Goal: Task Accomplishment & Management: Use online tool/utility

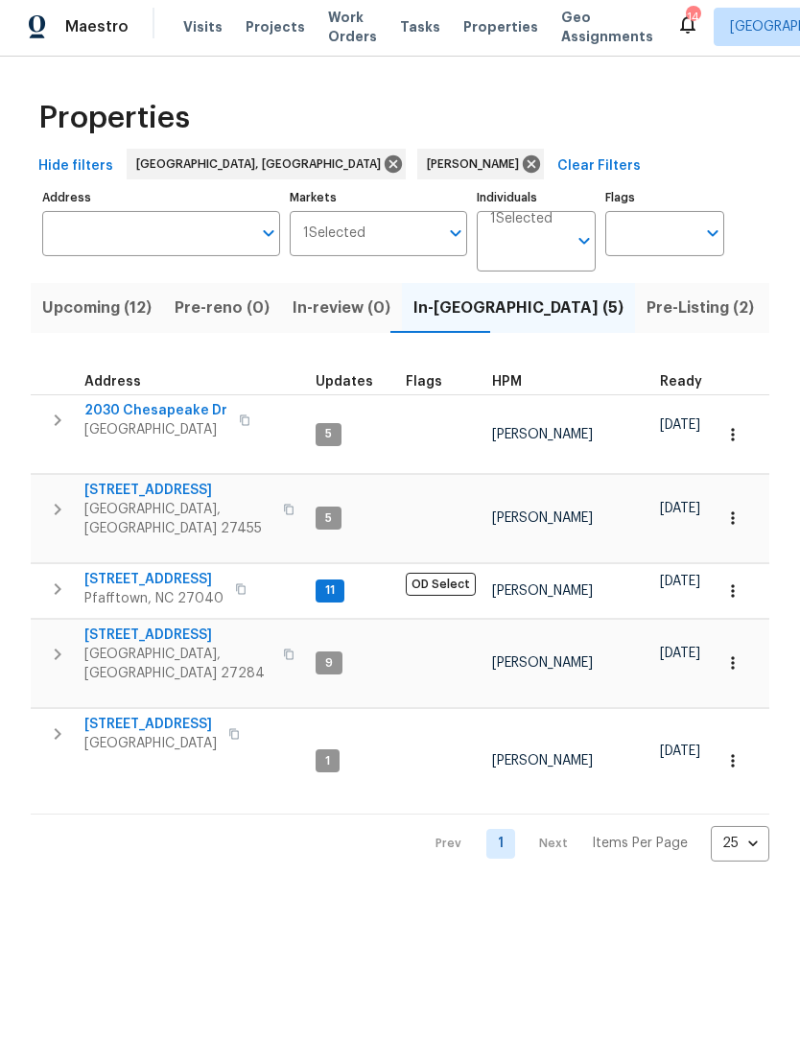
scroll to position [15, 0]
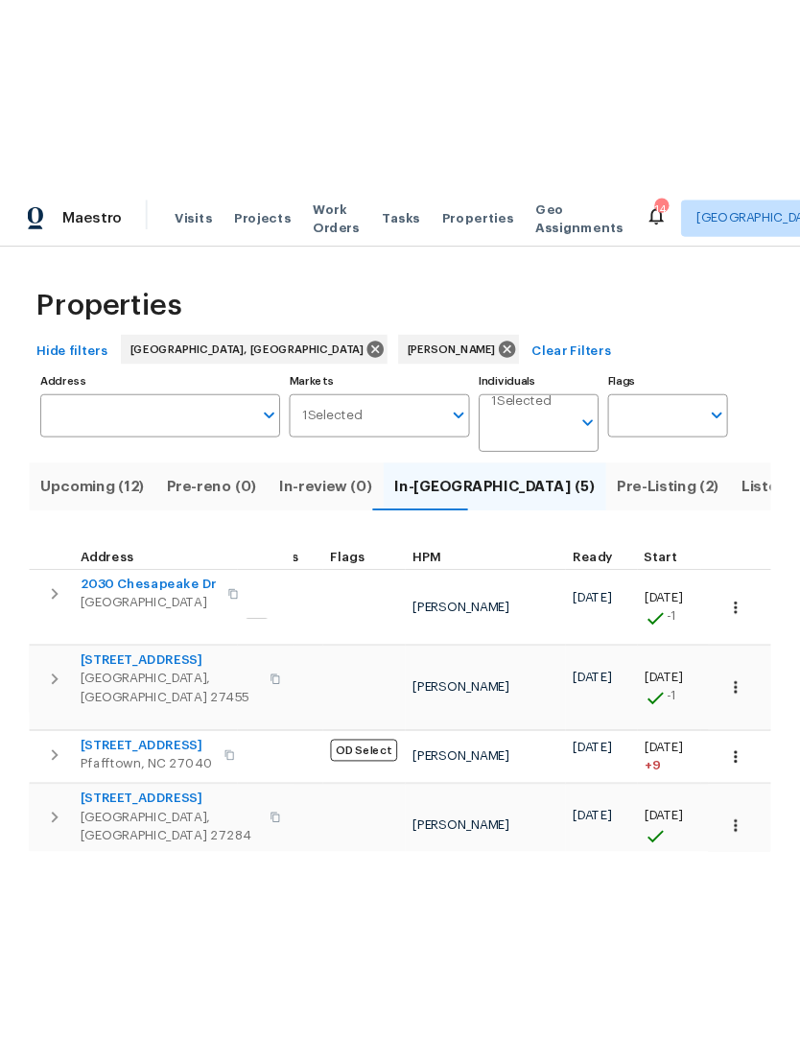
scroll to position [3, 60]
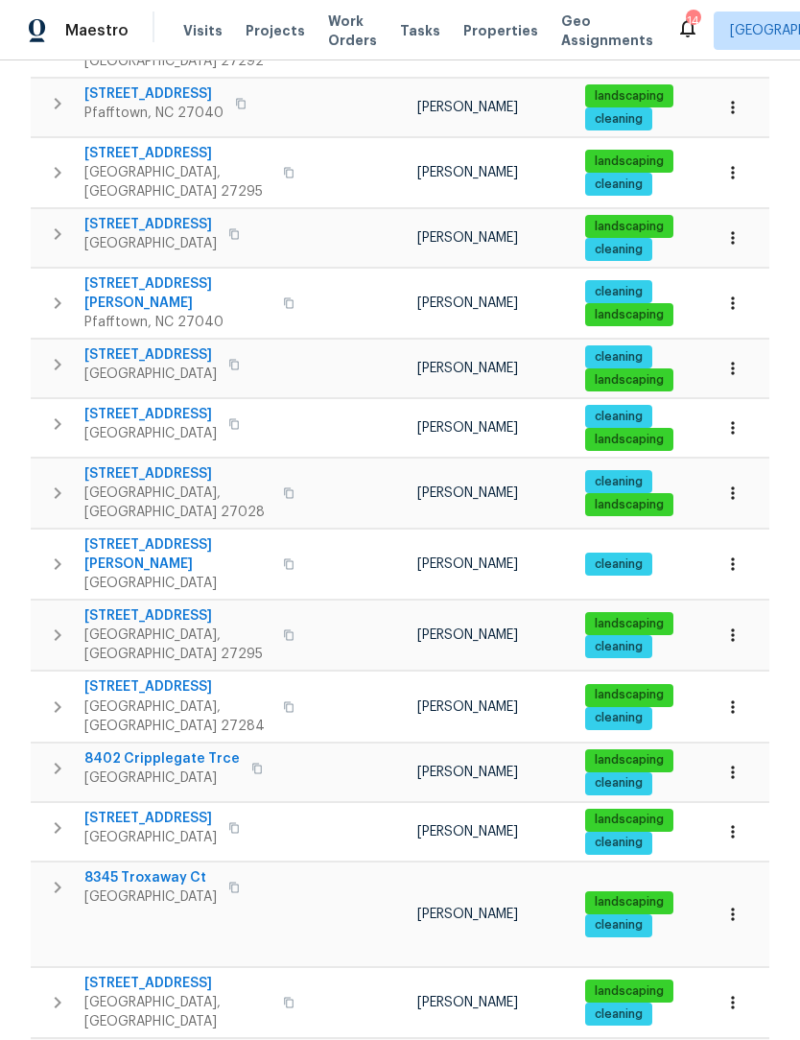
scroll to position [547, 0]
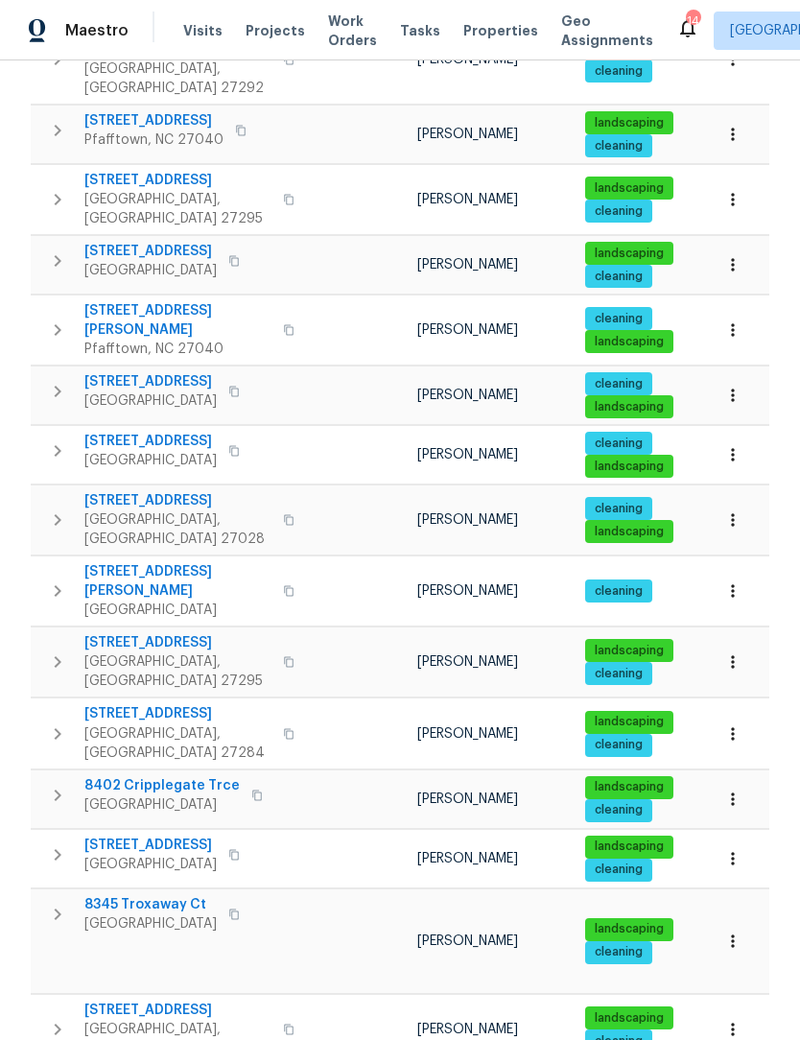
click at [277, 307] on button "button" at bounding box center [288, 330] width 23 height 46
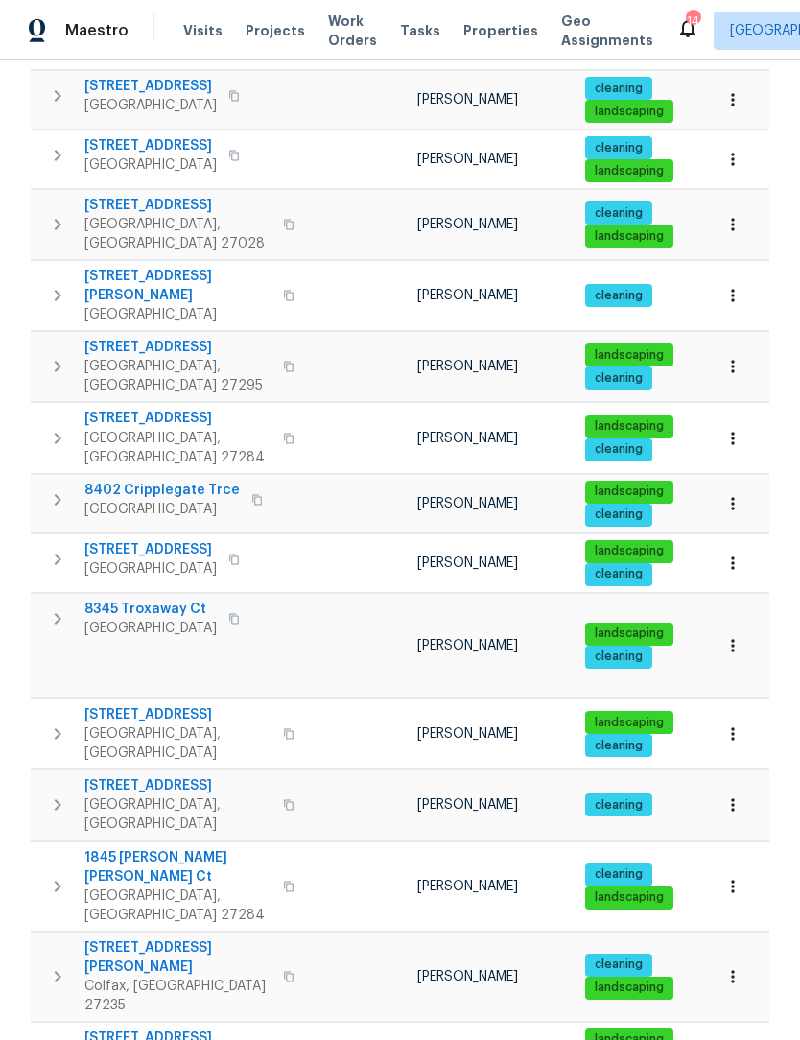
scroll to position [854, 0]
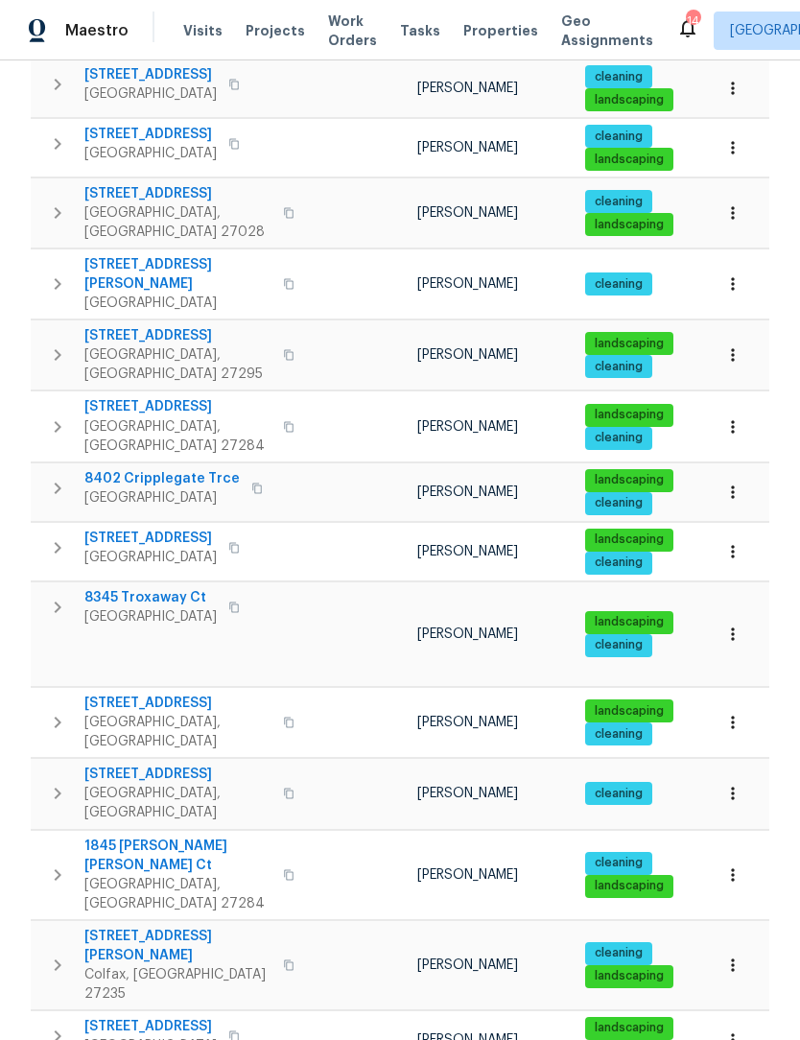
click at [174, 1017] on span "4555 Old Town Dr" at bounding box center [150, 1026] width 132 height 19
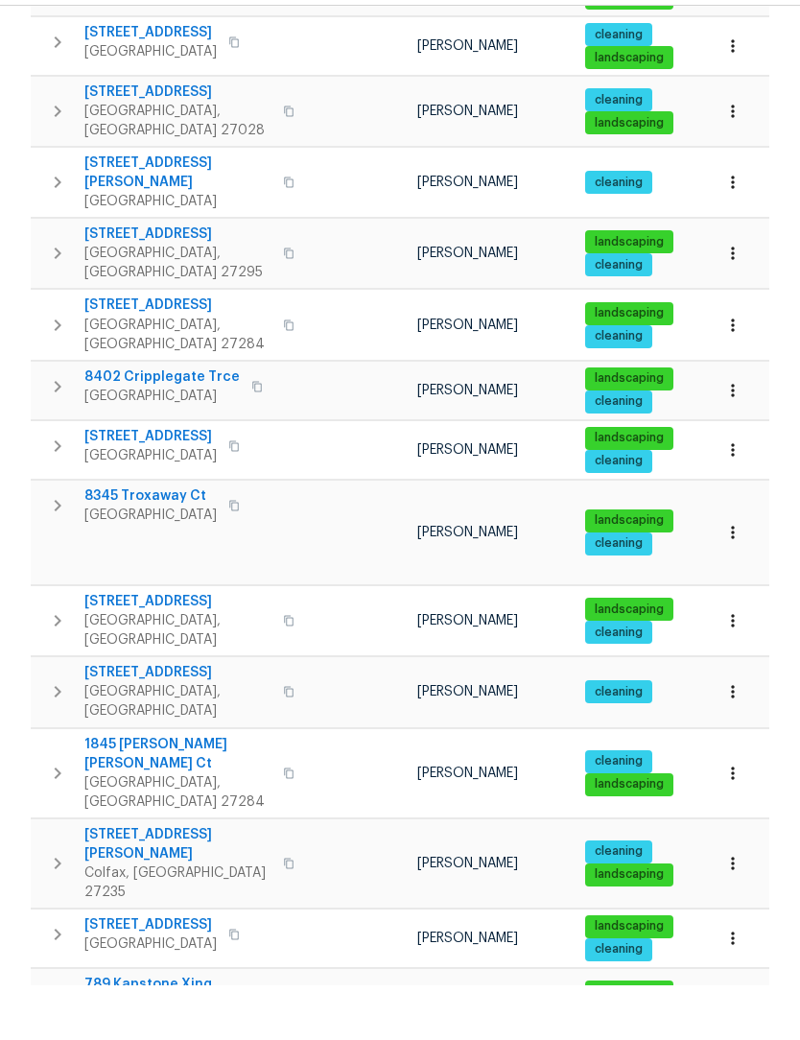
scroll to position [63, 0]
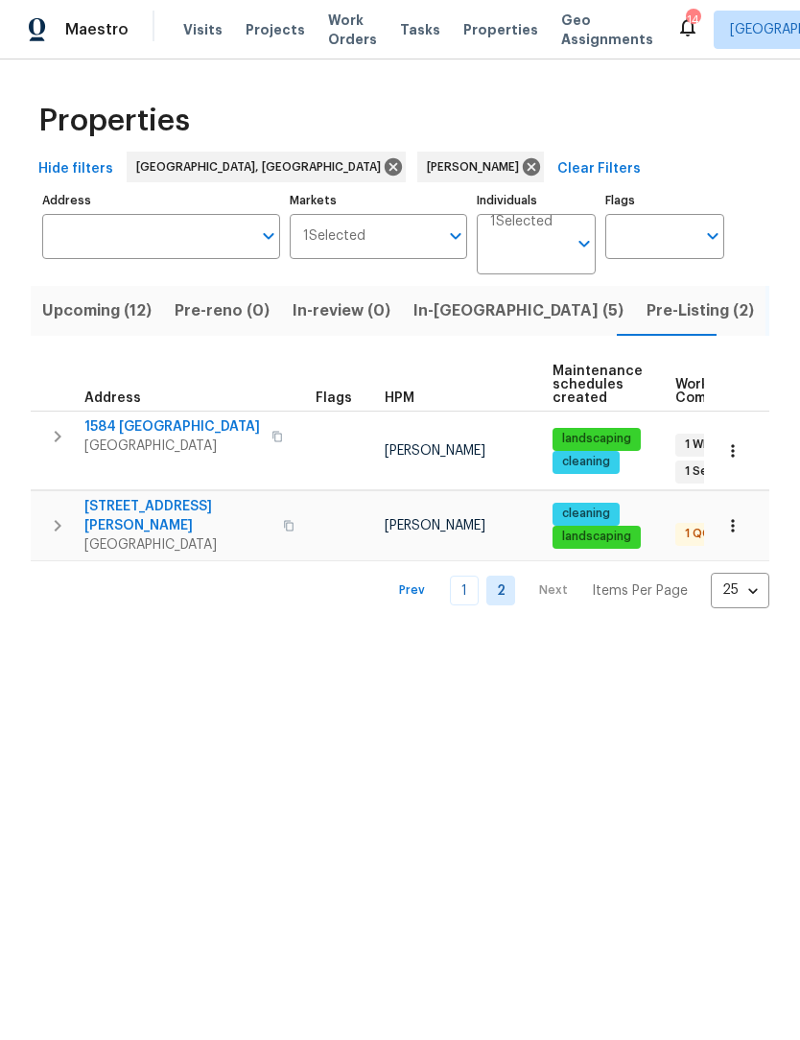
click at [178, 435] on span "1584 Shady Grove Church Rd" at bounding box center [172, 427] width 176 height 19
click at [448, 324] on span "In-reno (5)" at bounding box center [518, 311] width 210 height 27
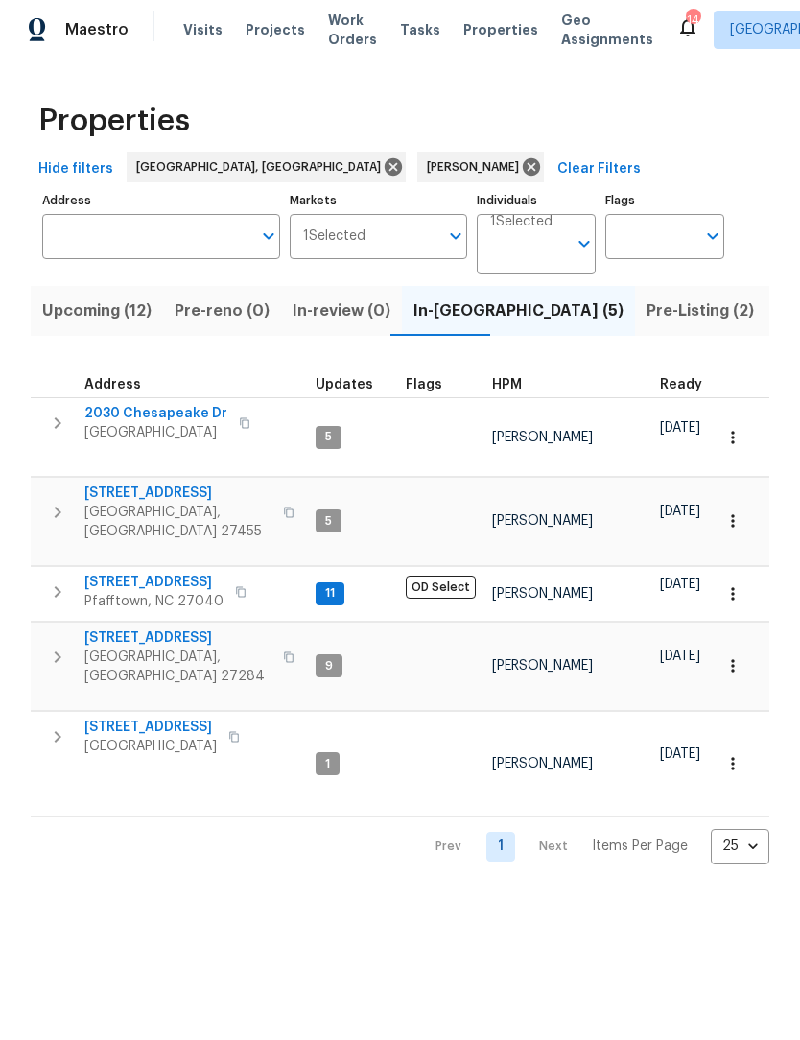
click at [646, 313] on span "Pre-Listing (2)" at bounding box center [699, 311] width 107 height 27
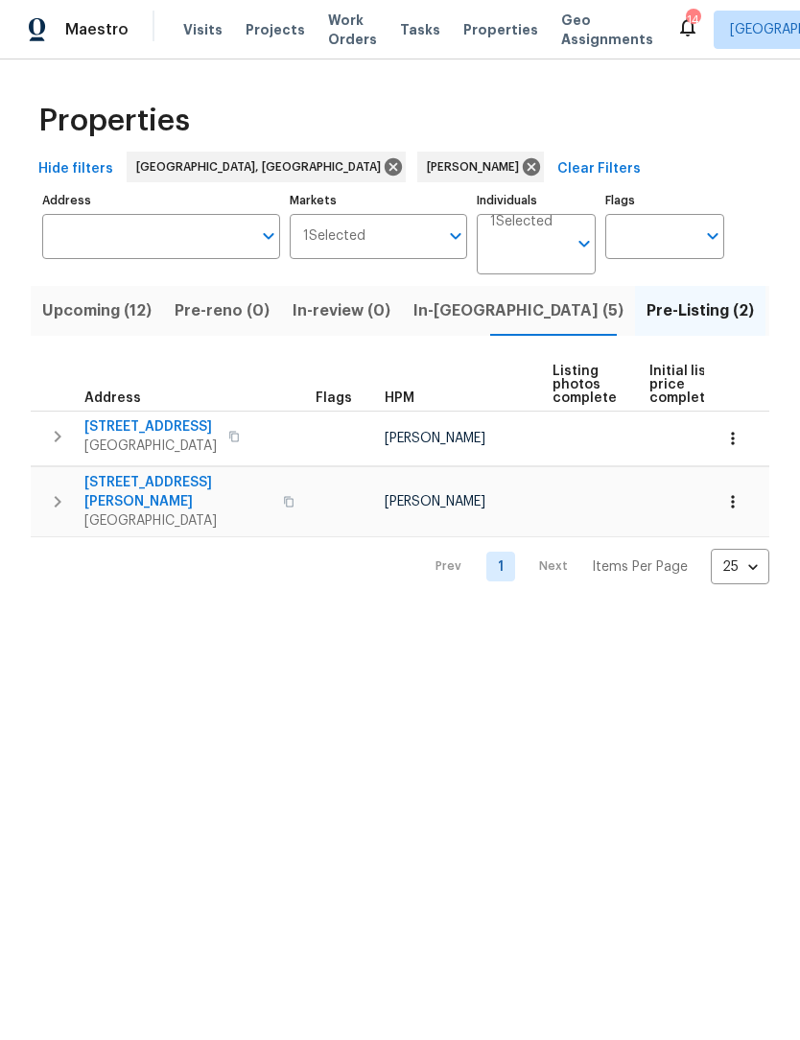
click at [448, 320] on span "In-reno (5)" at bounding box center [518, 311] width 210 height 27
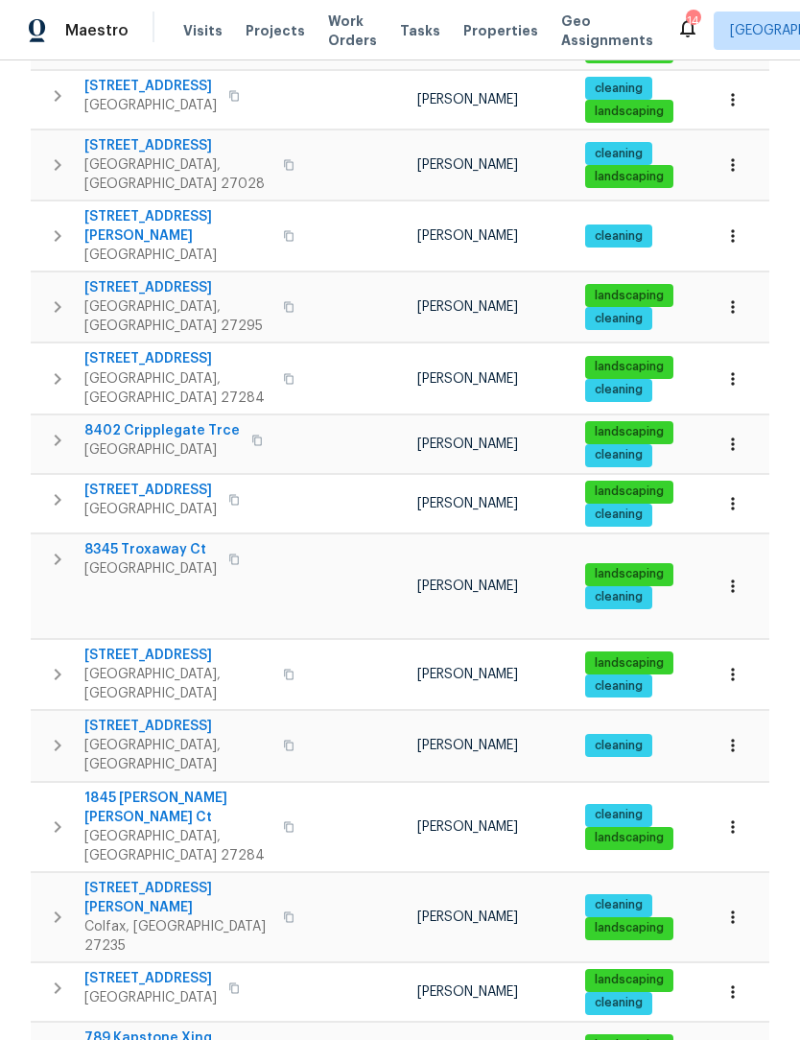
scroll to position [901, 0]
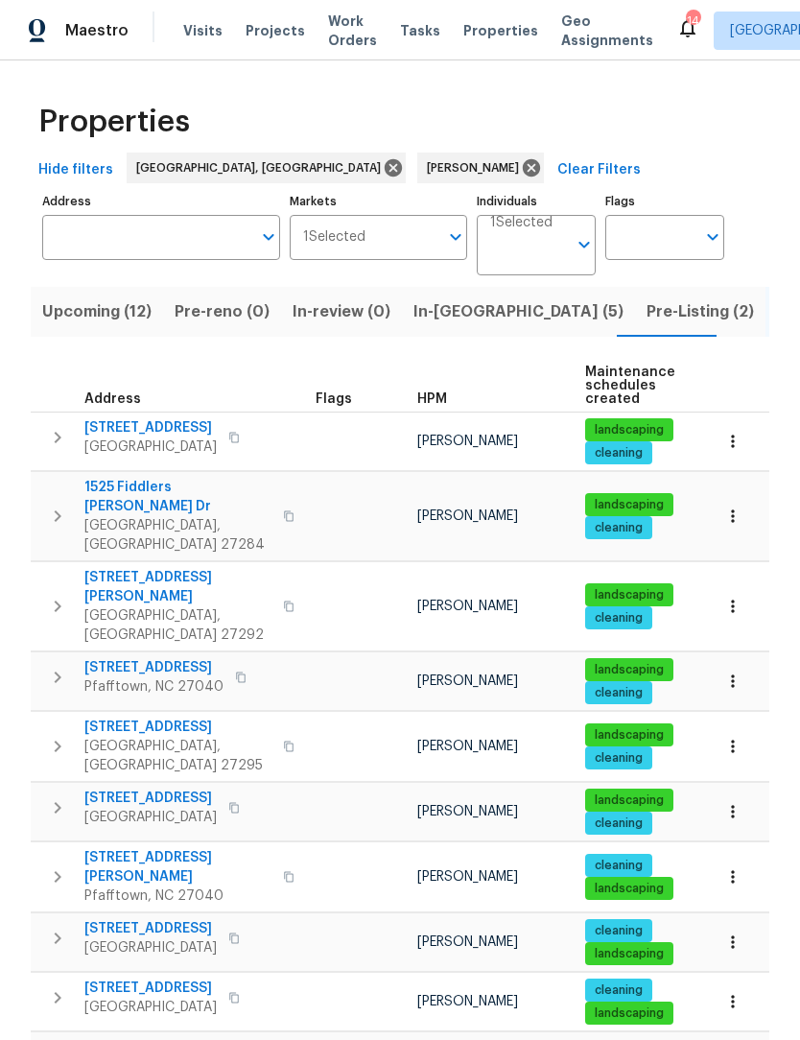
scroll to position [0, 0]
click at [93, 1] on div "Maestro Visits Projects Work Orders Tasks Properties Geo Assignments 14 Greensb…" at bounding box center [400, 30] width 800 height 60
click at [541, 256] on input "Individuals" at bounding box center [528, 252] width 77 height 45
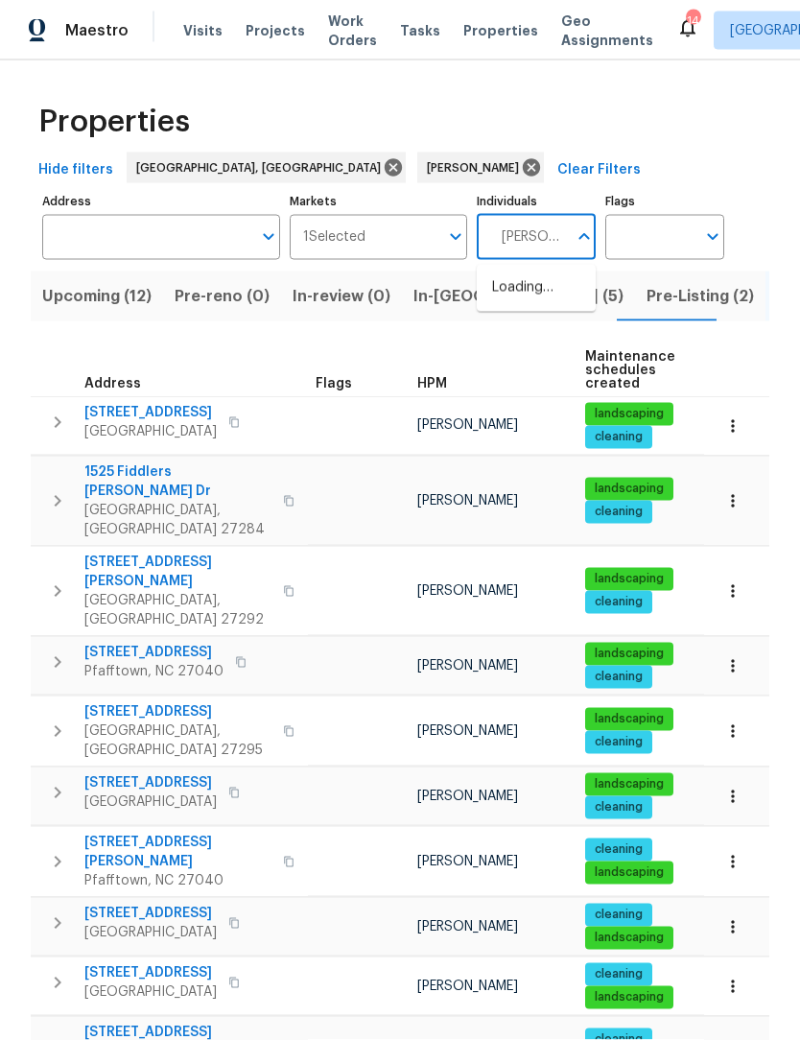
type input "Terry"
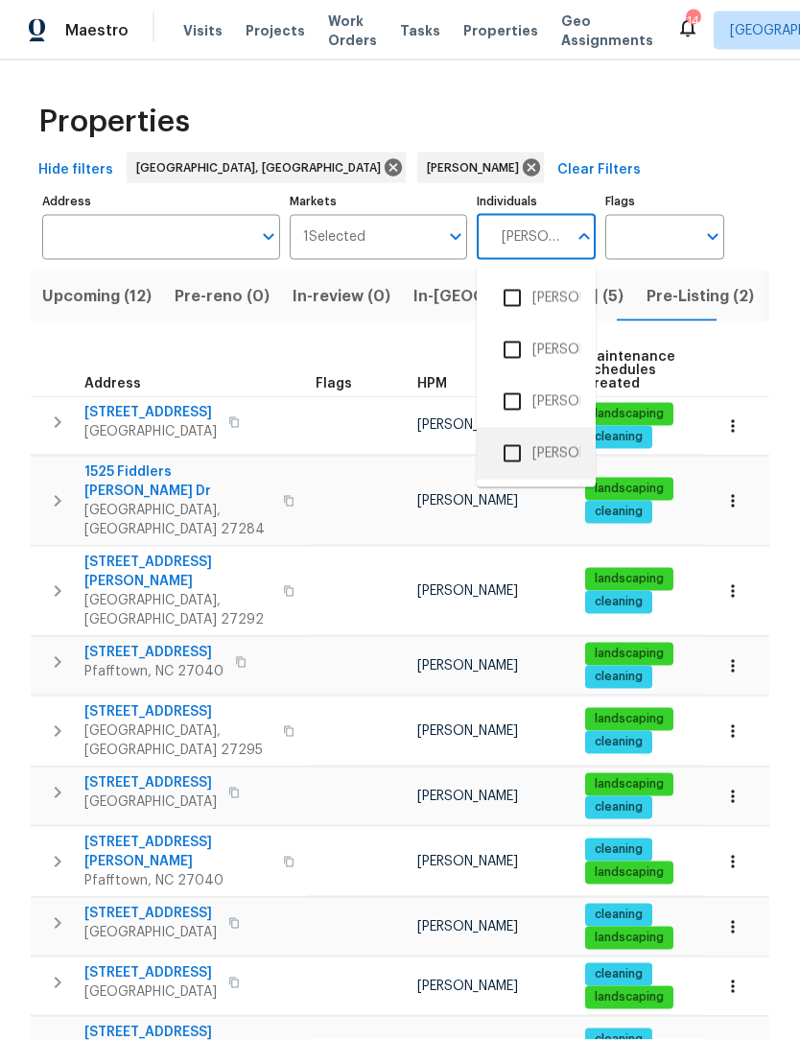
click at [553, 457] on li "Terry Tullar" at bounding box center [536, 454] width 88 height 40
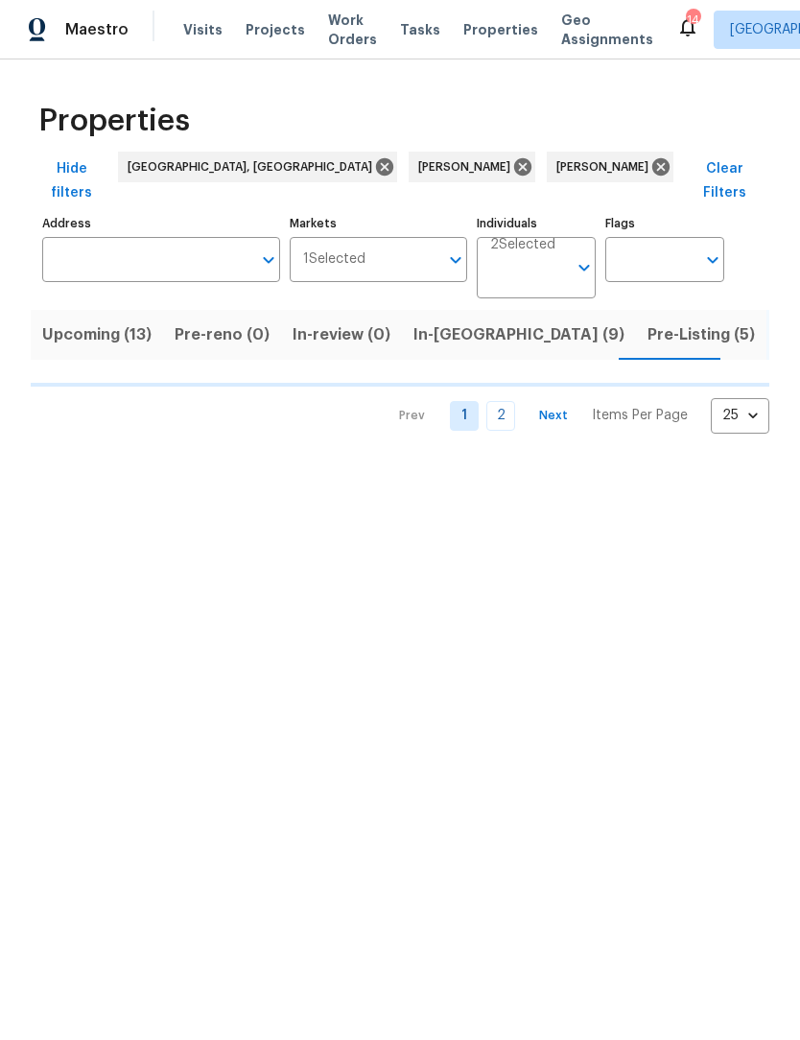
scroll to position [1, 0]
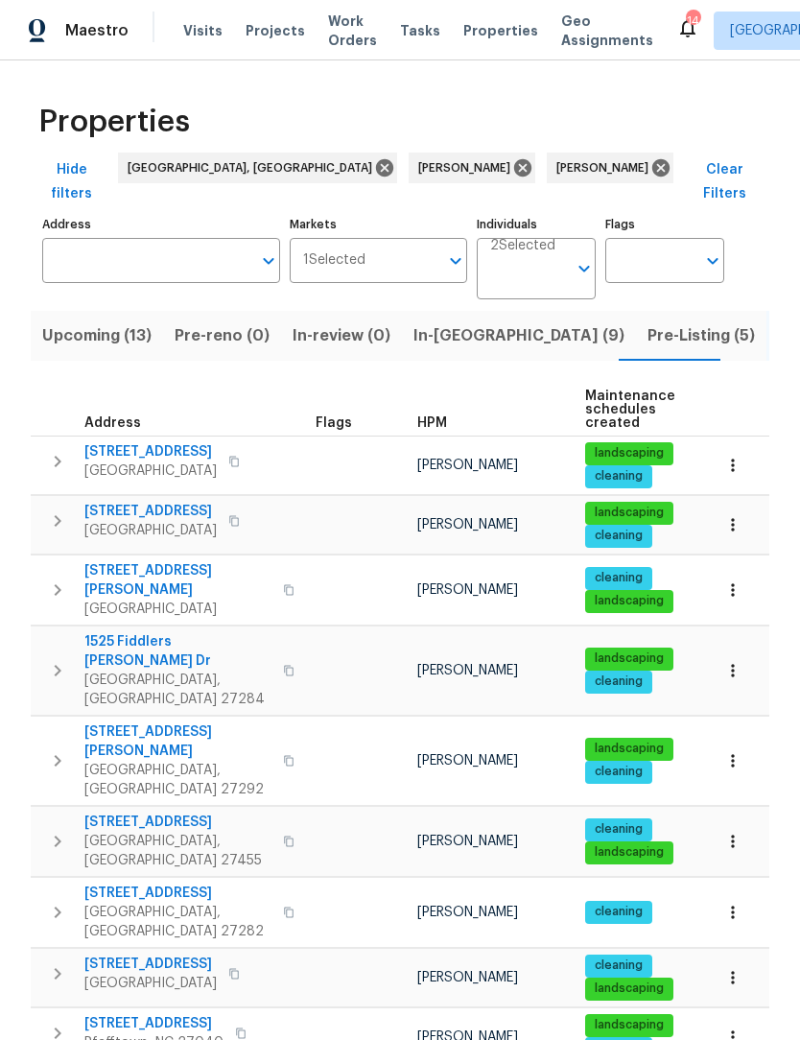
click at [647, 324] on span "Pre-Listing (5)" at bounding box center [700, 335] width 107 height 27
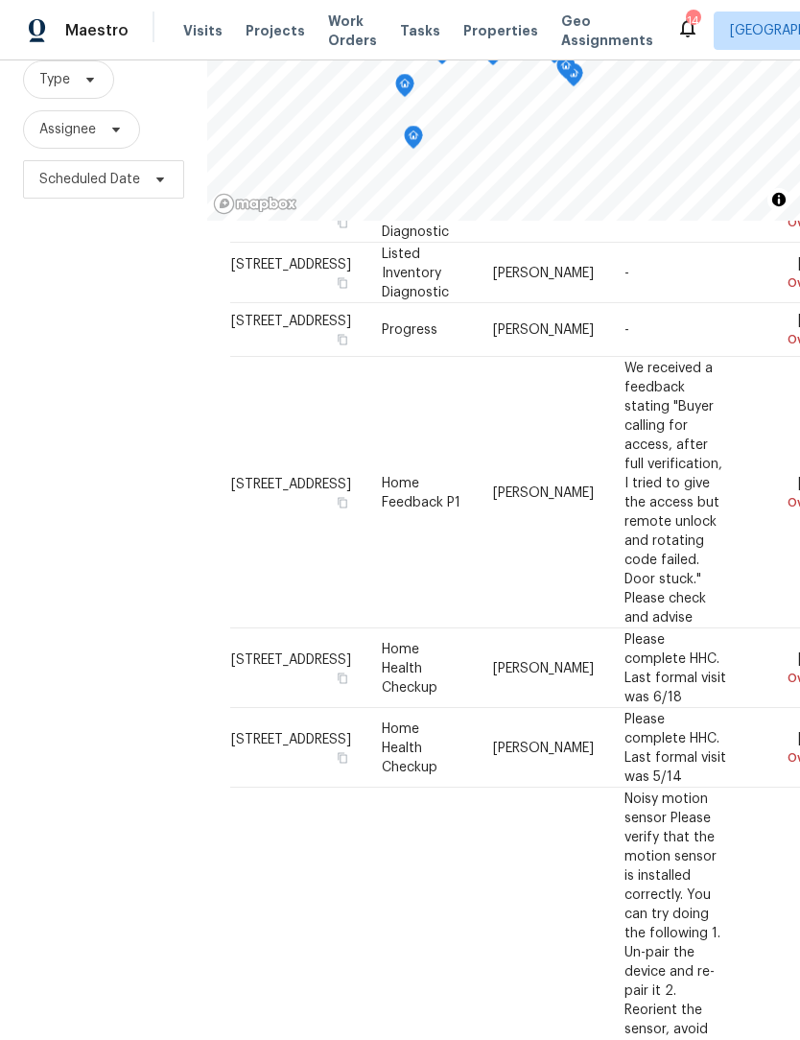
scroll to position [168, 0]
click at [22, 426] on div "Filters Reset ​ Type Assignee Scheduled Date" at bounding box center [103, 492] width 207 height 1119
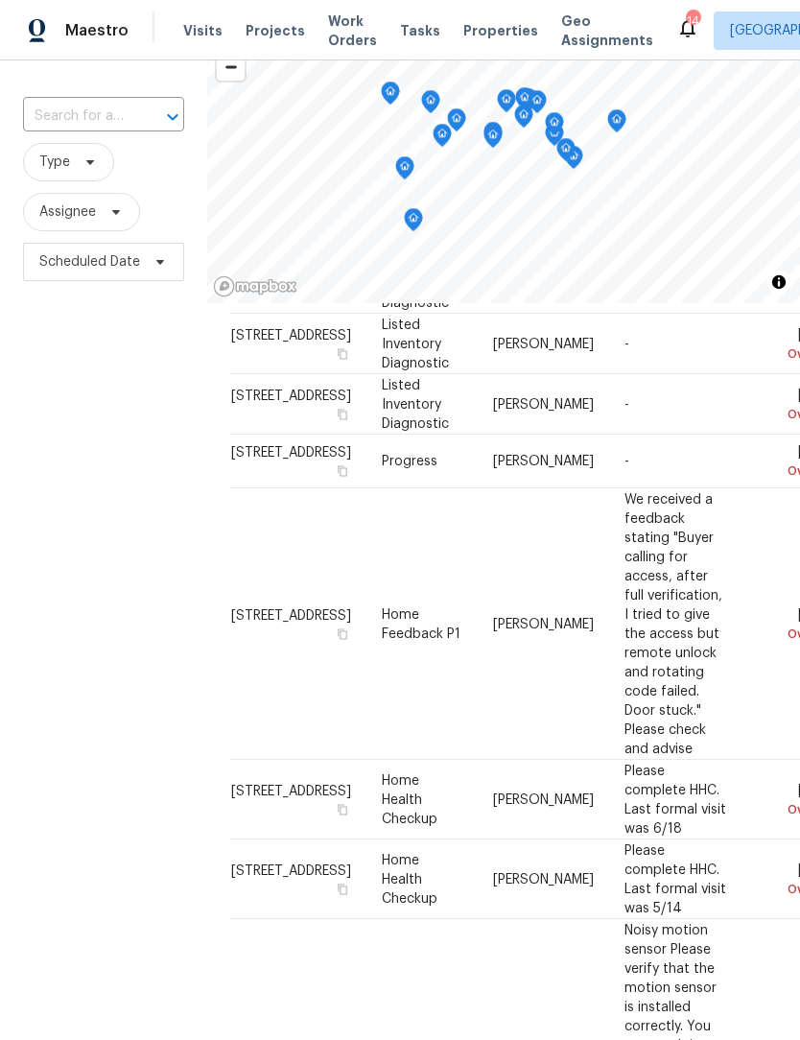
scroll to position [185, 0]
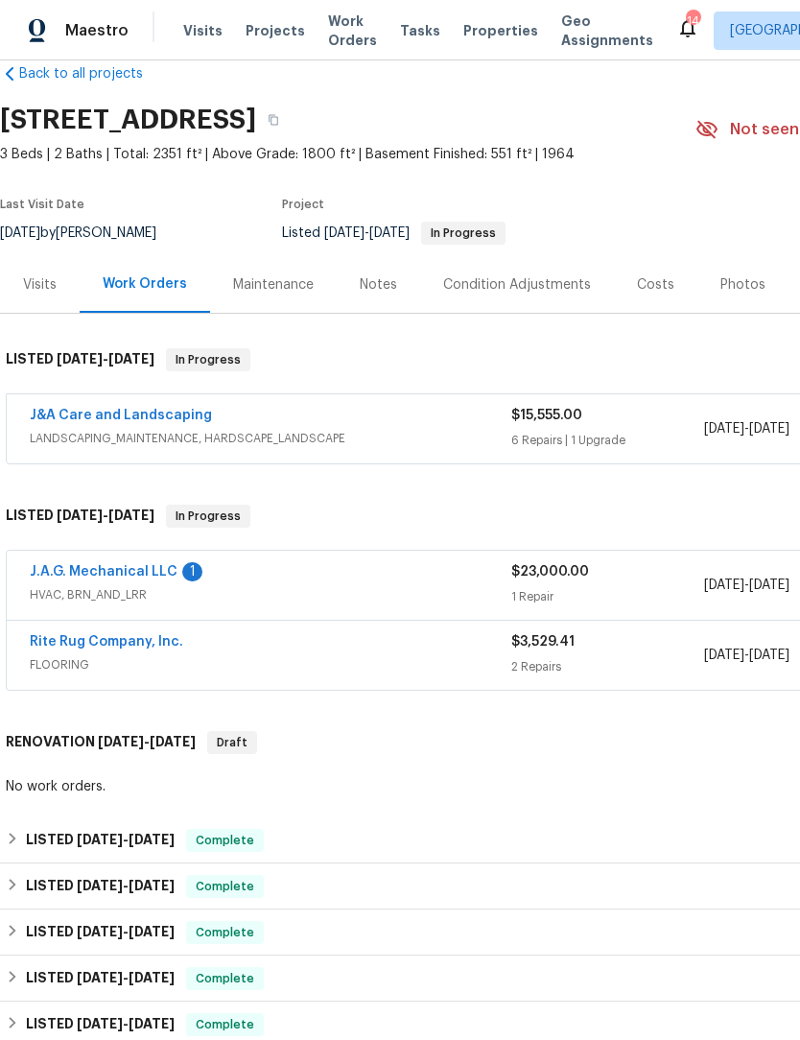
scroll to position [33, 0]
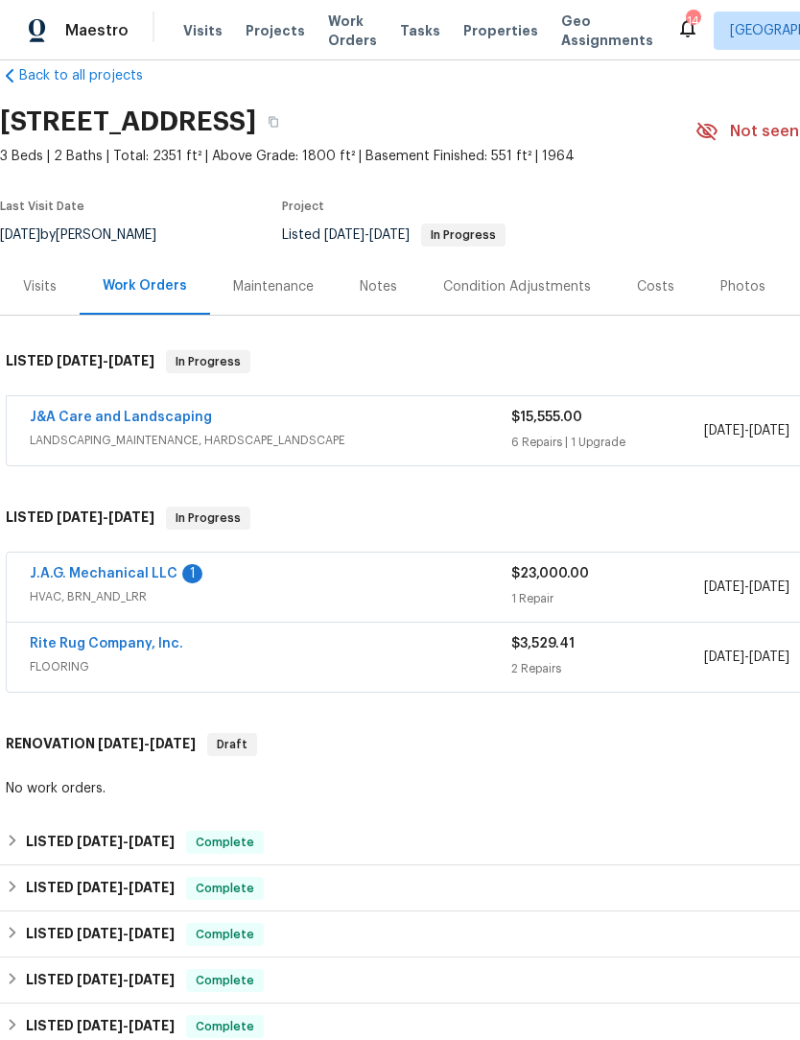
click at [82, 411] on link "J&A Care and Landscaping" at bounding box center [121, 417] width 182 height 13
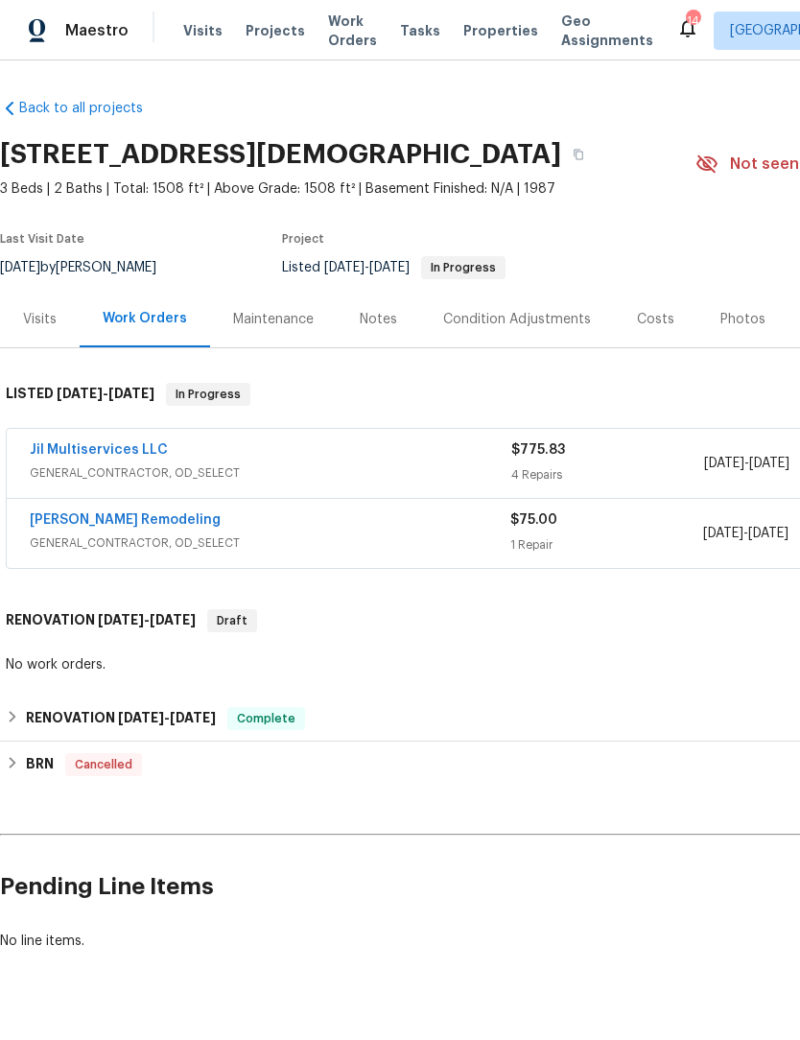
click at [101, 527] on link "Pino Remodeling" at bounding box center [125, 519] width 191 height 13
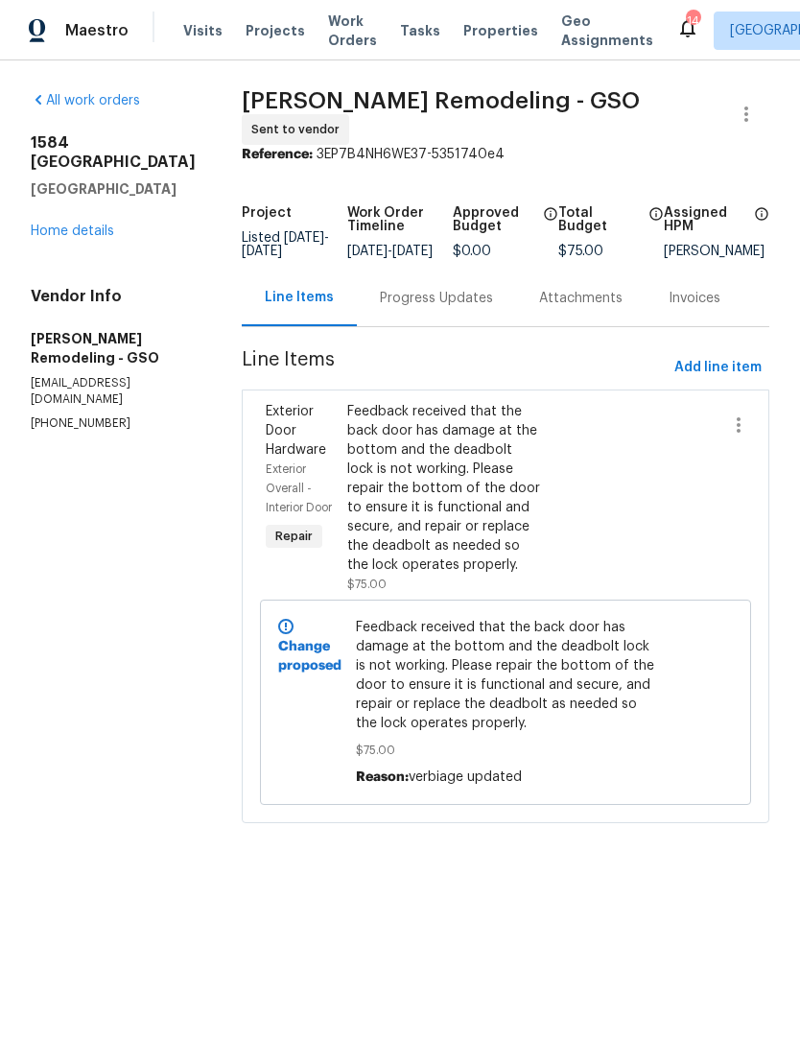
click at [445, 308] on div "Progress Updates" at bounding box center [436, 298] width 113 height 19
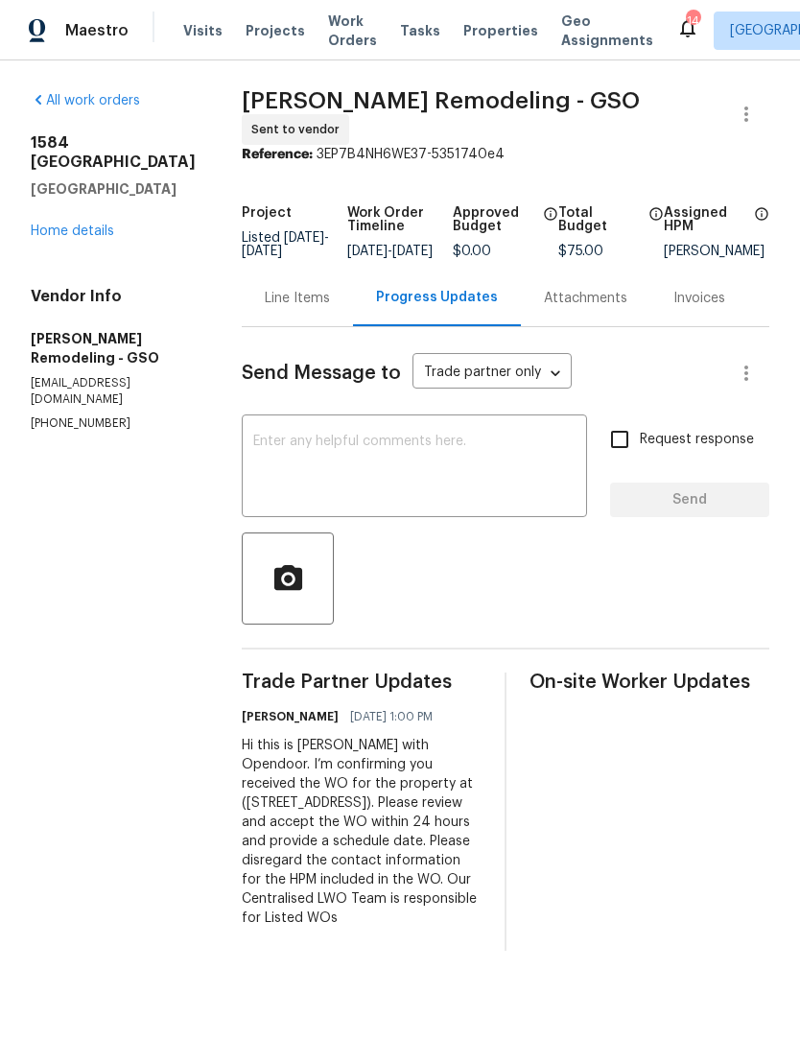
click at [309, 474] on textarea at bounding box center [414, 467] width 322 height 67
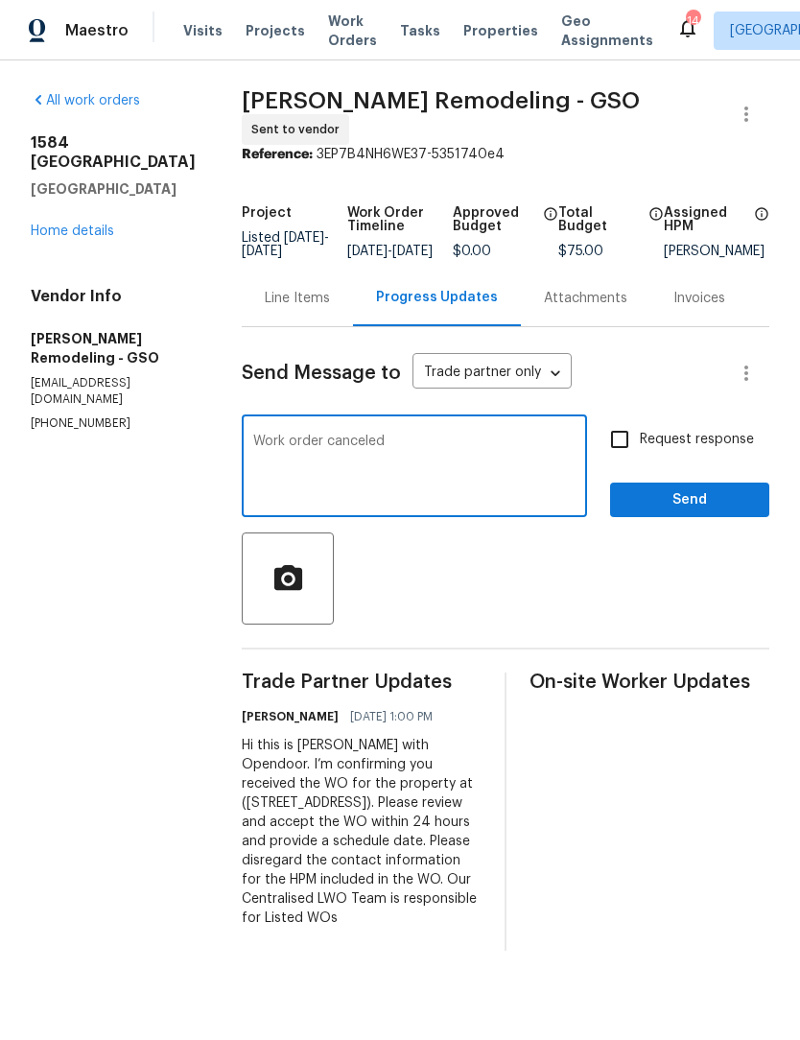
type textarea "Work order canceled"
click at [632, 455] on input "Request response" at bounding box center [619, 439] width 40 height 40
checkbox input "true"
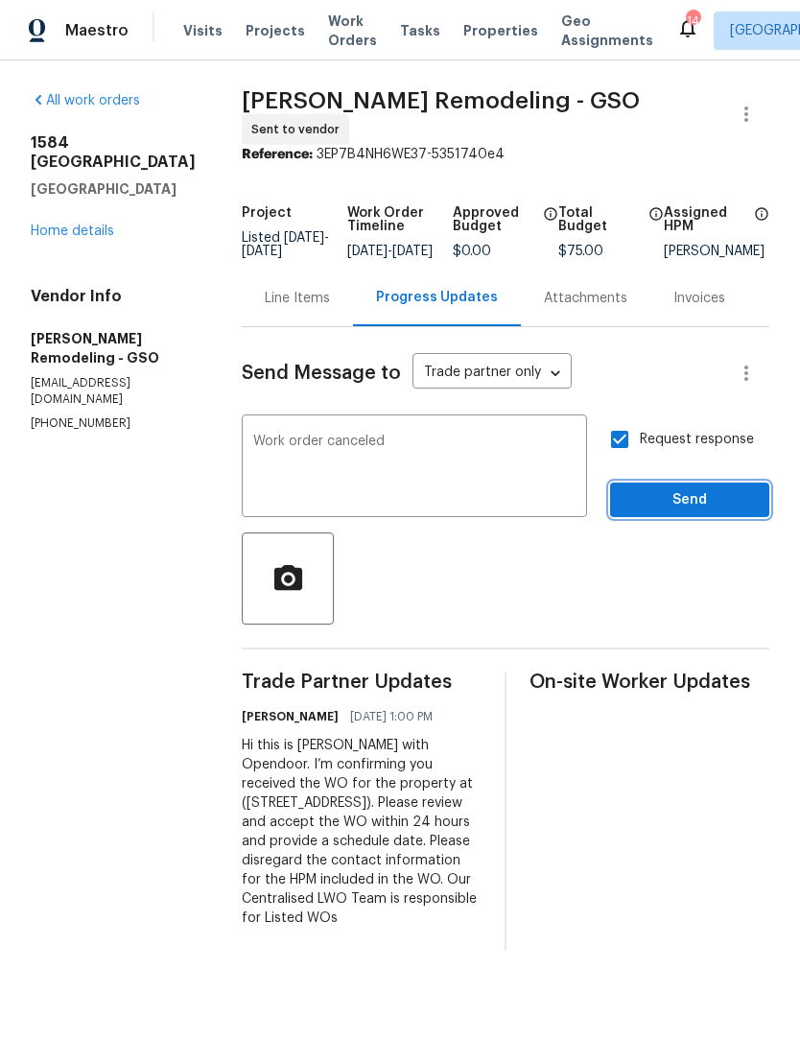
click at [698, 507] on span "Send" at bounding box center [689, 500] width 129 height 24
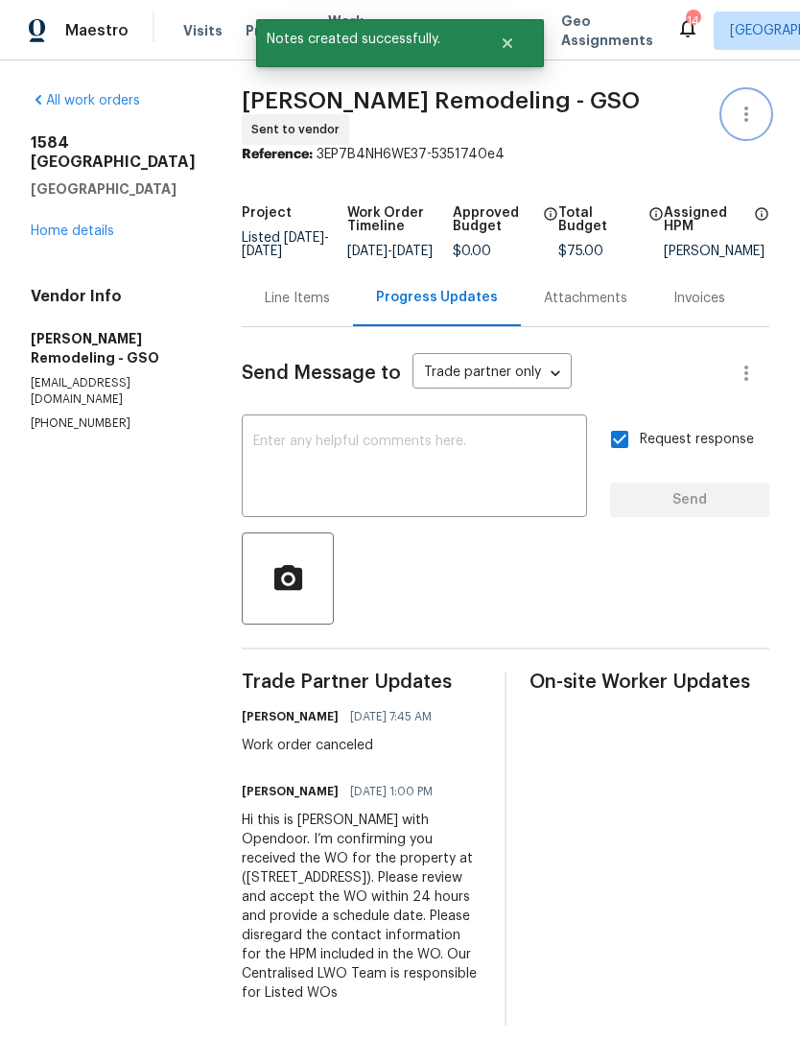
click at [752, 129] on button "button" at bounding box center [746, 114] width 46 height 46
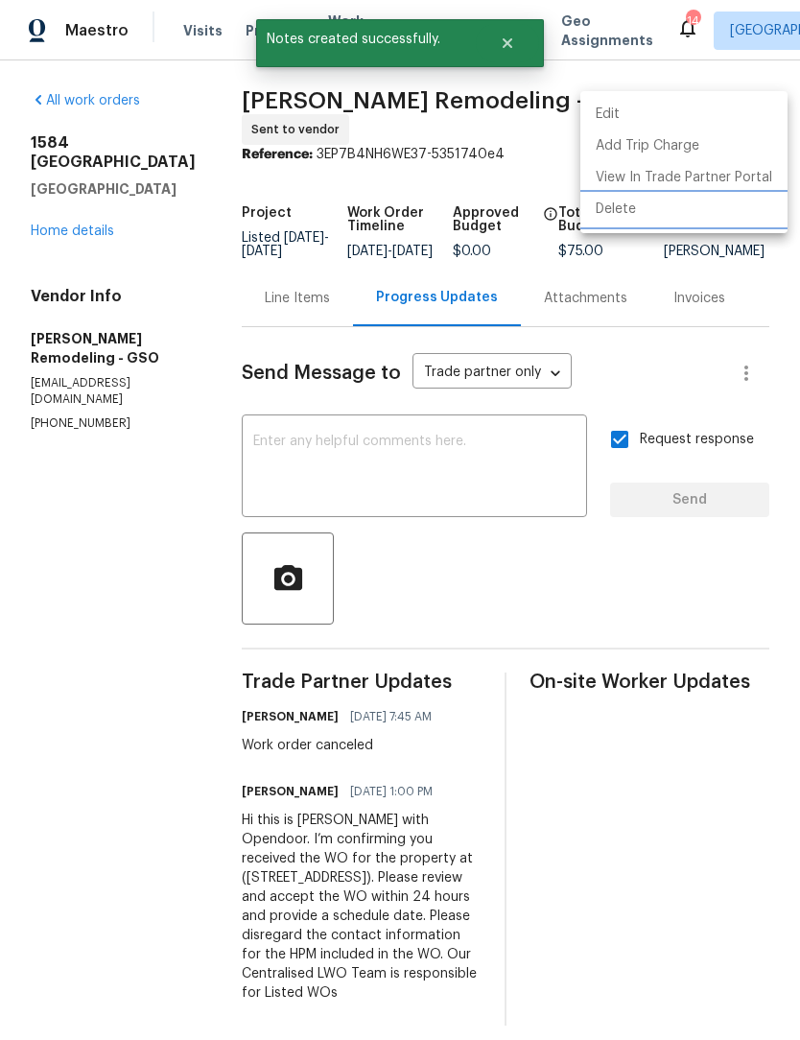
click at [639, 202] on li "Delete" at bounding box center [683, 210] width 207 height 32
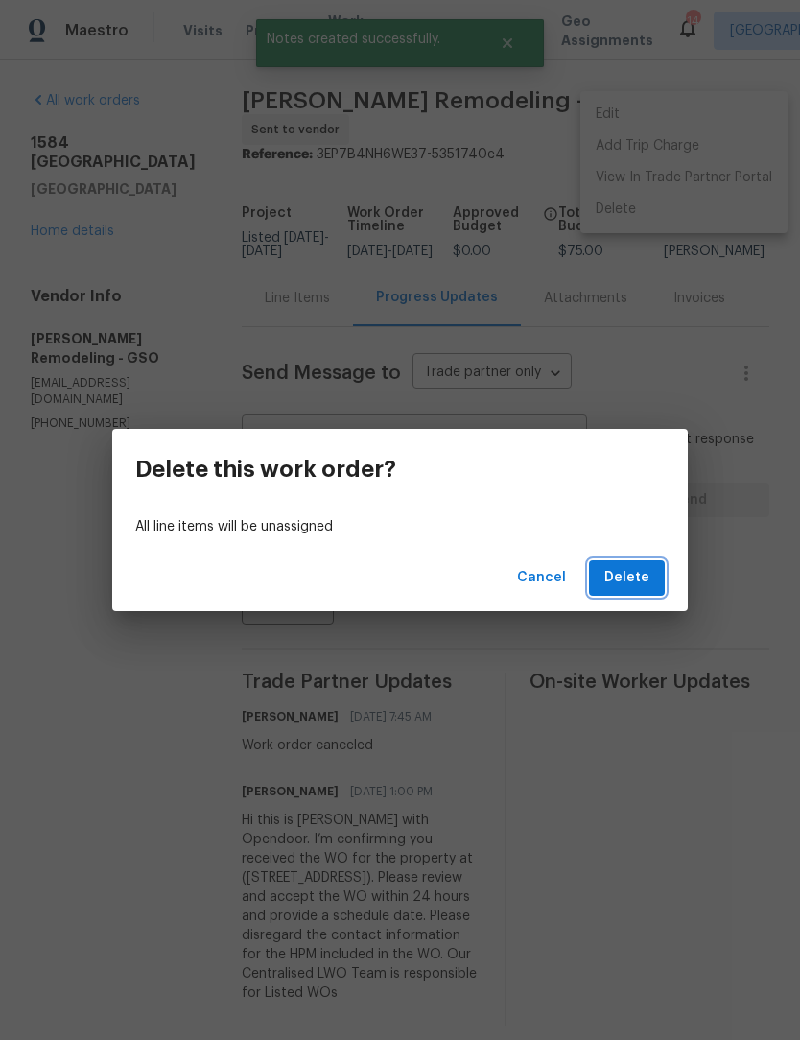
click at [635, 577] on span "Delete" at bounding box center [626, 578] width 45 height 24
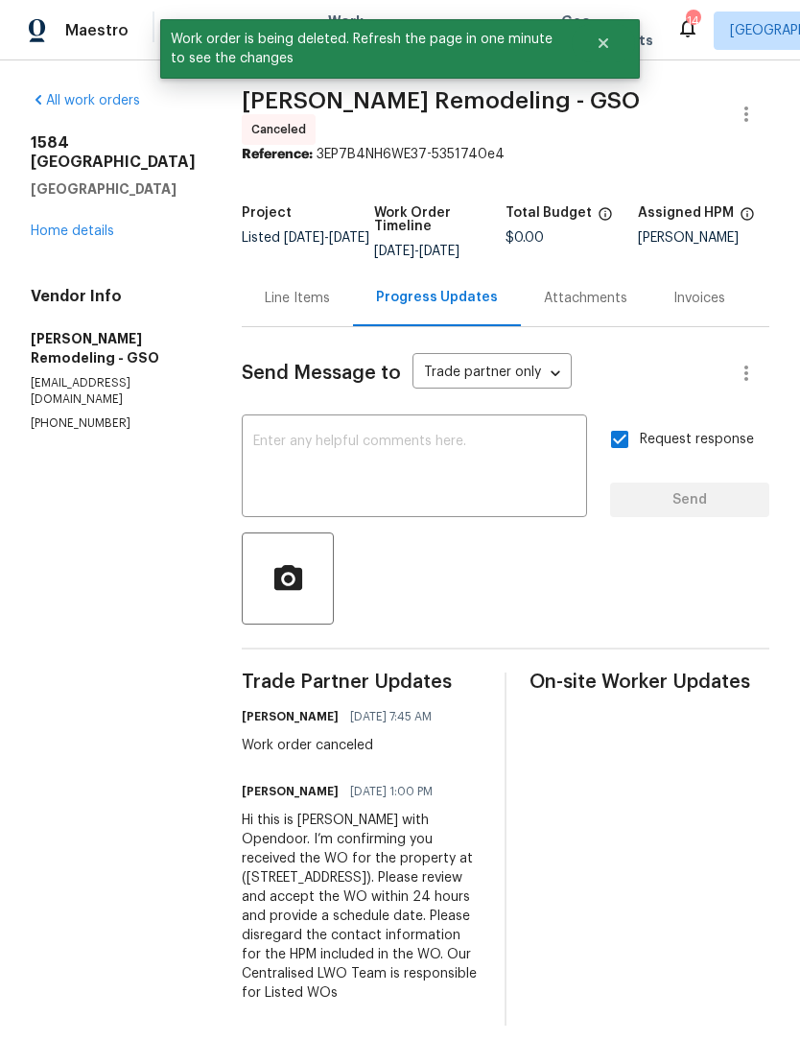
click at [103, 271] on div "All work orders 1584 Shady Grove Church Rd Winston Salem, NC 27107 Home details…" at bounding box center [113, 261] width 165 height 340
click at [87, 238] on link "Home details" at bounding box center [72, 230] width 83 height 13
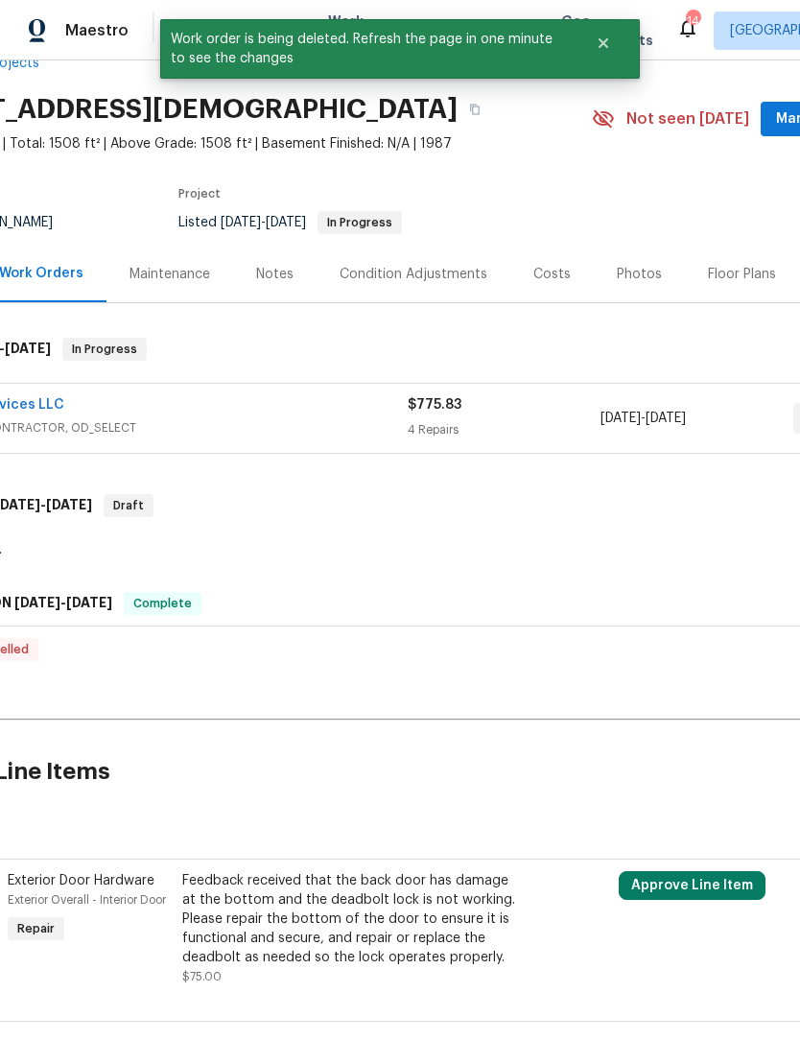
scroll to position [16, 189]
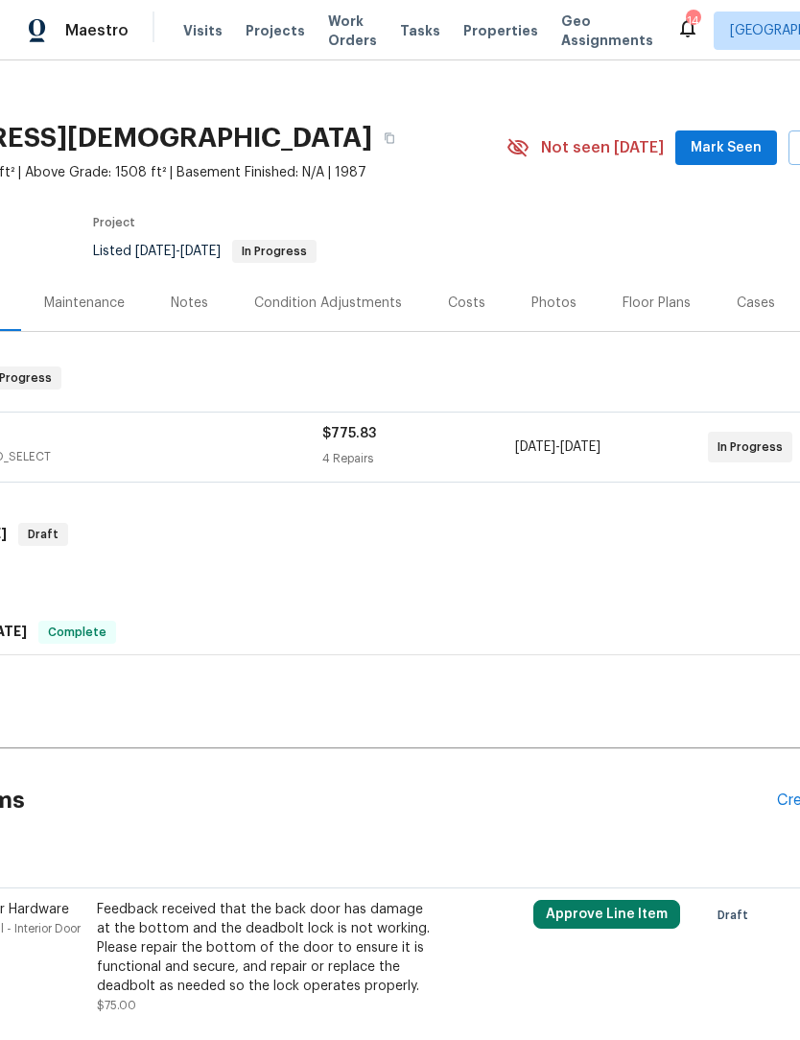
click at [733, 159] on span "Mark Seen" at bounding box center [726, 148] width 71 height 24
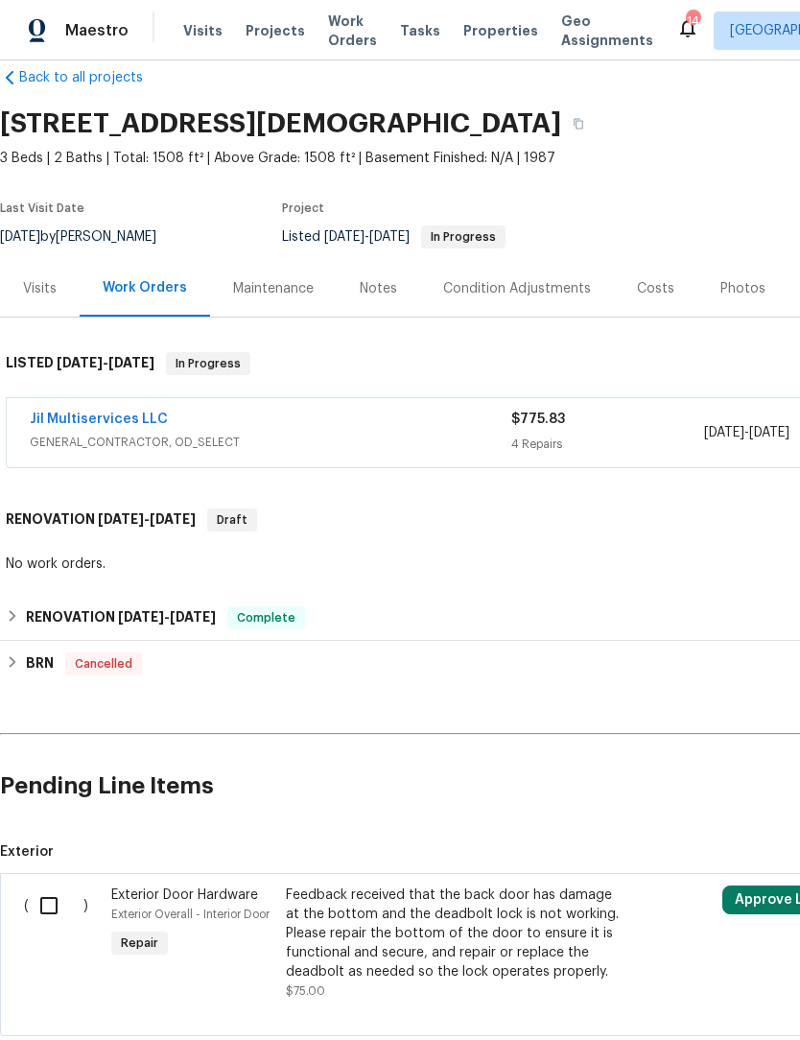
scroll to position [32, 0]
click at [330, 47] on span "Work Orders" at bounding box center [352, 31] width 49 height 38
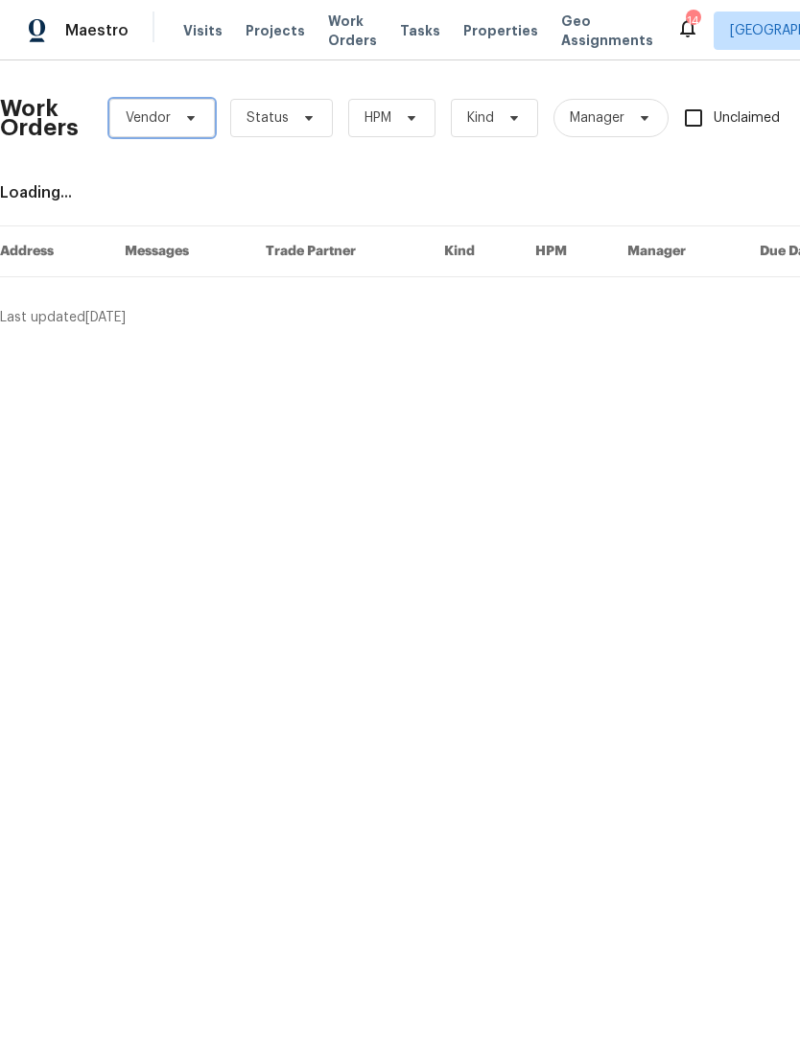
click at [181, 132] on span "Vendor" at bounding box center [162, 118] width 106 height 38
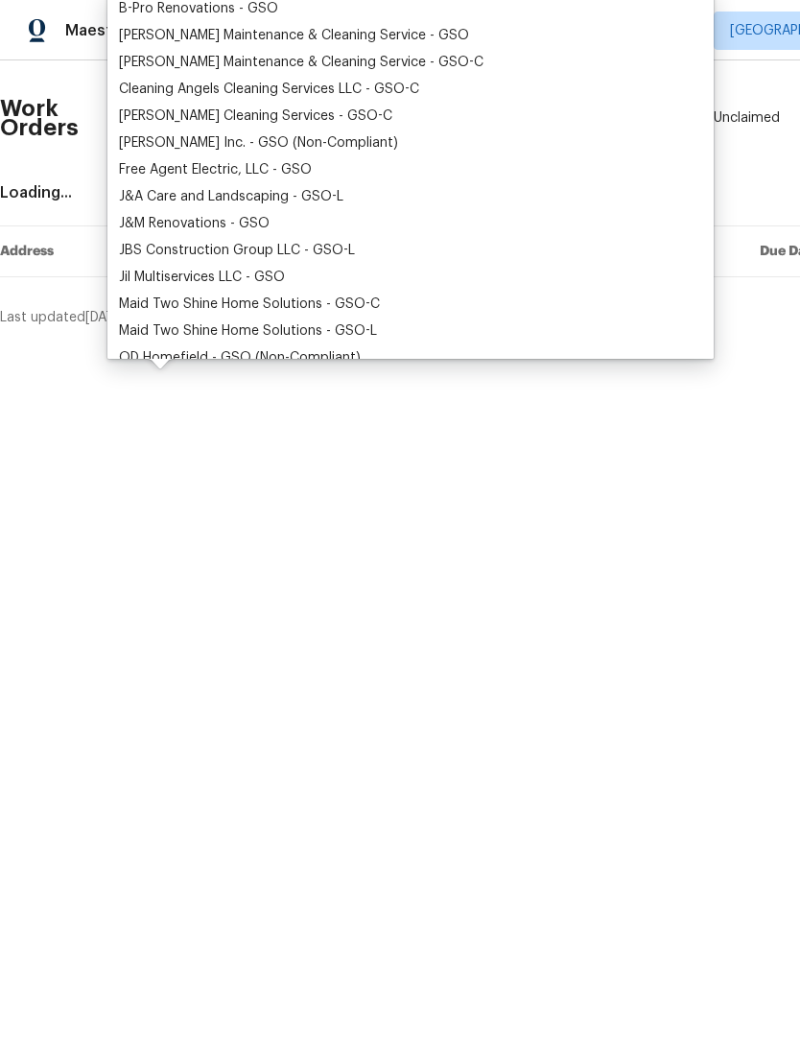
scroll to position [110, 0]
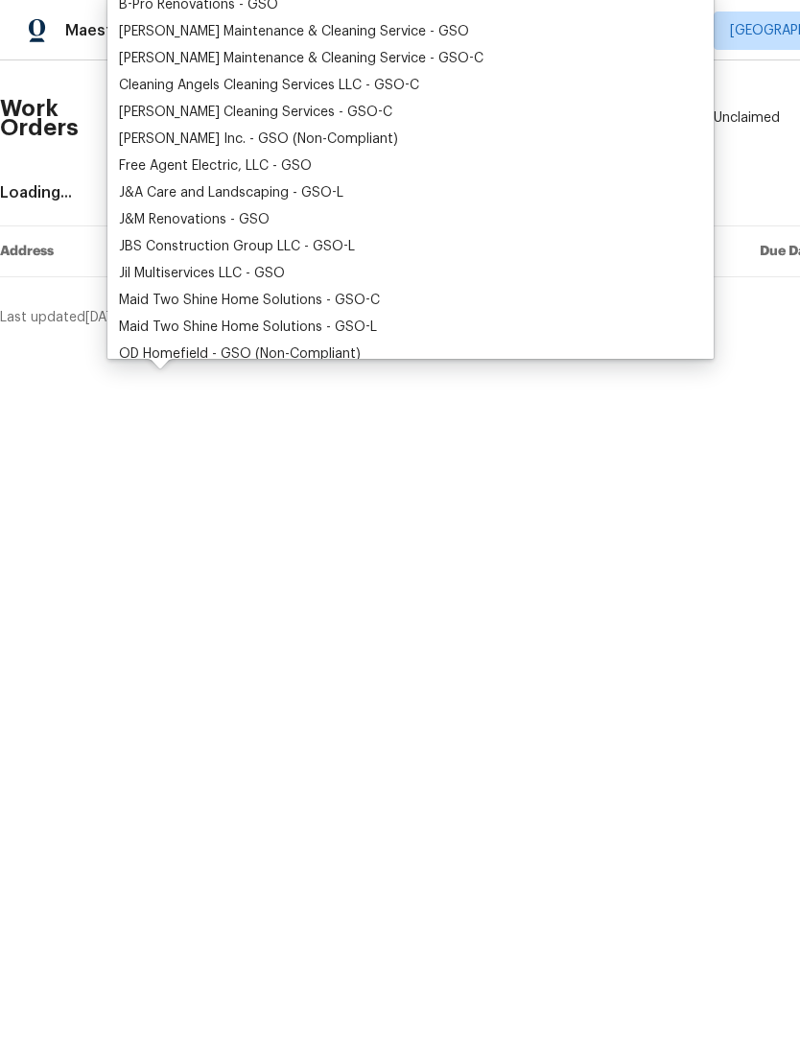
click at [223, 280] on div "Jil Multiservices LLC - GSO" at bounding box center [202, 273] width 166 height 19
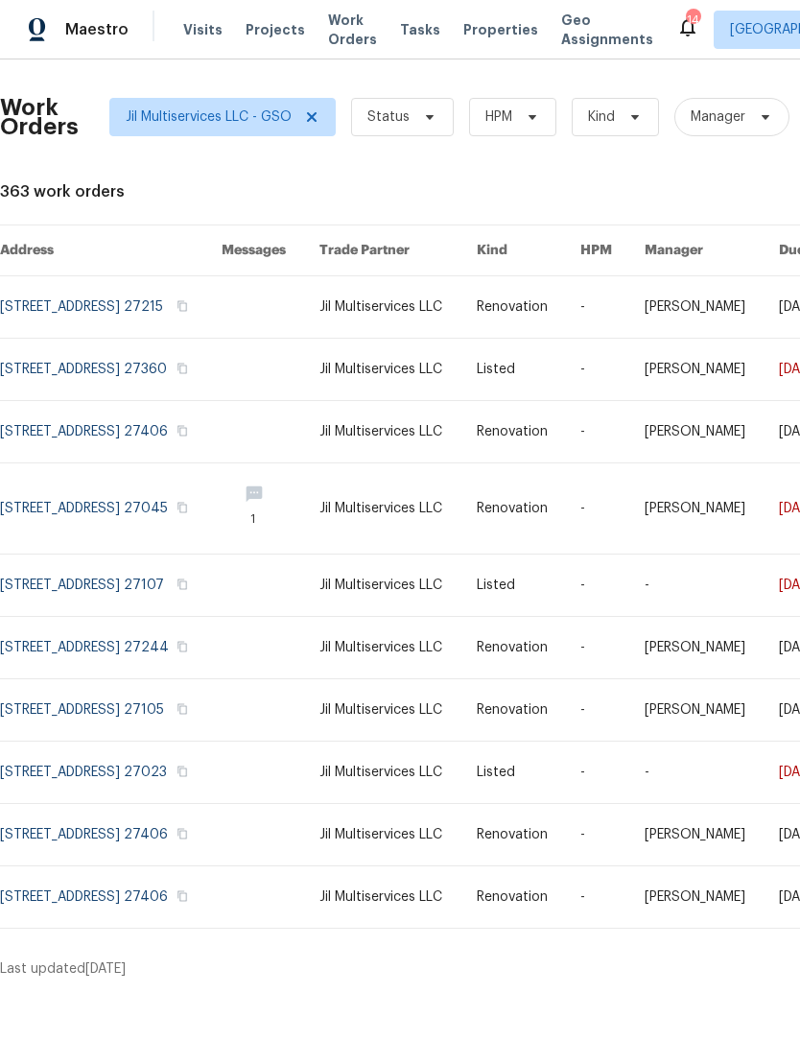
click at [158, 505] on link at bounding box center [111, 509] width 222 height 90
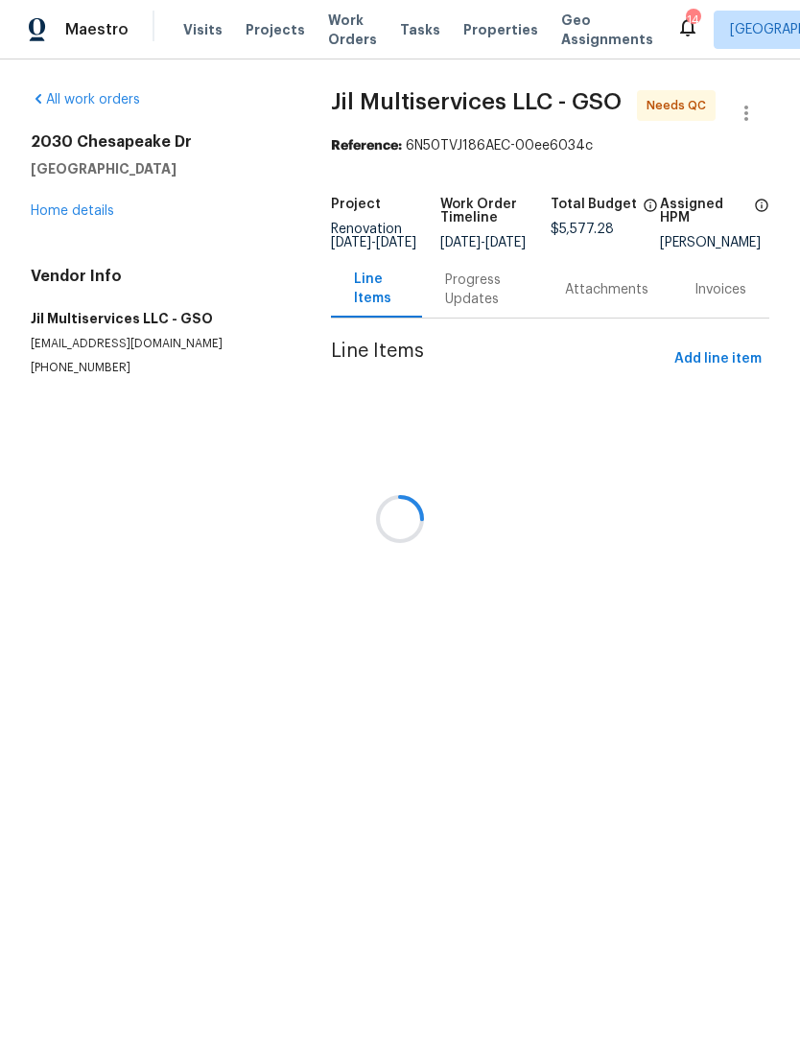
scroll to position [1, 0]
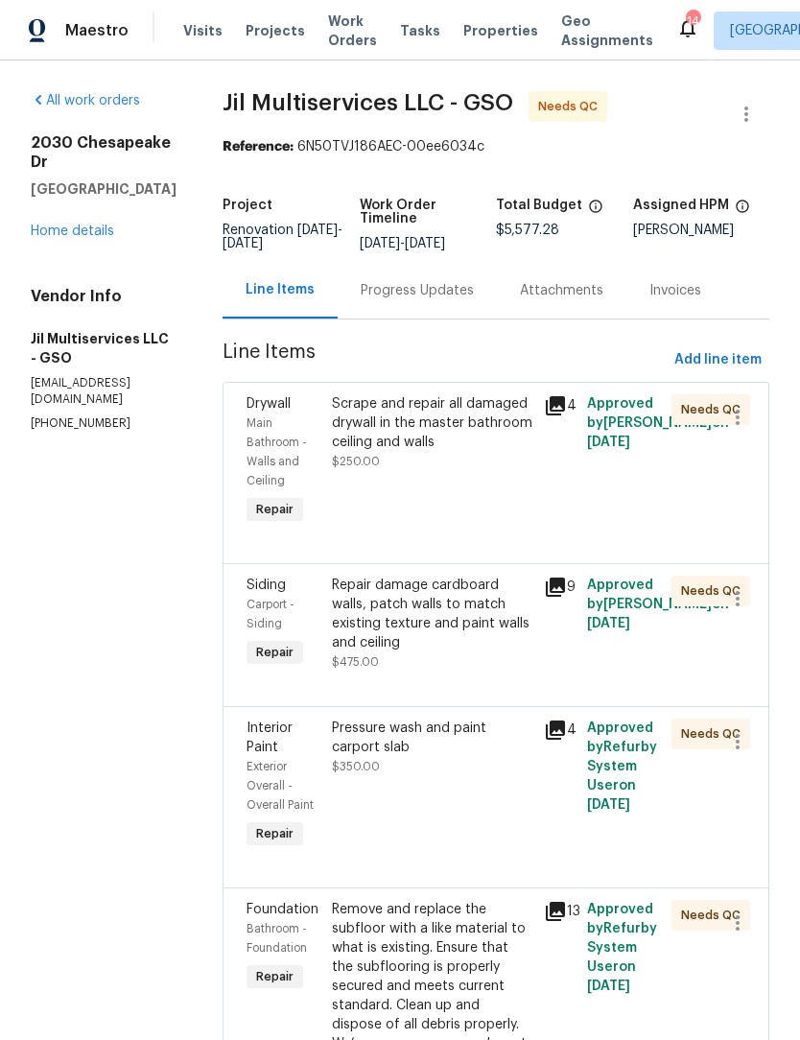
click at [439, 434] on div "Scrape and repair all damaged drywall in the master bathroom ceiling and walls" at bounding box center [432, 423] width 201 height 58
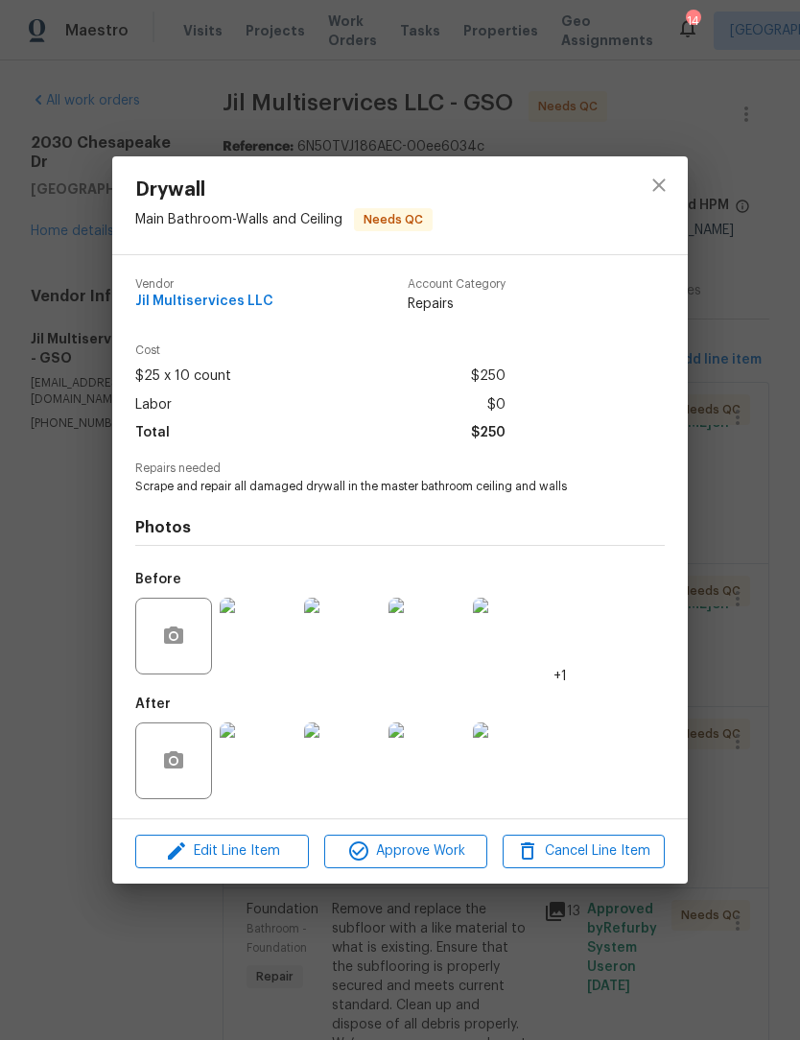
click at [262, 778] on img at bounding box center [258, 760] width 77 height 77
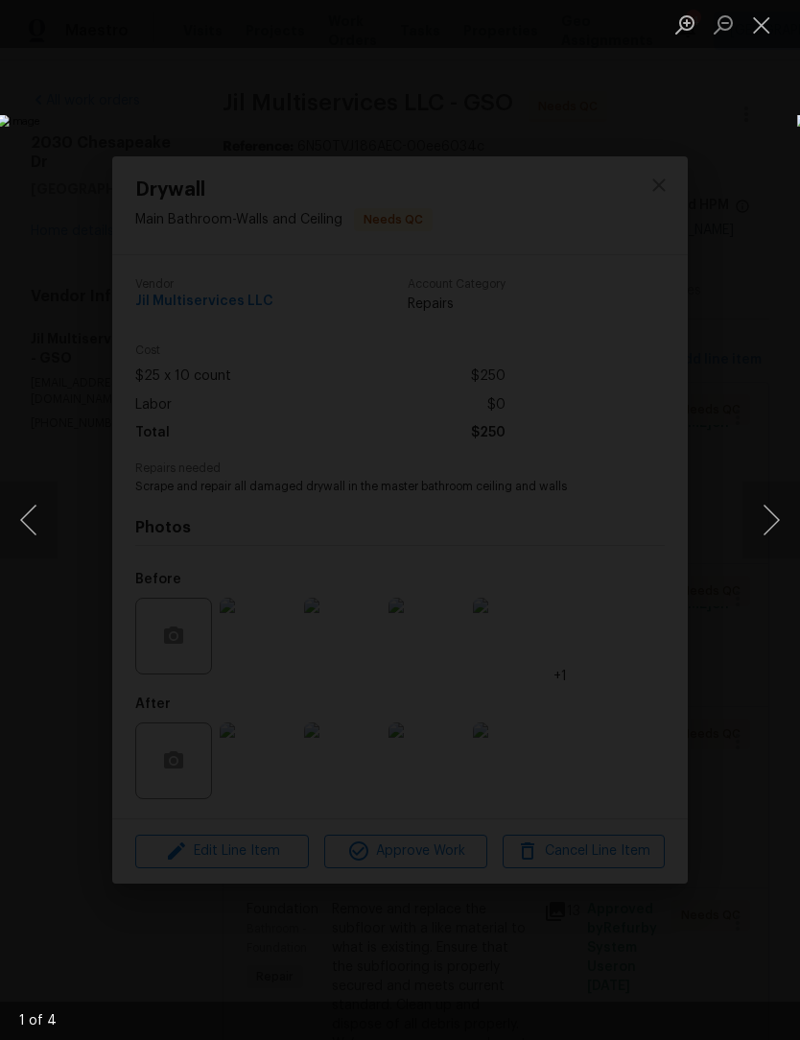
click at [778, 511] on button "Next image" at bounding box center [771, 519] width 58 height 77
click at [773, 517] on button "Next image" at bounding box center [771, 519] width 58 height 77
click at [769, 513] on button "Next image" at bounding box center [771, 519] width 58 height 77
click at [768, 505] on button "Next image" at bounding box center [771, 519] width 58 height 77
click at [766, 508] on button "Next image" at bounding box center [771, 519] width 58 height 77
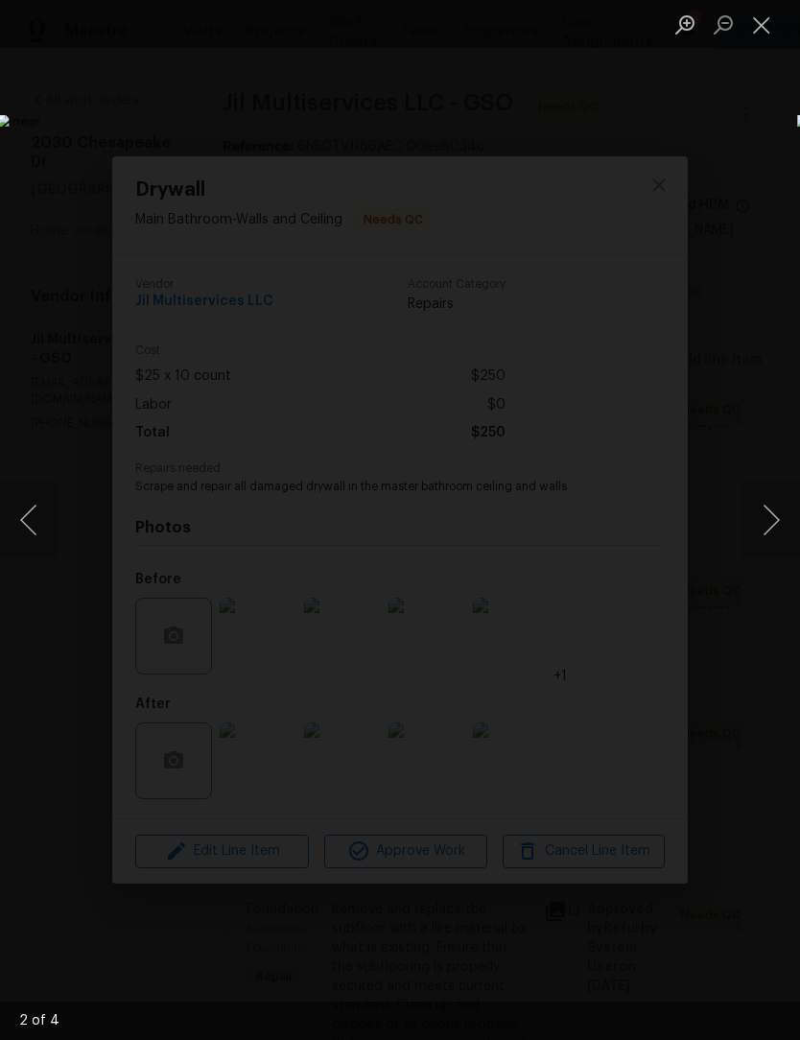
click at [769, 27] on button "Close lightbox" at bounding box center [761, 25] width 38 height 34
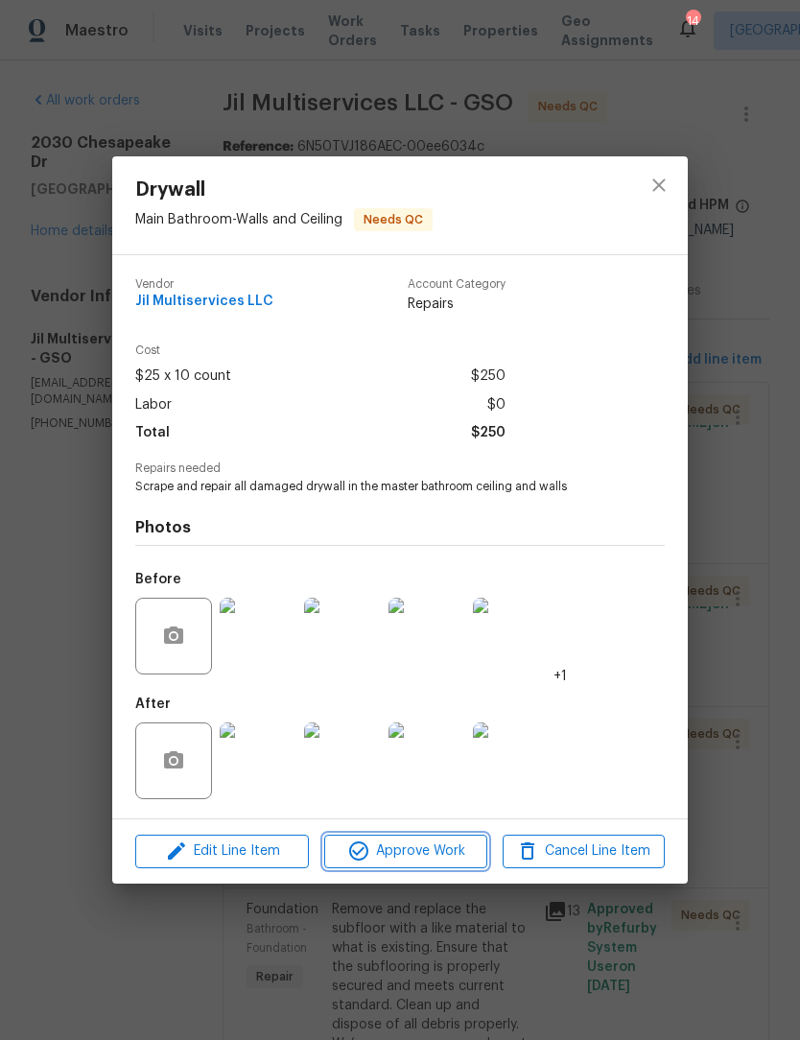
click at [439, 857] on span "Approve Work" at bounding box center [405, 851] width 151 height 24
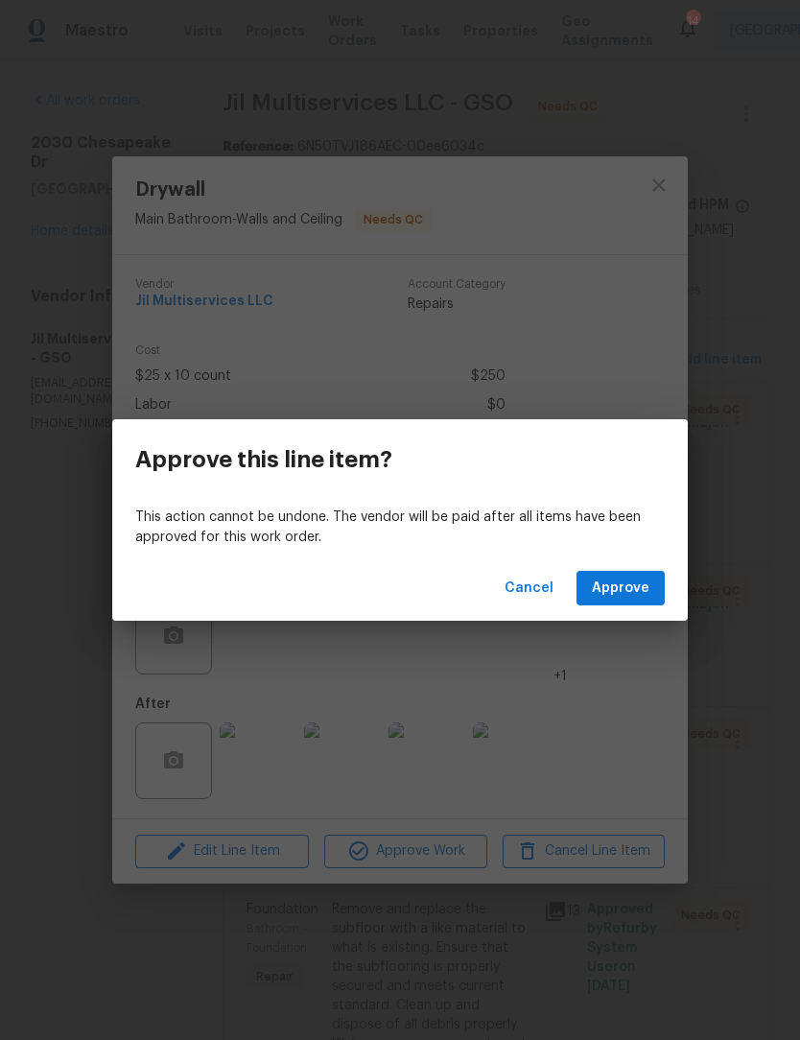
click at [632, 559] on div "Cancel Approve" at bounding box center [399, 588] width 575 height 66
click at [631, 594] on span "Approve" at bounding box center [621, 588] width 58 height 24
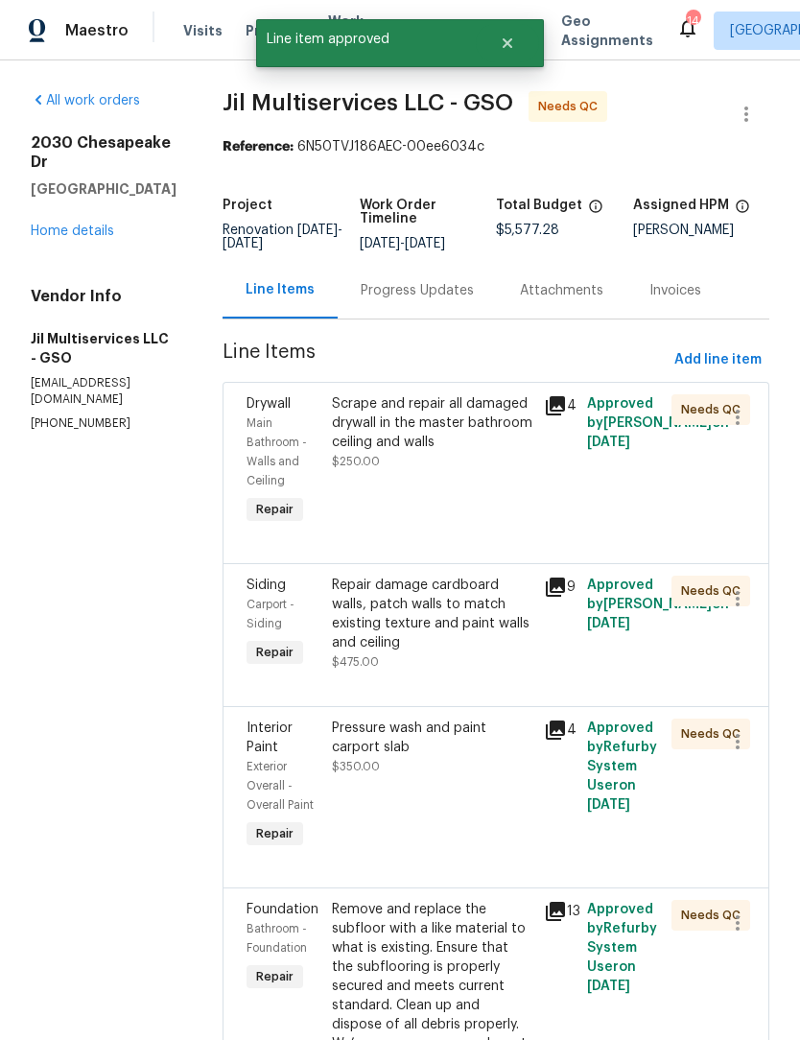
scroll to position [0, 0]
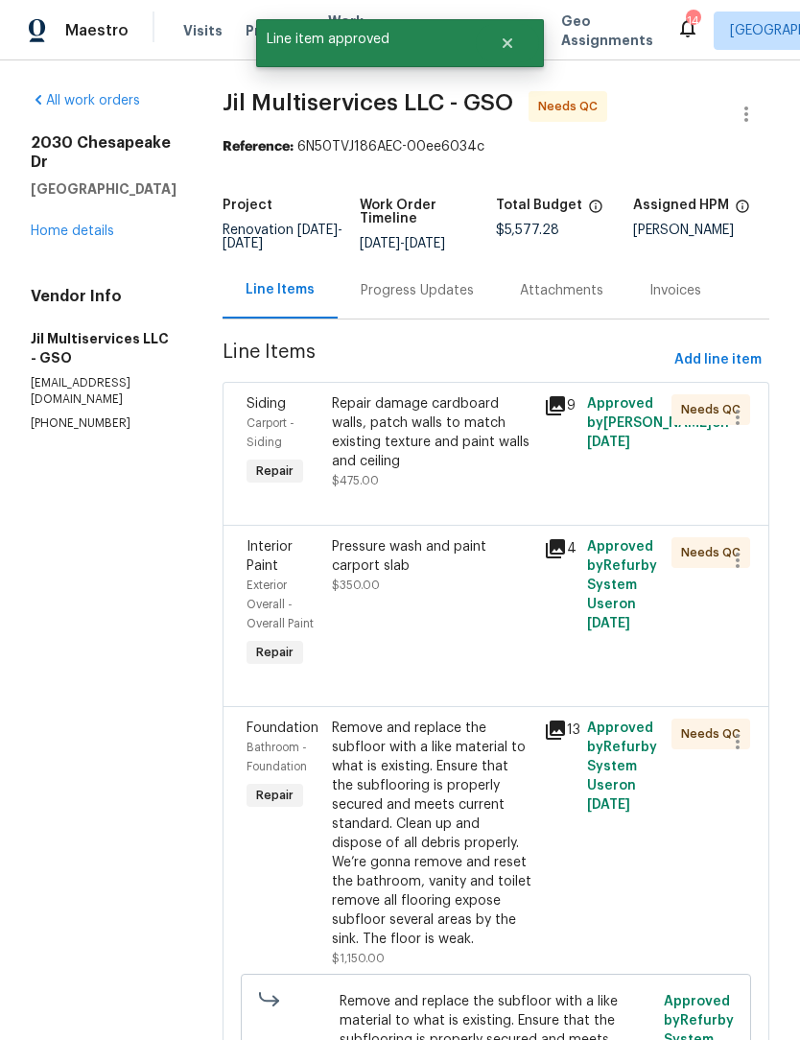
click at [450, 466] on div "Repair damage cardboard walls, patch walls to match existing texture and paint …" at bounding box center [432, 432] width 201 height 77
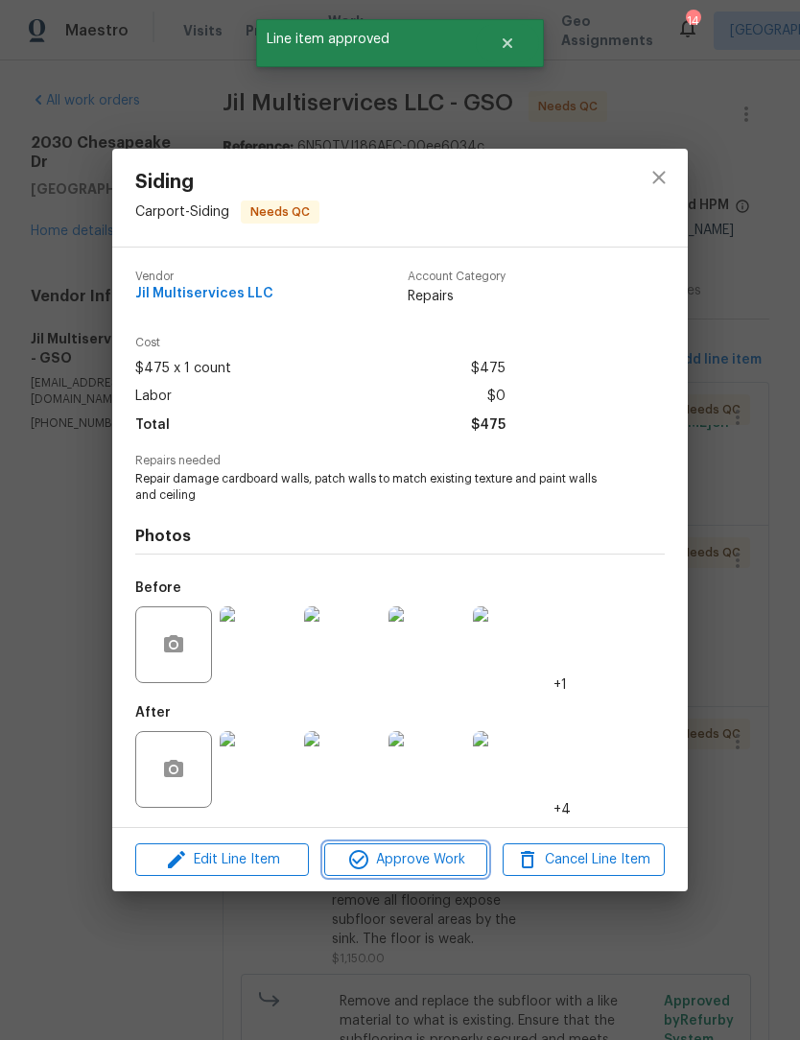
click at [436, 851] on span "Approve Work" at bounding box center [405, 860] width 151 height 24
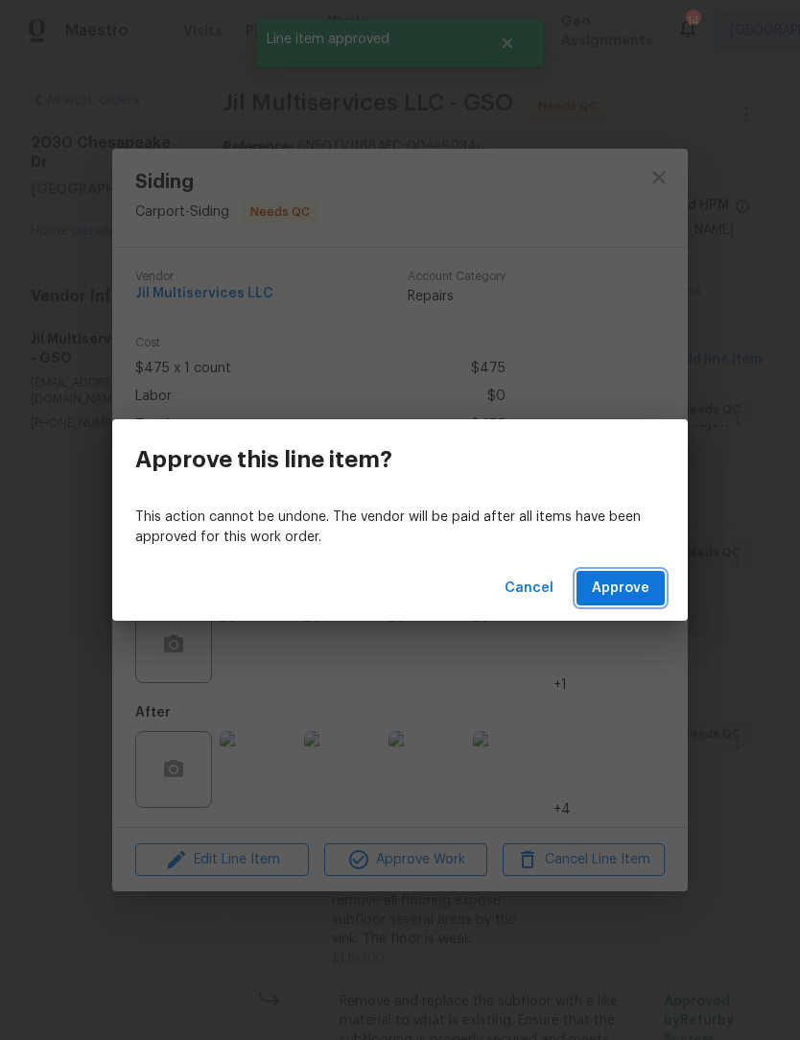
click at [640, 577] on span "Approve" at bounding box center [621, 588] width 58 height 24
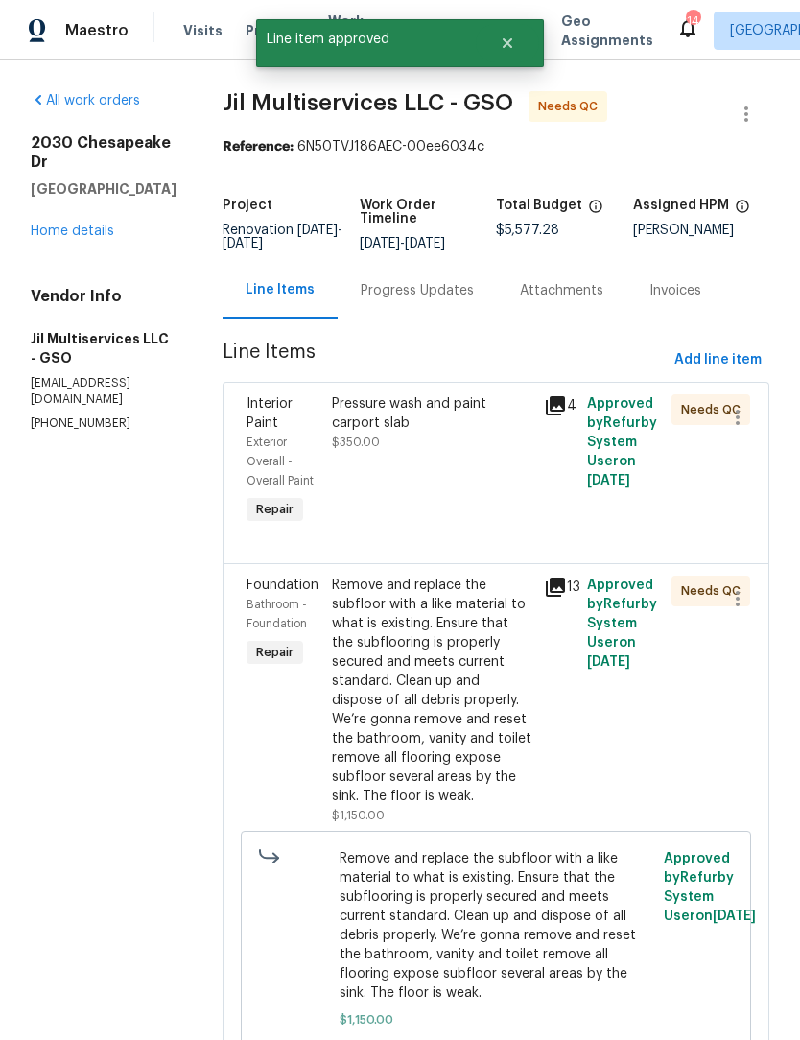
click at [435, 448] on div "Pressure wash and paint carport slab $350.00" at bounding box center [432, 423] width 201 height 58
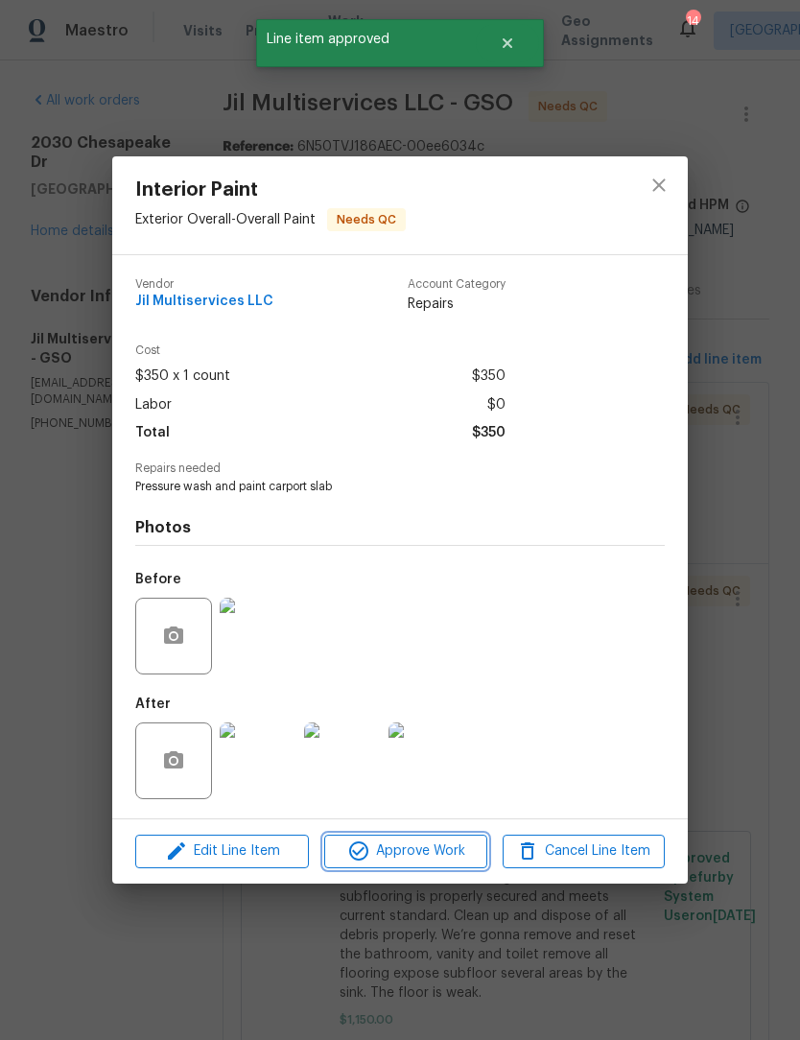
click at [426, 860] on span "Approve Work" at bounding box center [405, 851] width 151 height 24
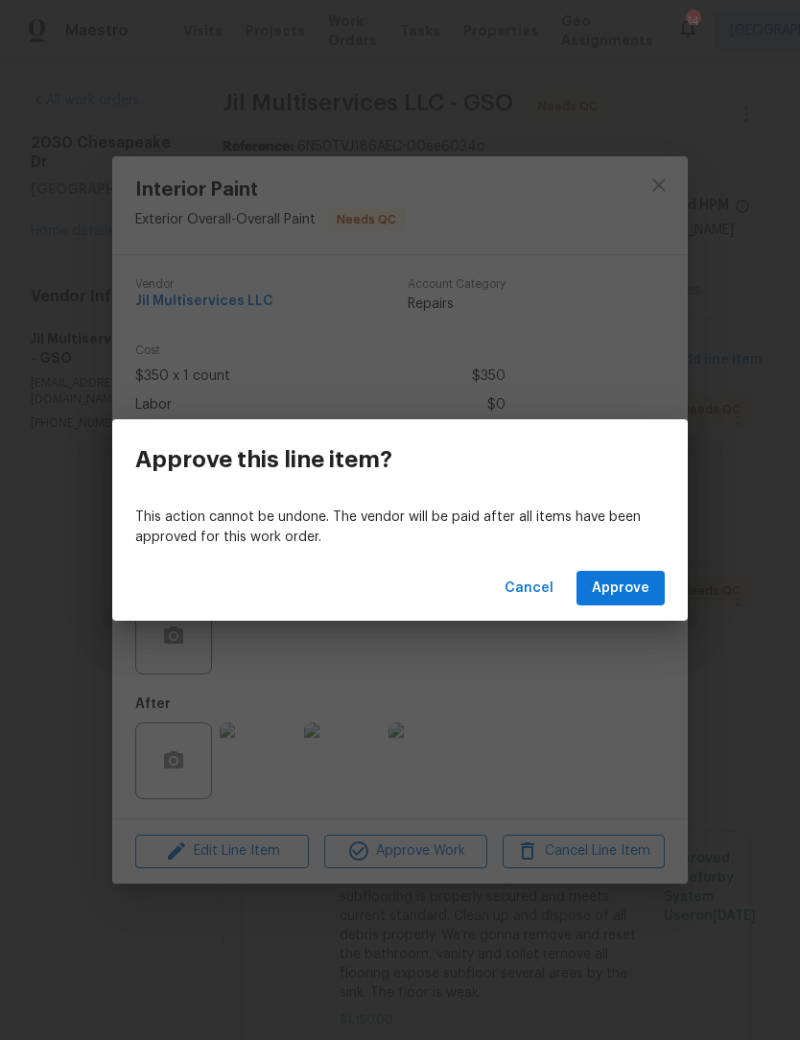
click at [676, 578] on div "Cancel Approve" at bounding box center [399, 588] width 575 height 66
click at [630, 597] on span "Approve" at bounding box center [621, 588] width 58 height 24
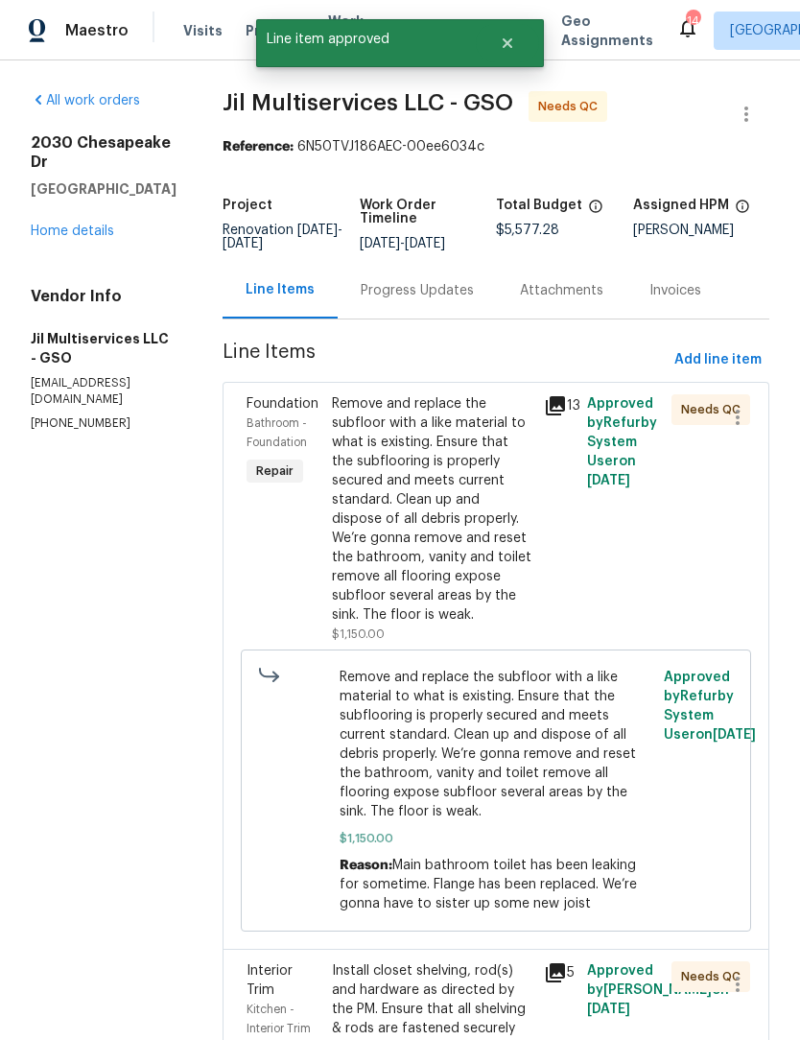
click at [461, 571] on div "Remove and replace the subfloor with a like material to what is existing. Ensur…" at bounding box center [432, 509] width 201 height 230
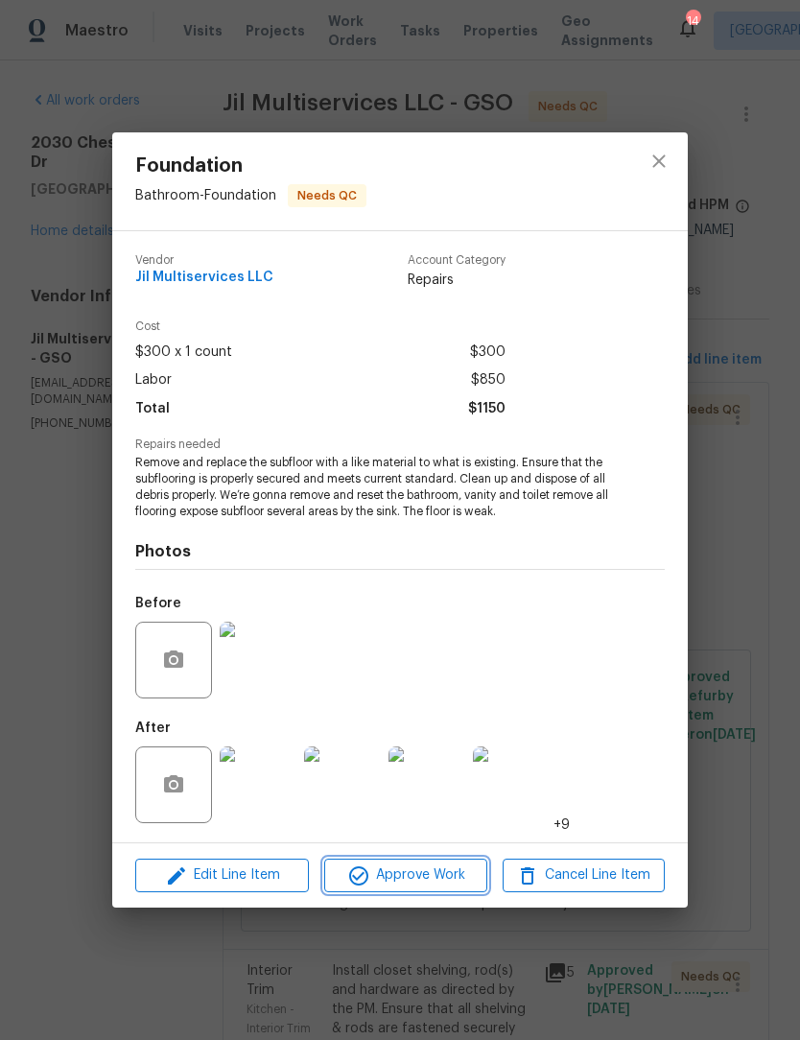
click at [433, 881] on span "Approve Work" at bounding box center [405, 875] width 151 height 24
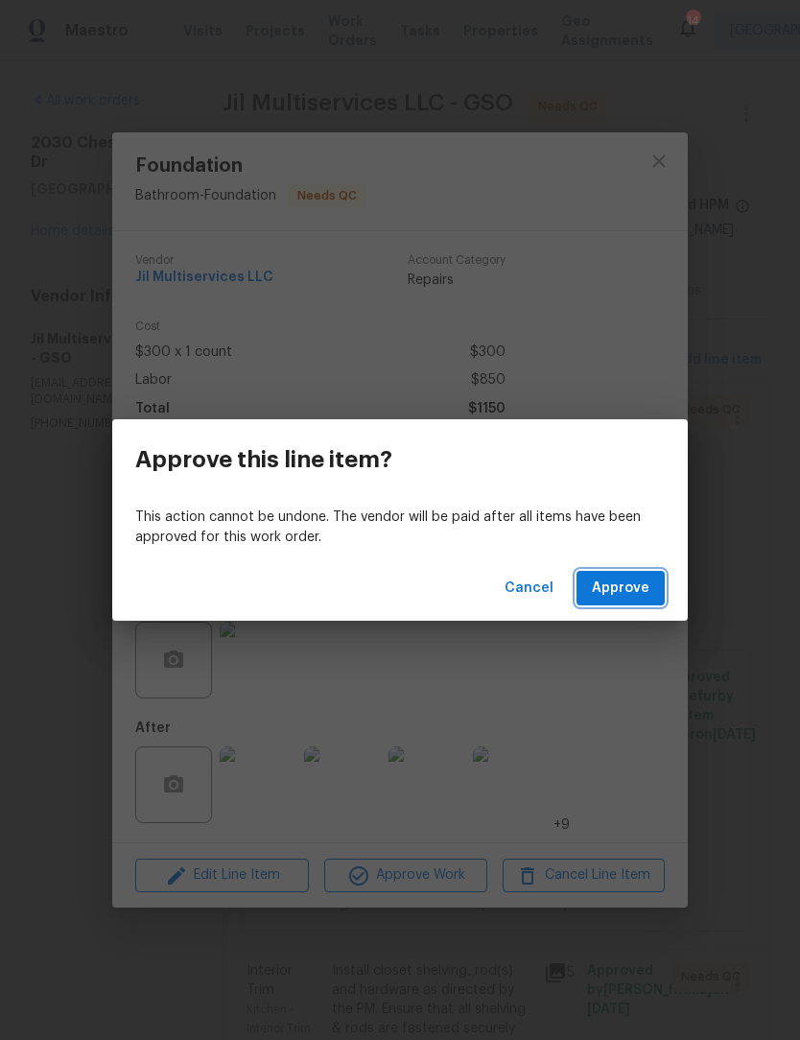
click at [621, 589] on span "Approve" at bounding box center [621, 588] width 58 height 24
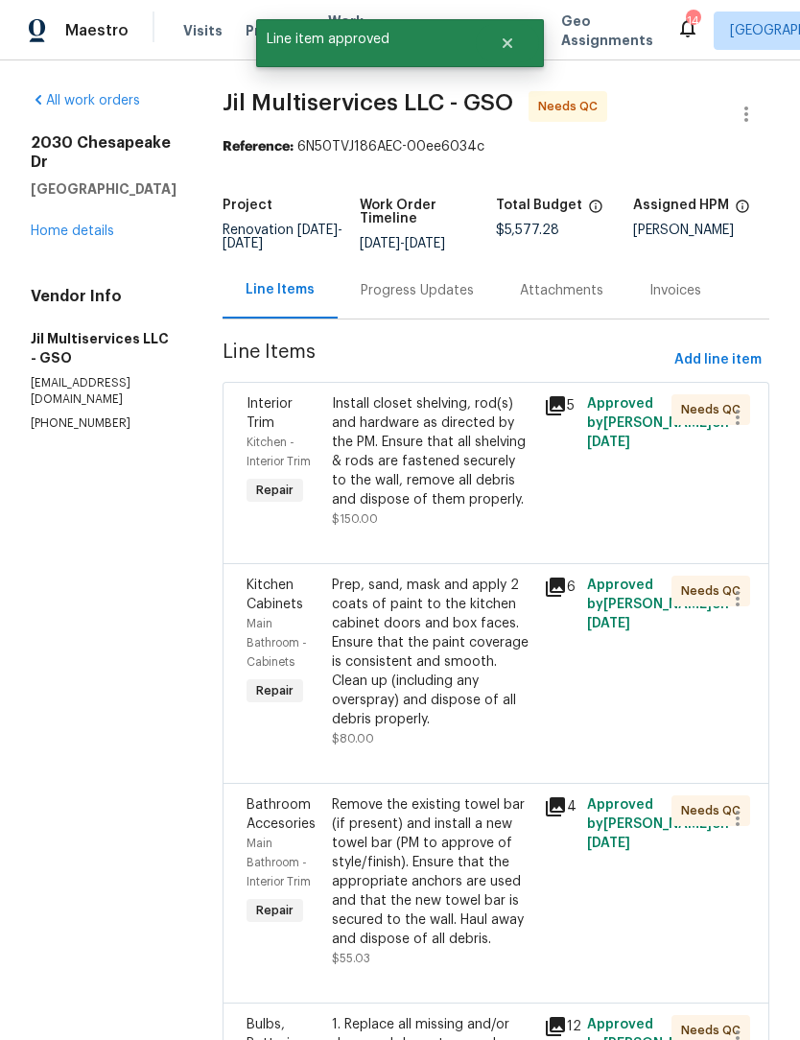
click at [477, 480] on div "Install closet shelving, rod(s) and hardware as directed by the PM. Ensure that…" at bounding box center [432, 451] width 201 height 115
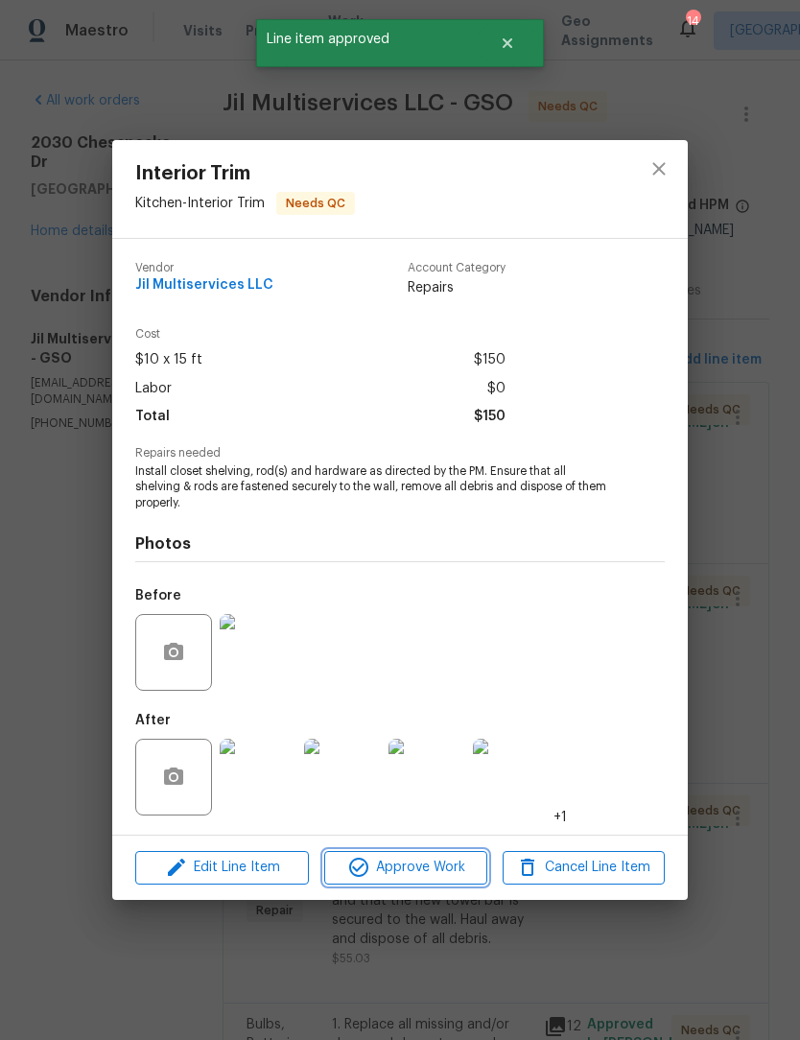
click at [432, 867] on span "Approve Work" at bounding box center [405, 868] width 151 height 24
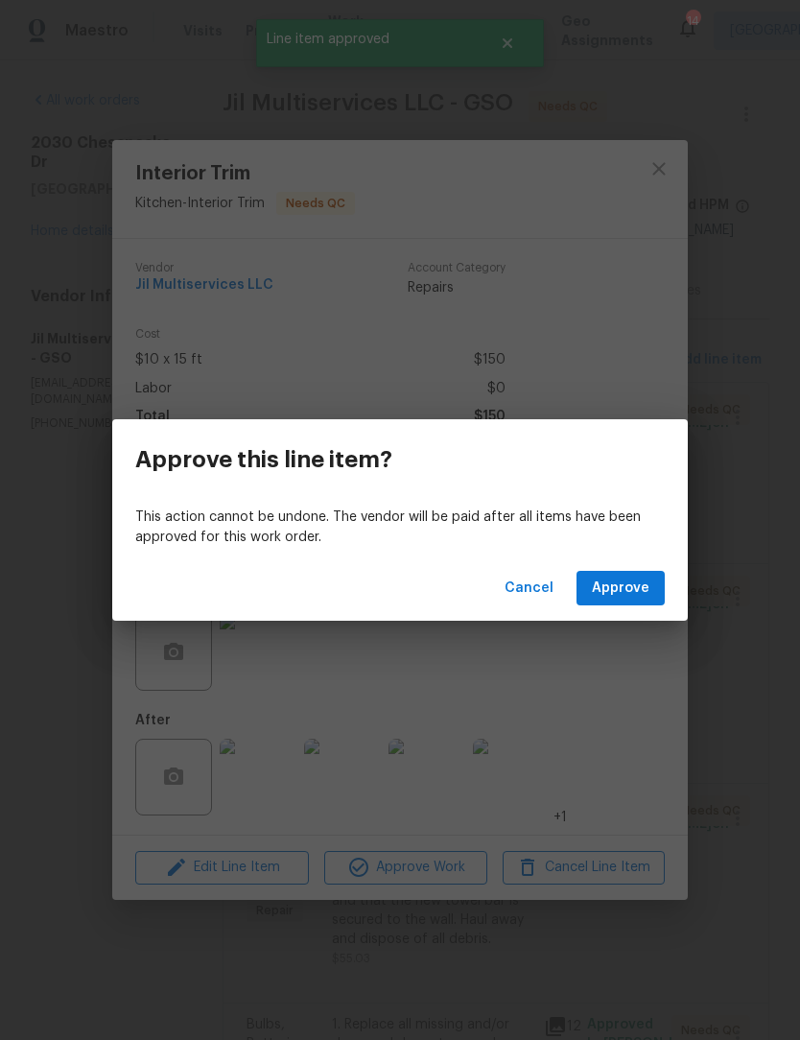
click at [644, 578] on span "Approve" at bounding box center [621, 588] width 58 height 24
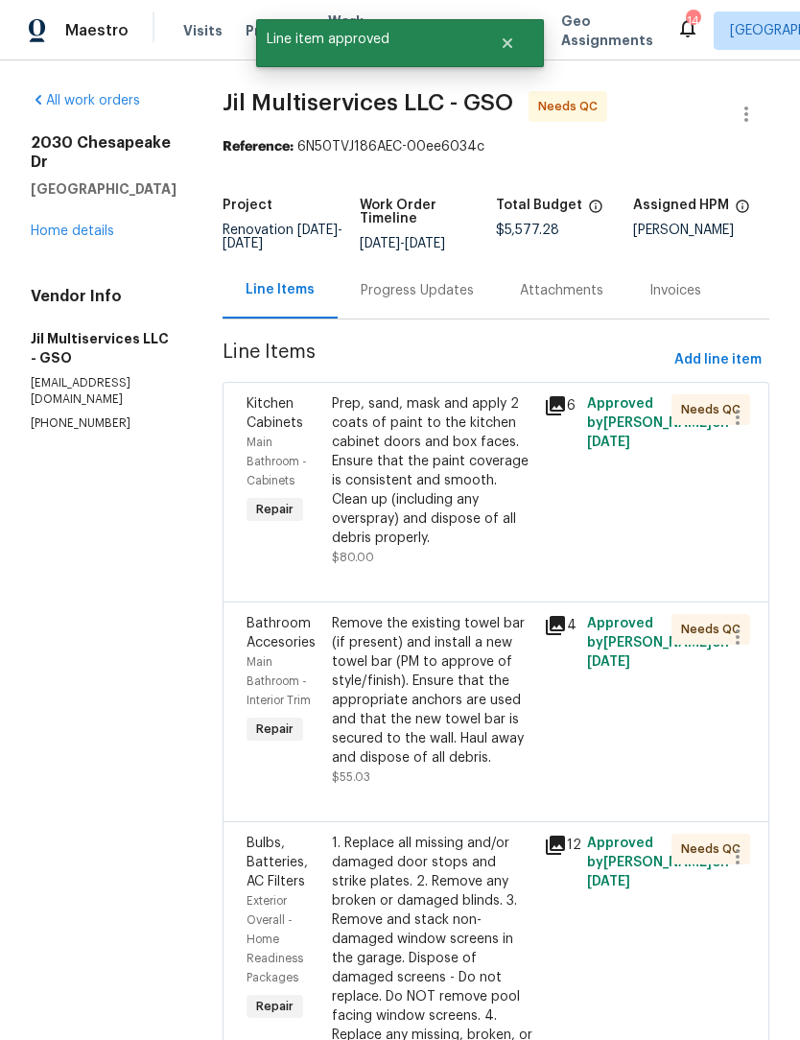
click at [444, 540] on div "Prep, sand, mask and apply 2 coats of paint to the kitchen cabinet doors and bo…" at bounding box center [432, 470] width 201 height 153
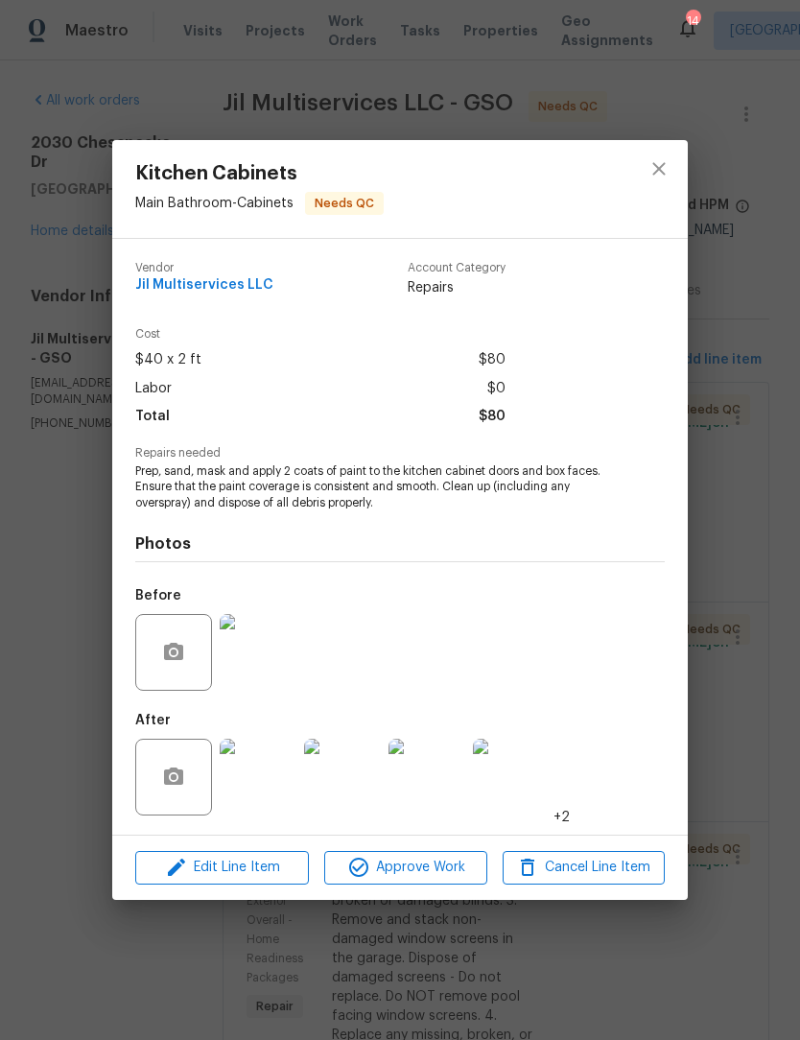
click at [281, 787] on img at bounding box center [258, 777] width 77 height 77
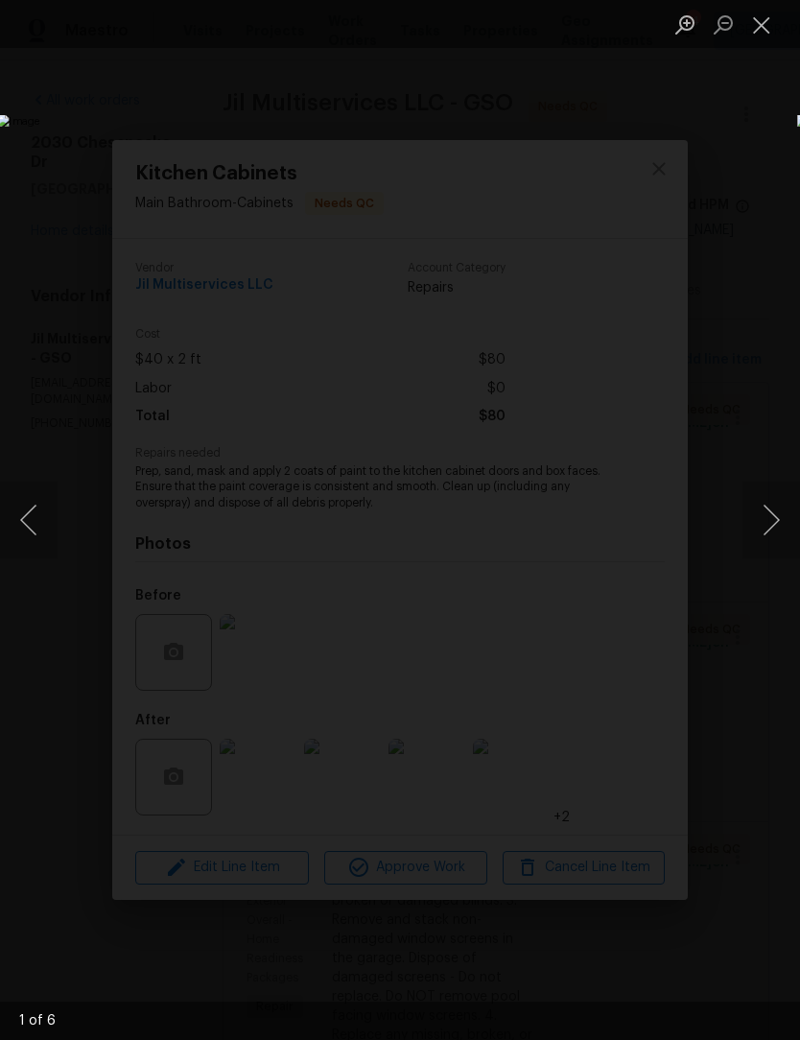
click at [778, 519] on button "Next image" at bounding box center [771, 519] width 58 height 77
click at [774, 522] on button "Next image" at bounding box center [771, 519] width 58 height 77
click at [769, 24] on button "Close lightbox" at bounding box center [761, 25] width 38 height 34
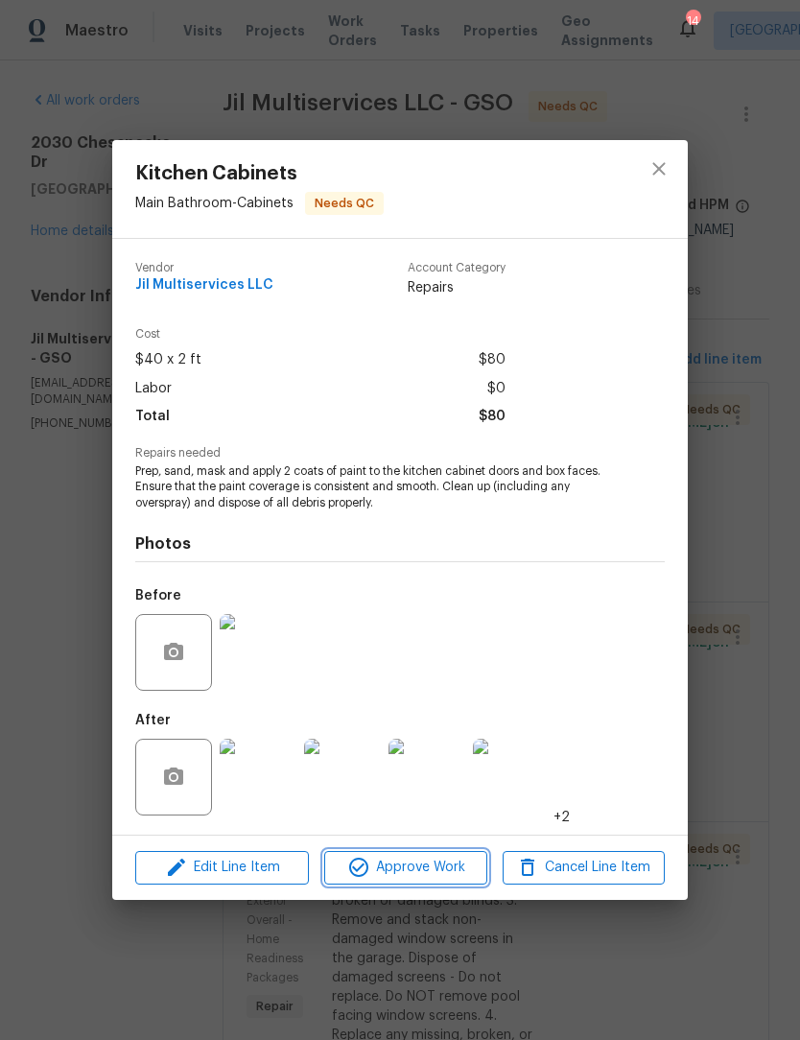
click at [452, 867] on span "Approve Work" at bounding box center [405, 868] width 151 height 24
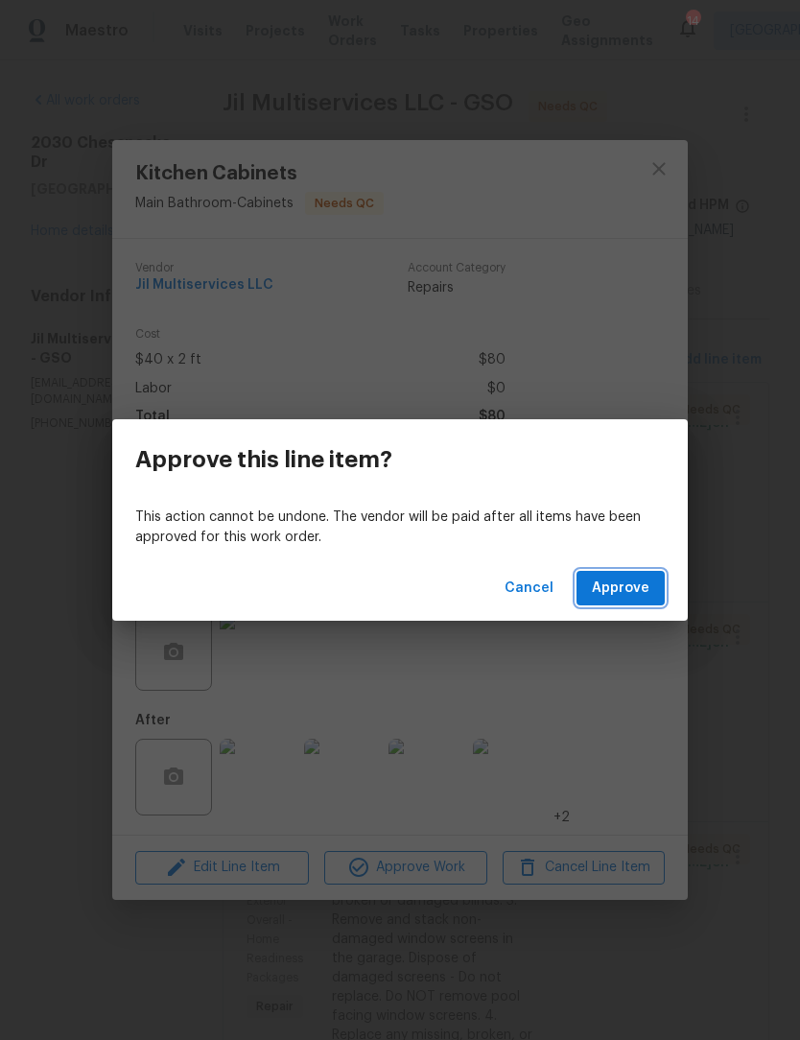
click at [644, 580] on span "Approve" at bounding box center [621, 588] width 58 height 24
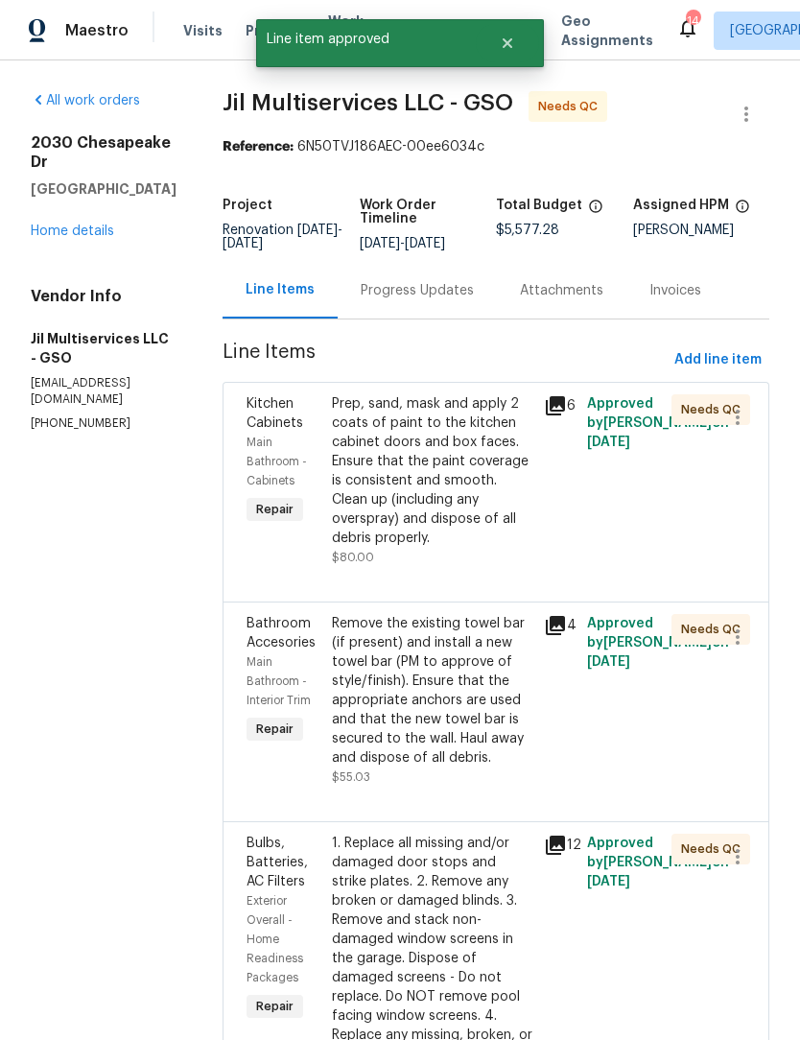
click at [425, 542] on div "Prep, sand, mask and apply 2 coats of paint to the kitchen cabinet doors and bo…" at bounding box center [432, 470] width 201 height 153
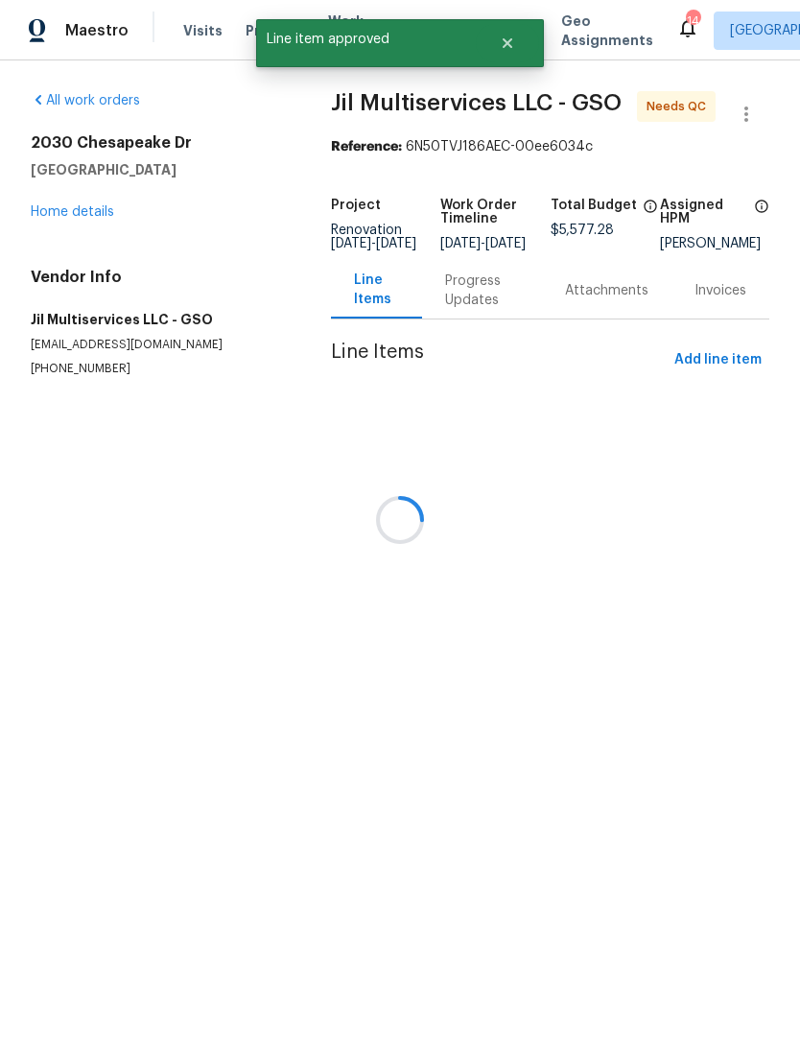
click at [84, 208] on div at bounding box center [400, 520] width 800 height 1040
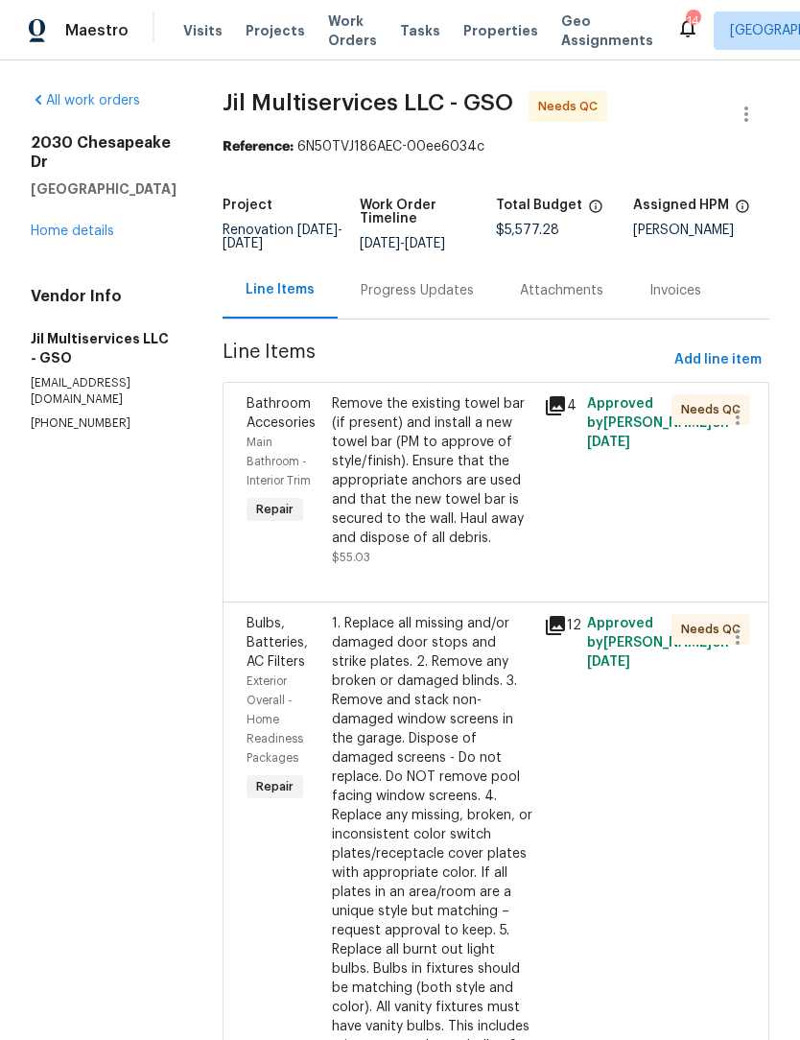
click at [439, 505] on div "Remove the existing towel bar (if present) and install a new towel bar (PM to a…" at bounding box center [432, 470] width 201 height 153
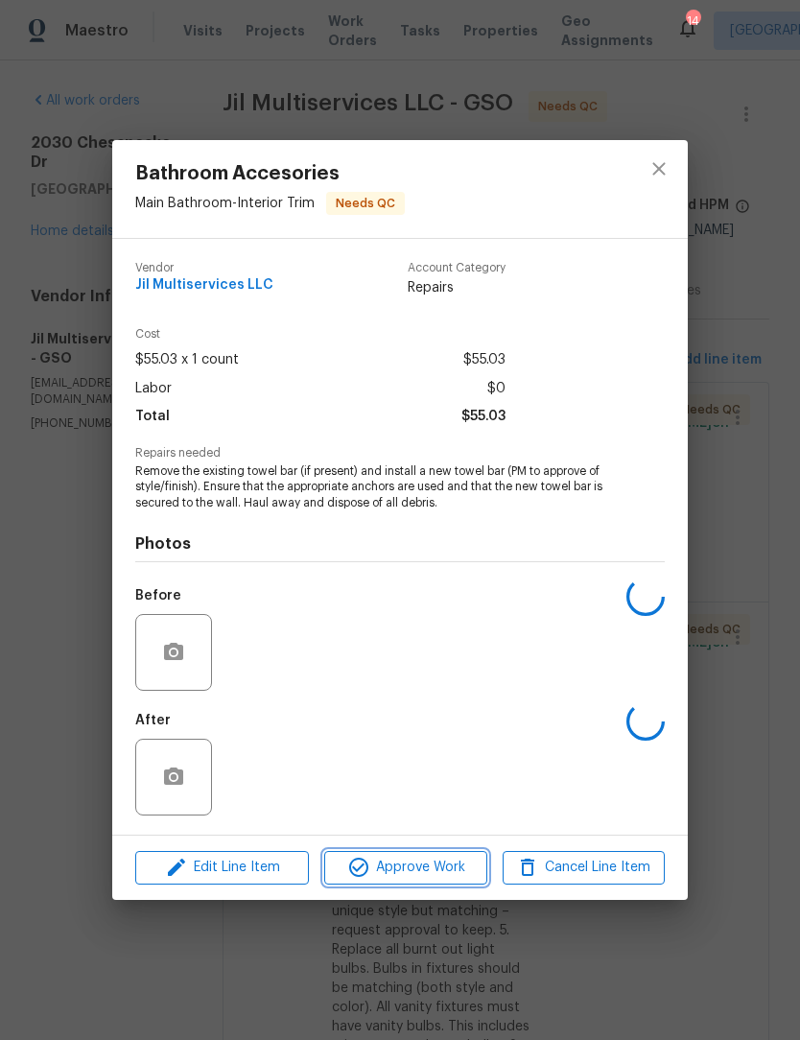
click at [431, 864] on span "Approve Work" at bounding box center [405, 868] width 151 height 24
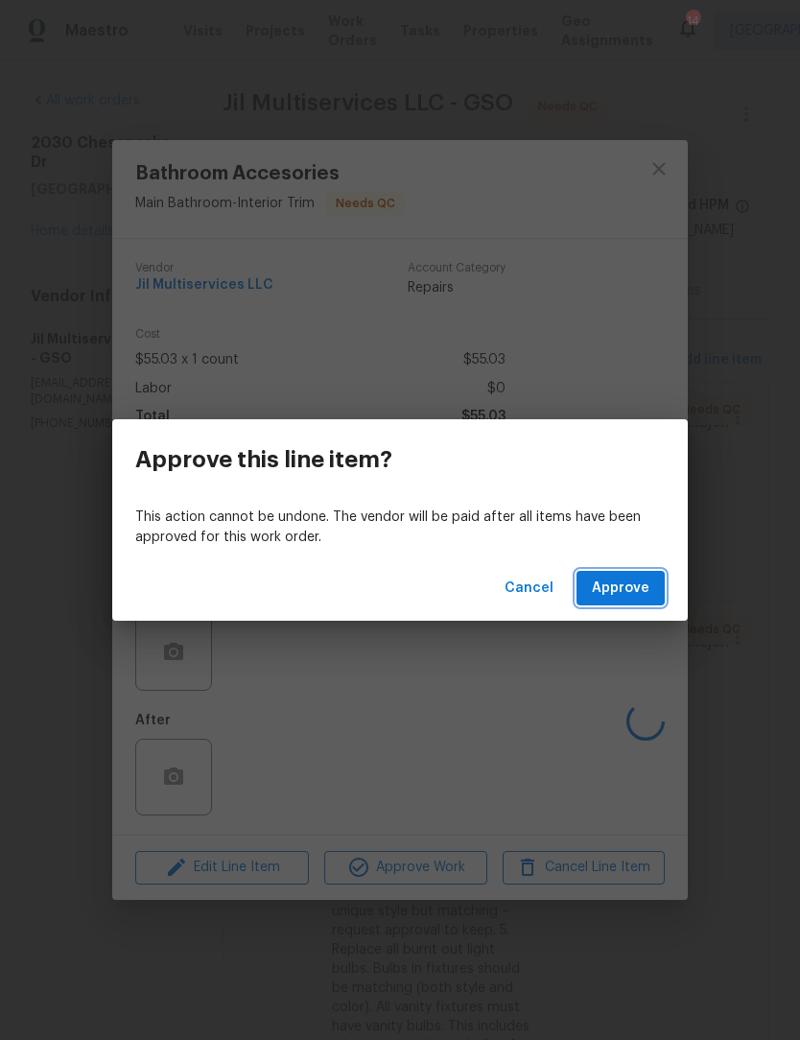
click at [617, 589] on span "Approve" at bounding box center [621, 588] width 58 height 24
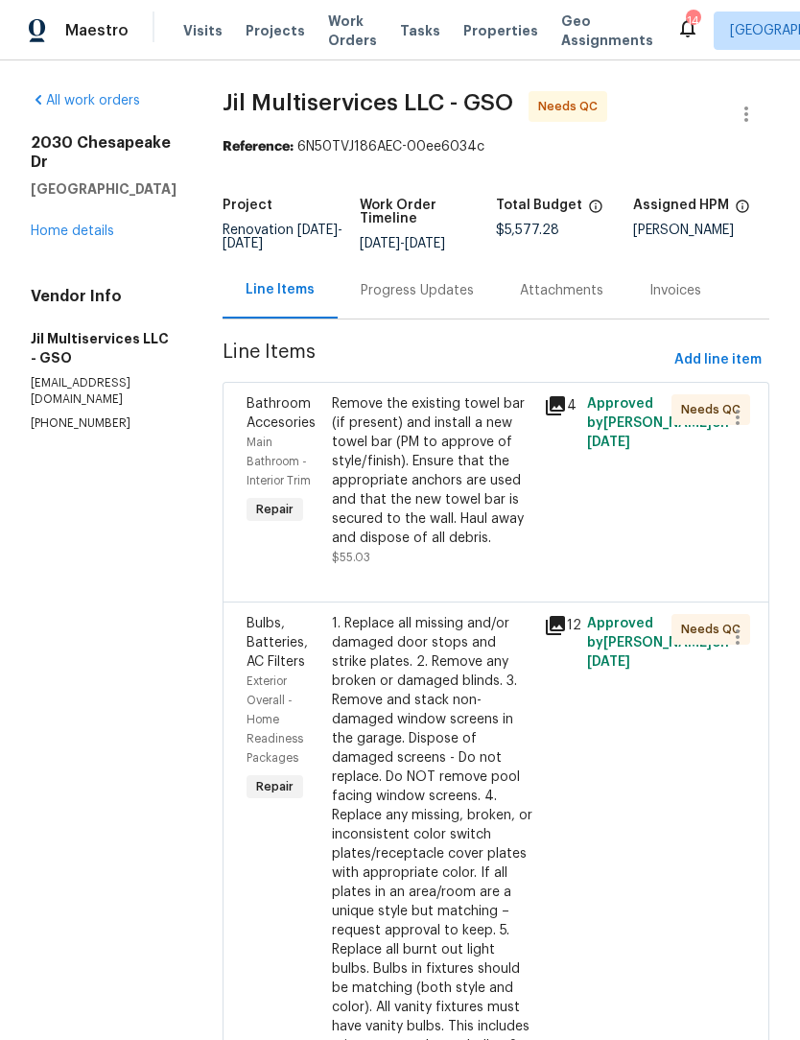
click at [470, 828] on div "1. Replace all missing and/or damaged door stops and strike plates. 2. Remove a…" at bounding box center [432, 930] width 201 height 633
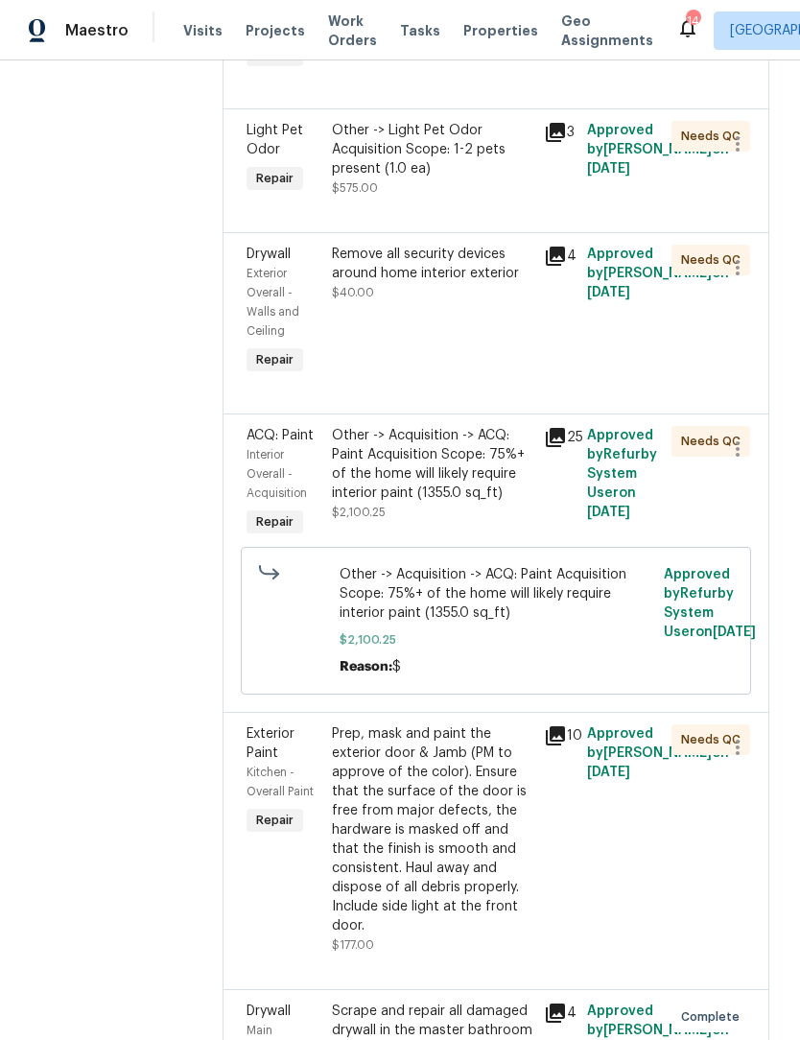
scroll to position [1204, 0]
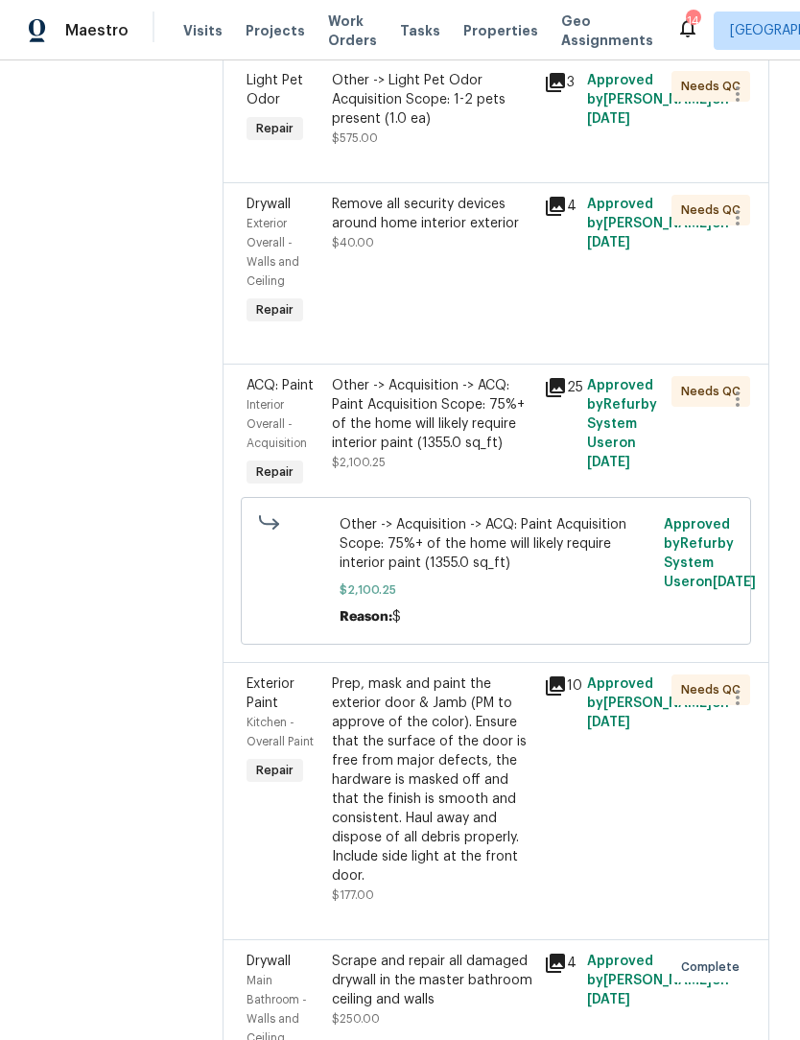
click at [458, 771] on div "Prep, mask and paint the exterior door & Jamb (PM to approve of the color). Ens…" at bounding box center [432, 779] width 201 height 211
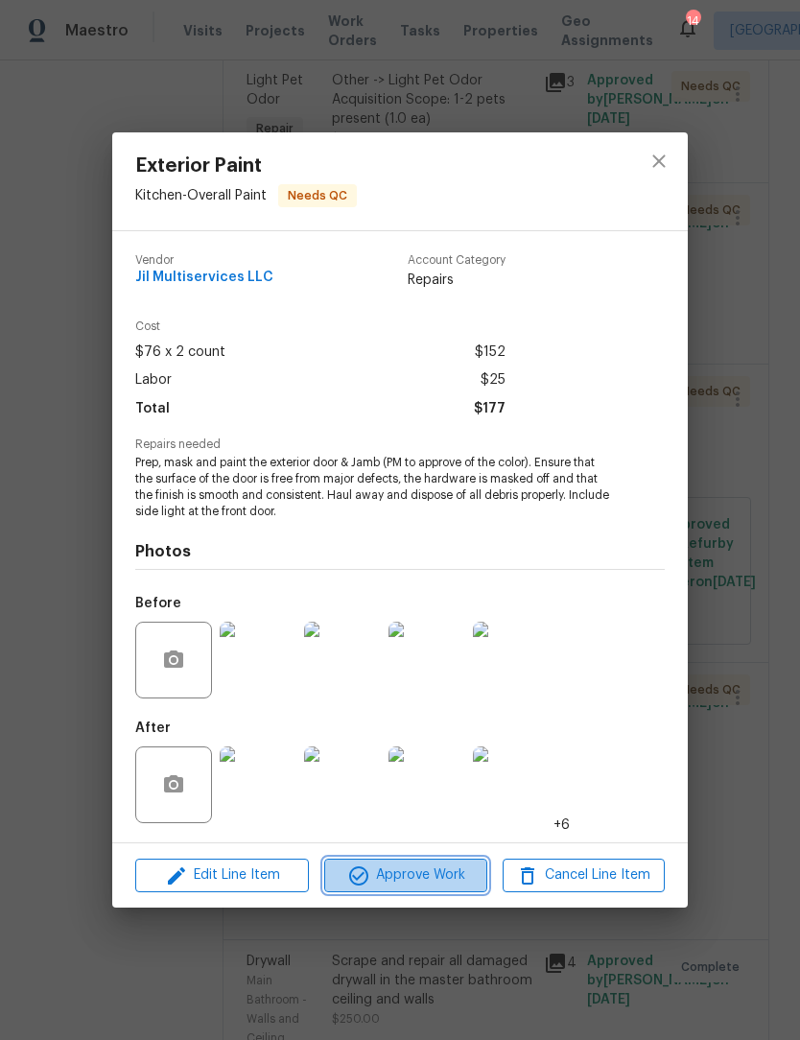
click at [404, 885] on span "Approve Work" at bounding box center [405, 875] width 151 height 24
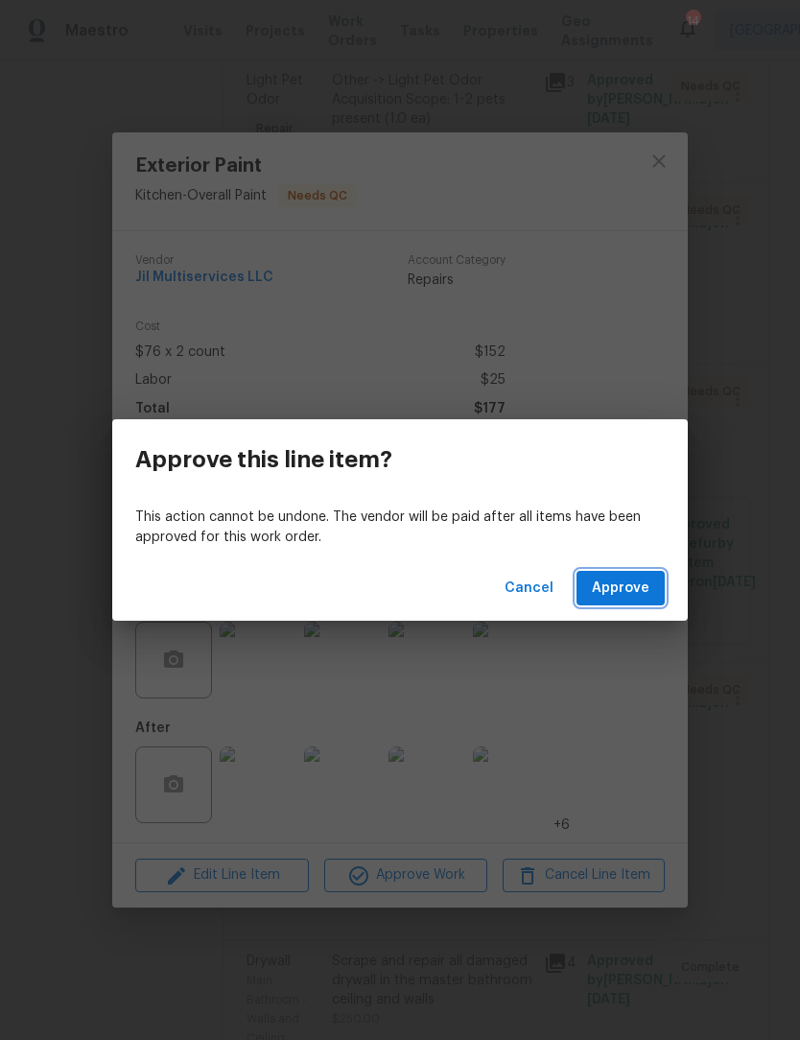
click at [623, 591] on span "Approve" at bounding box center [621, 588] width 58 height 24
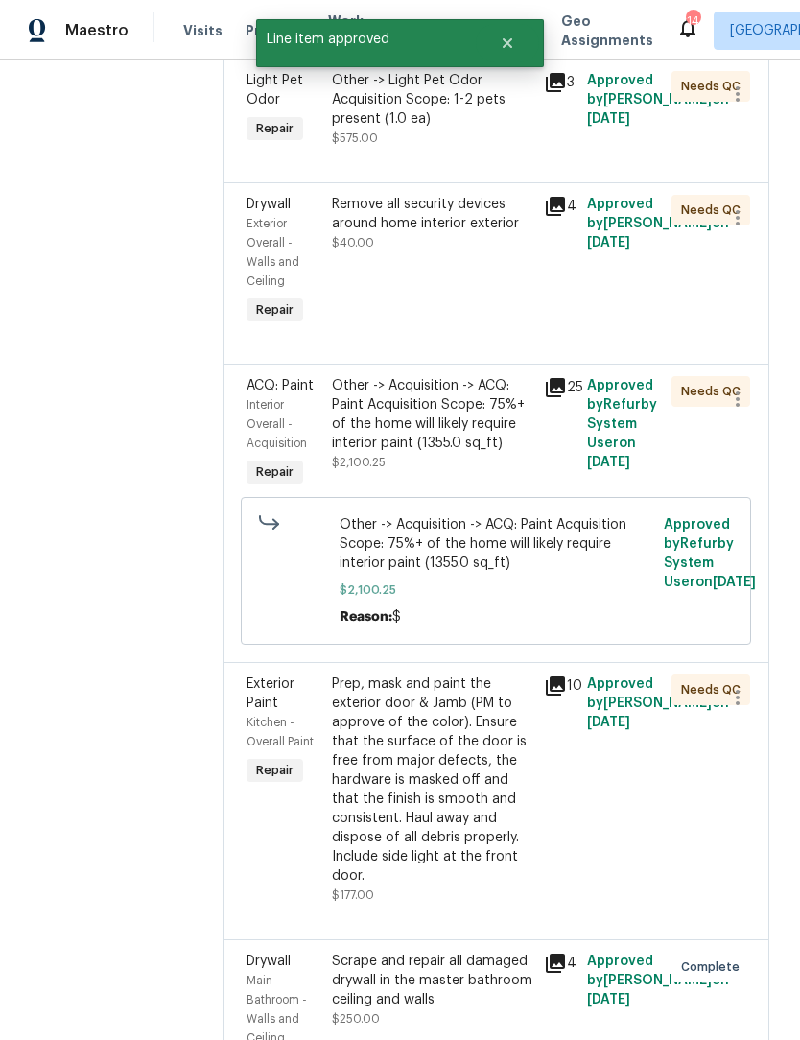
scroll to position [0, 0]
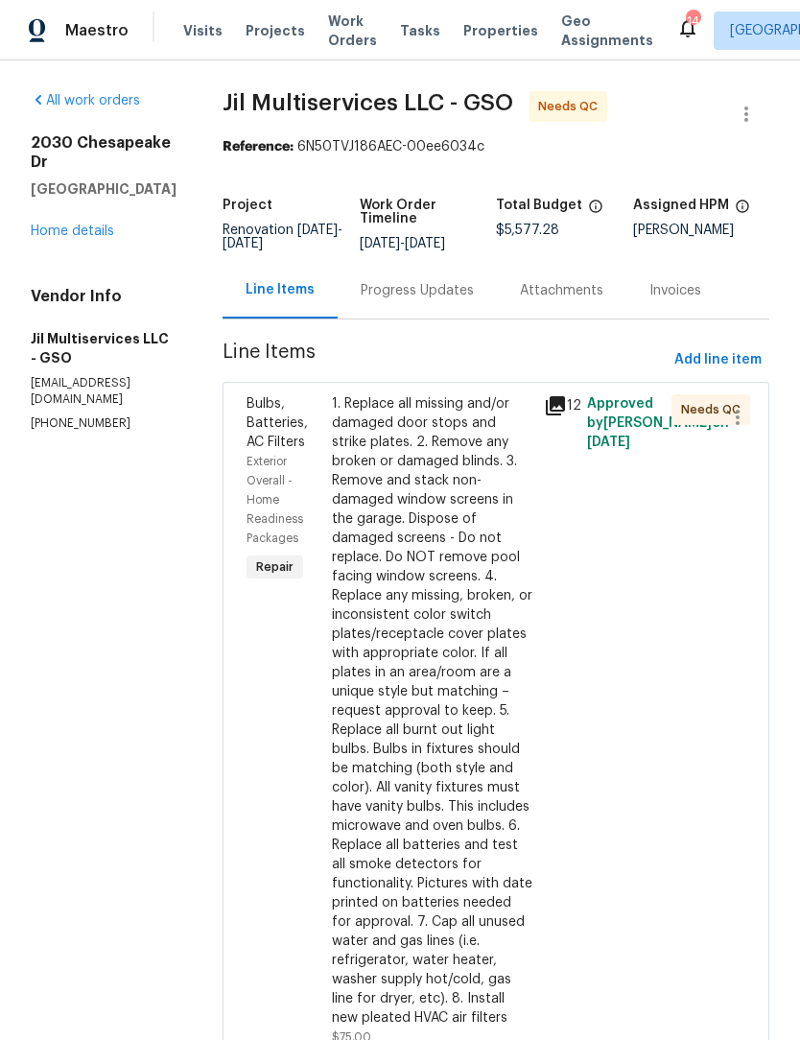
click at [420, 604] on div "1. Replace all missing and/or damaged door stops and strike plates. 2. Remove a…" at bounding box center [432, 710] width 201 height 633
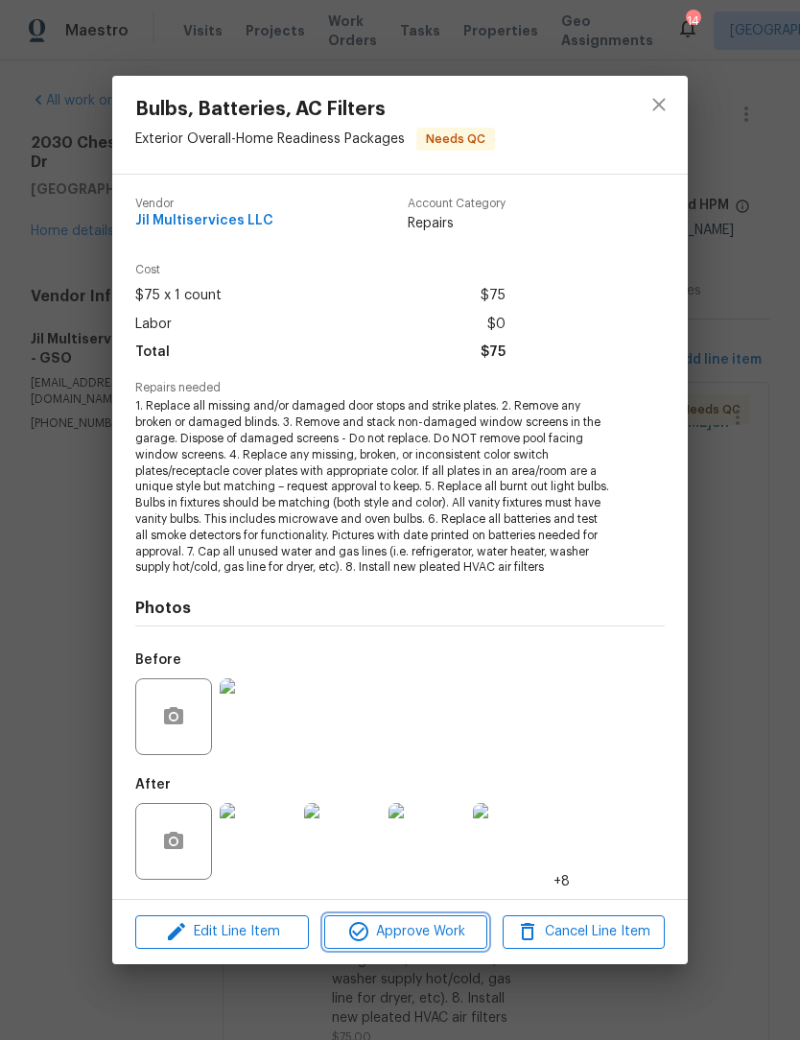
click at [432, 931] on span "Approve Work" at bounding box center [405, 932] width 151 height 24
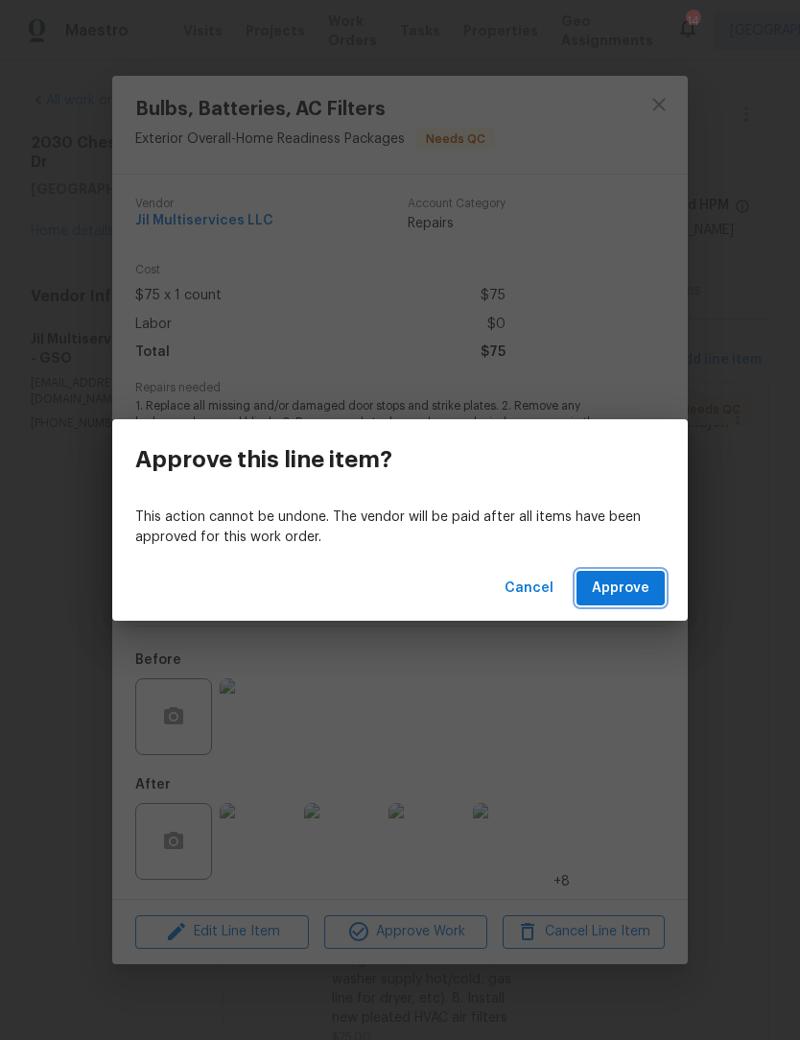
click at [625, 580] on span "Approve" at bounding box center [621, 588] width 58 height 24
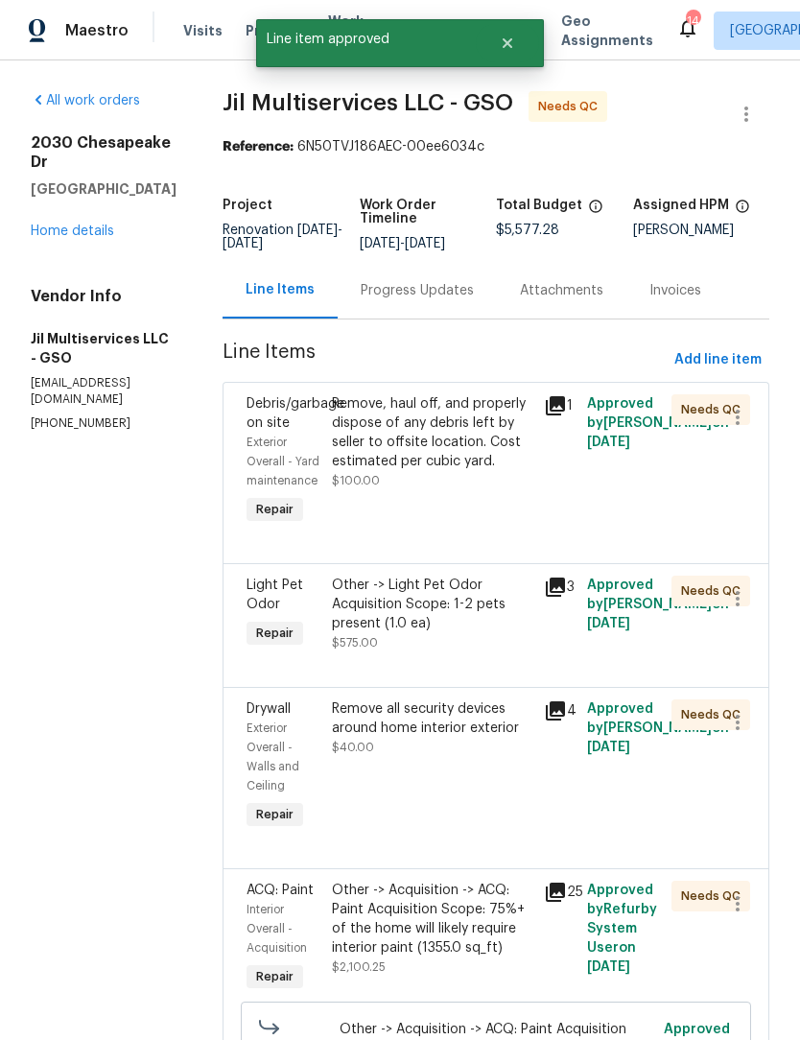
click at [455, 468] on div "Remove, haul off, and properly dispose of any debris left by seller to offsite …" at bounding box center [432, 432] width 201 height 77
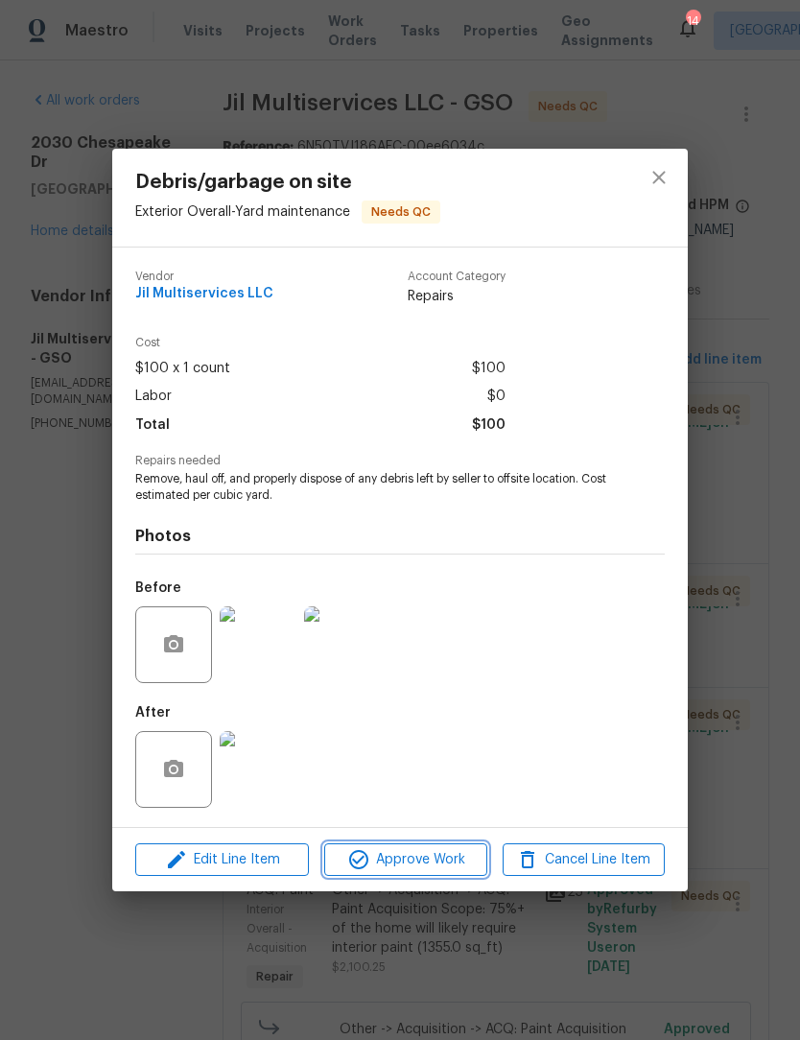
click at [424, 868] on span "Approve Work" at bounding box center [405, 860] width 151 height 24
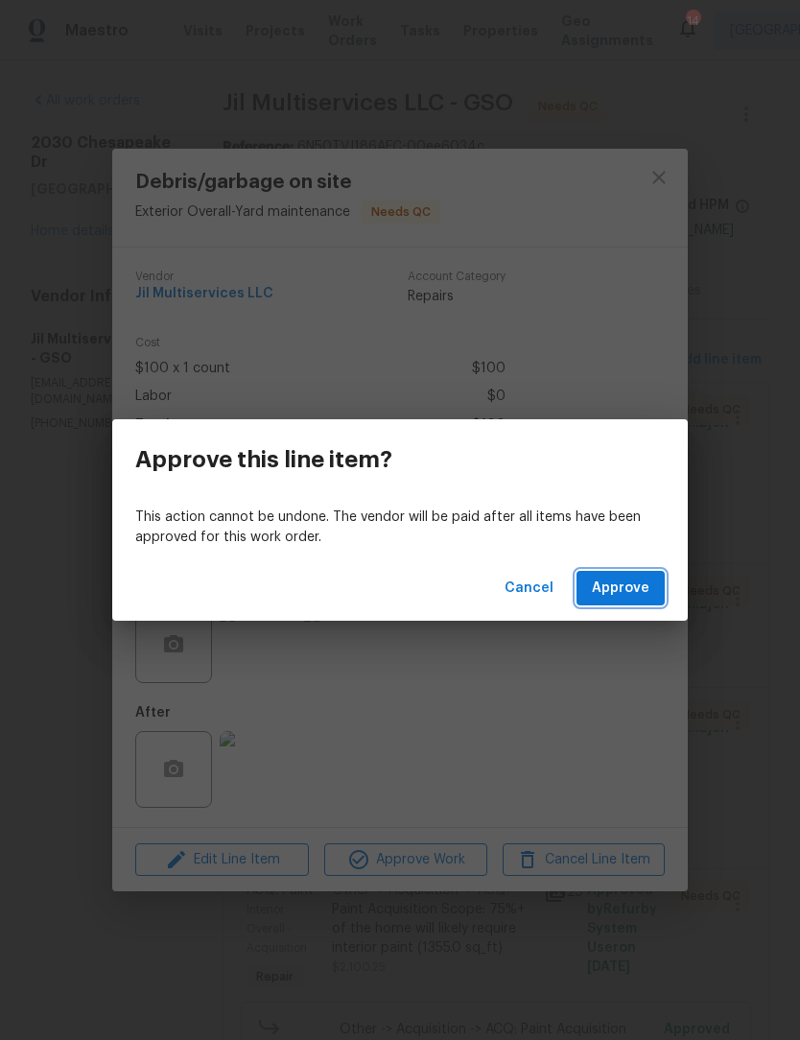
click at [623, 592] on span "Approve" at bounding box center [621, 588] width 58 height 24
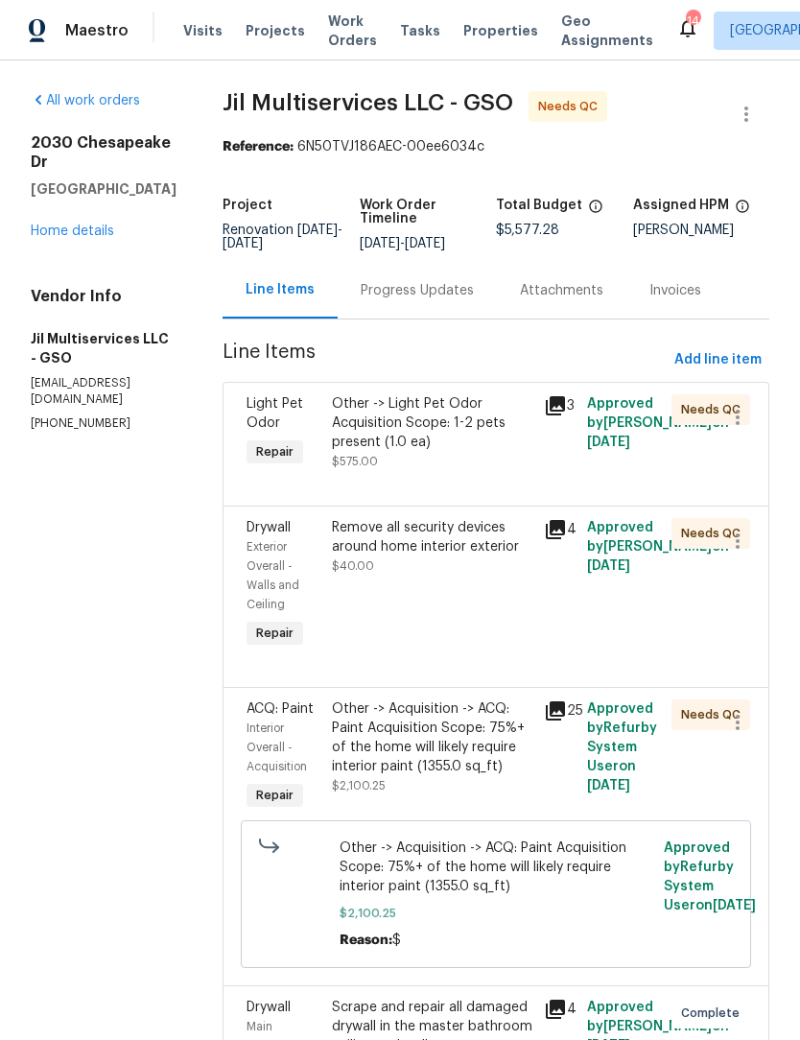
click at [415, 560] on div "Remove all security devices around home interior exterior $40.00" at bounding box center [432, 547] width 201 height 58
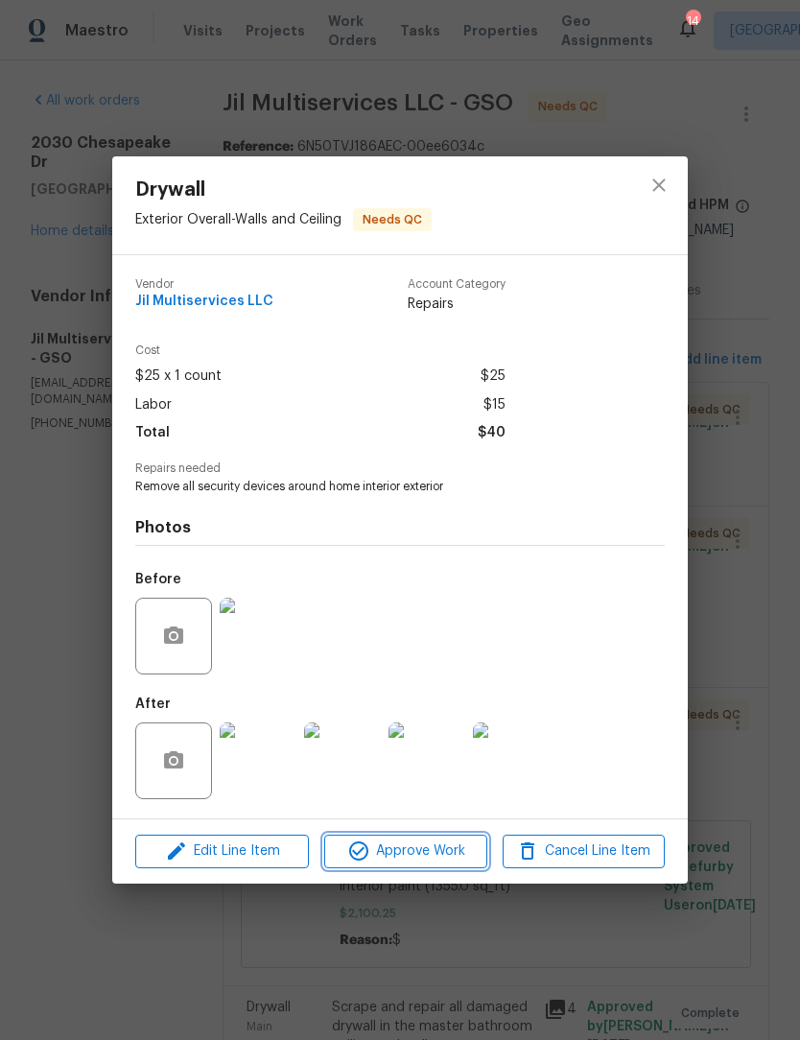
click at [438, 860] on span "Approve Work" at bounding box center [405, 851] width 151 height 24
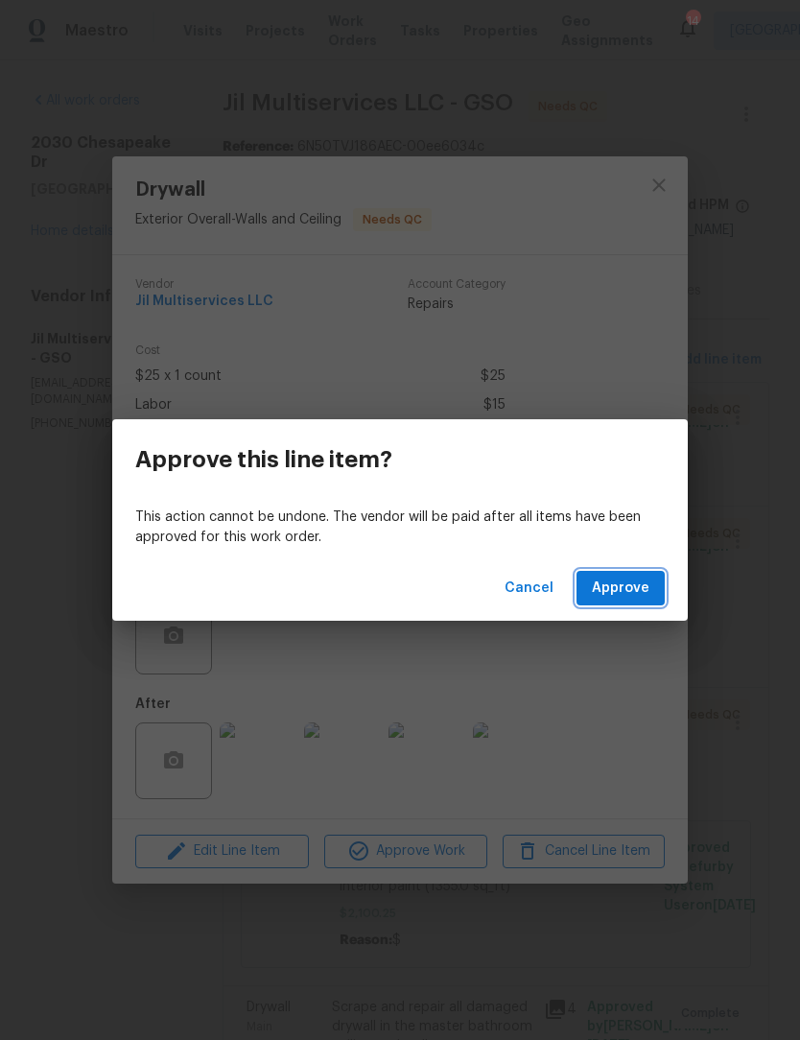
click at [632, 578] on span "Approve" at bounding box center [621, 588] width 58 height 24
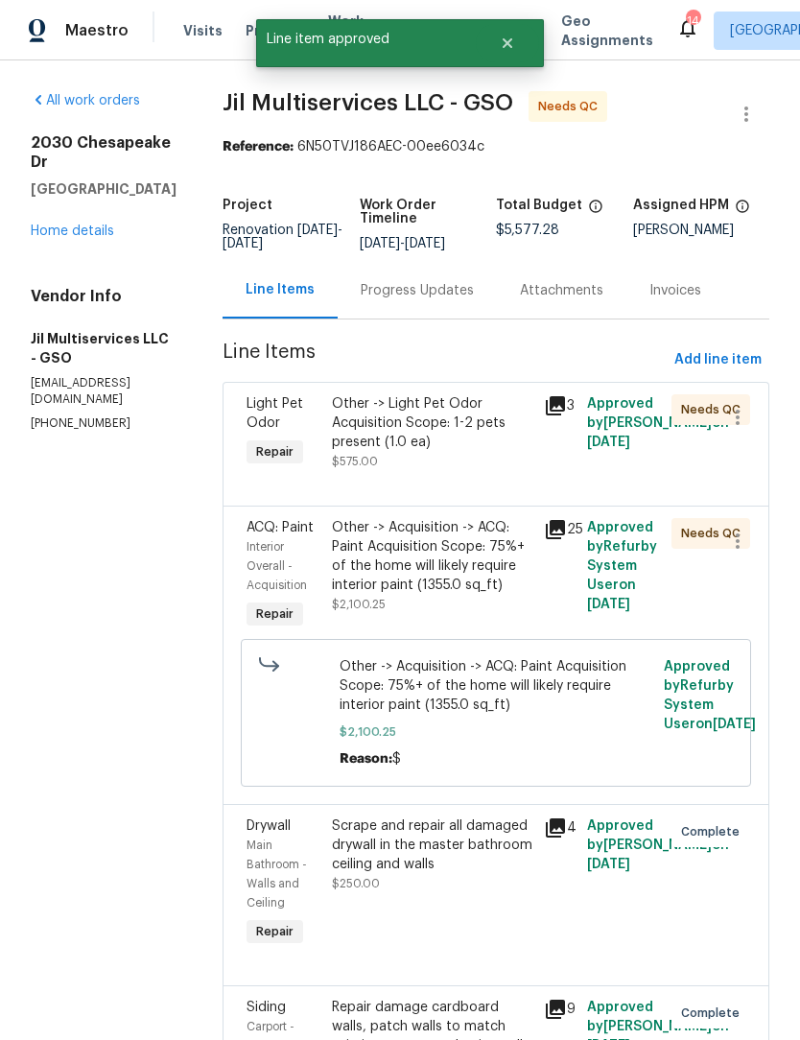
click at [472, 588] on div "Other -> Acquisition -> ACQ: Paint Acquisition Scope: 75%+ of the home will lik…" at bounding box center [432, 556] width 201 height 77
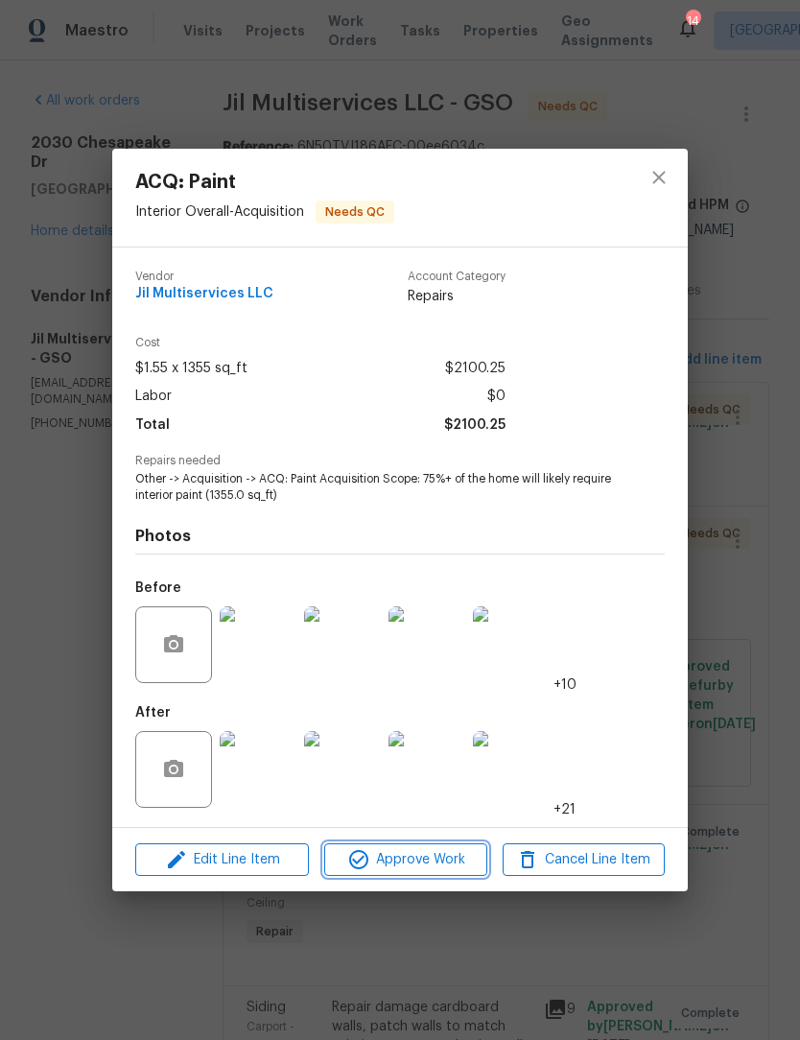
click at [442, 849] on button "Approve Work" at bounding box center [405, 860] width 162 height 34
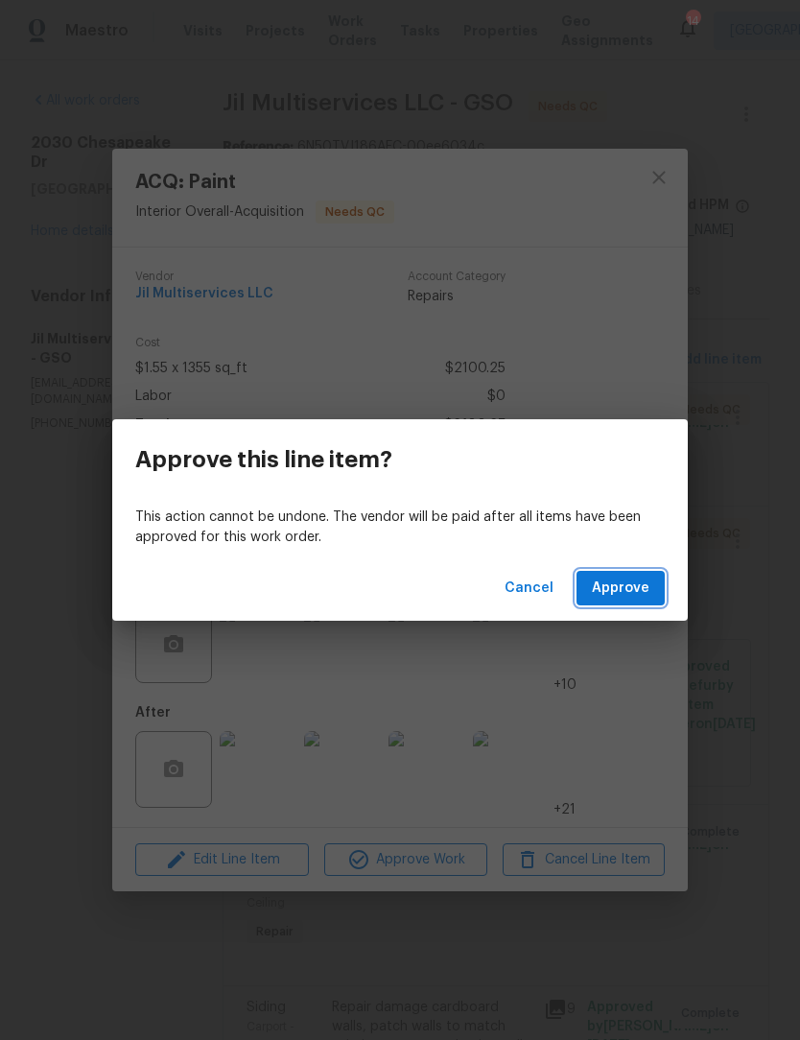
click at [629, 582] on span "Approve" at bounding box center [621, 588] width 58 height 24
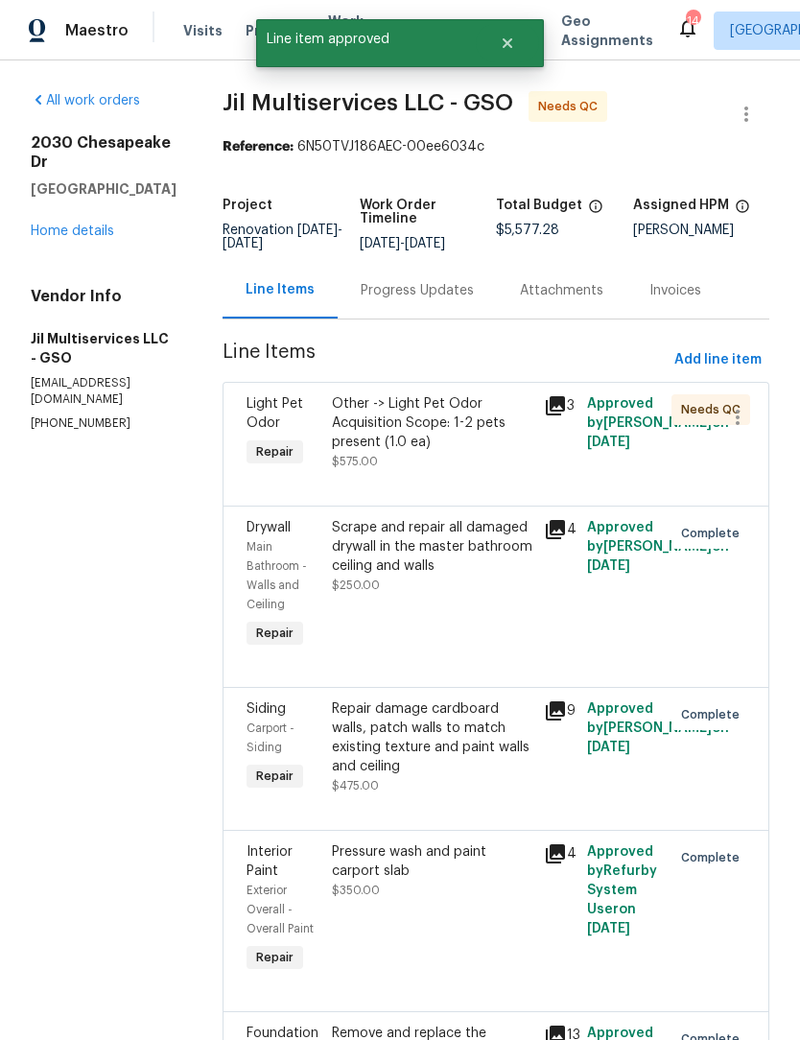
click at [453, 443] on div "Other -> Light Pet Odor Acquisition Scope: 1-2 pets present (1.0 ea)" at bounding box center [432, 423] width 201 height 58
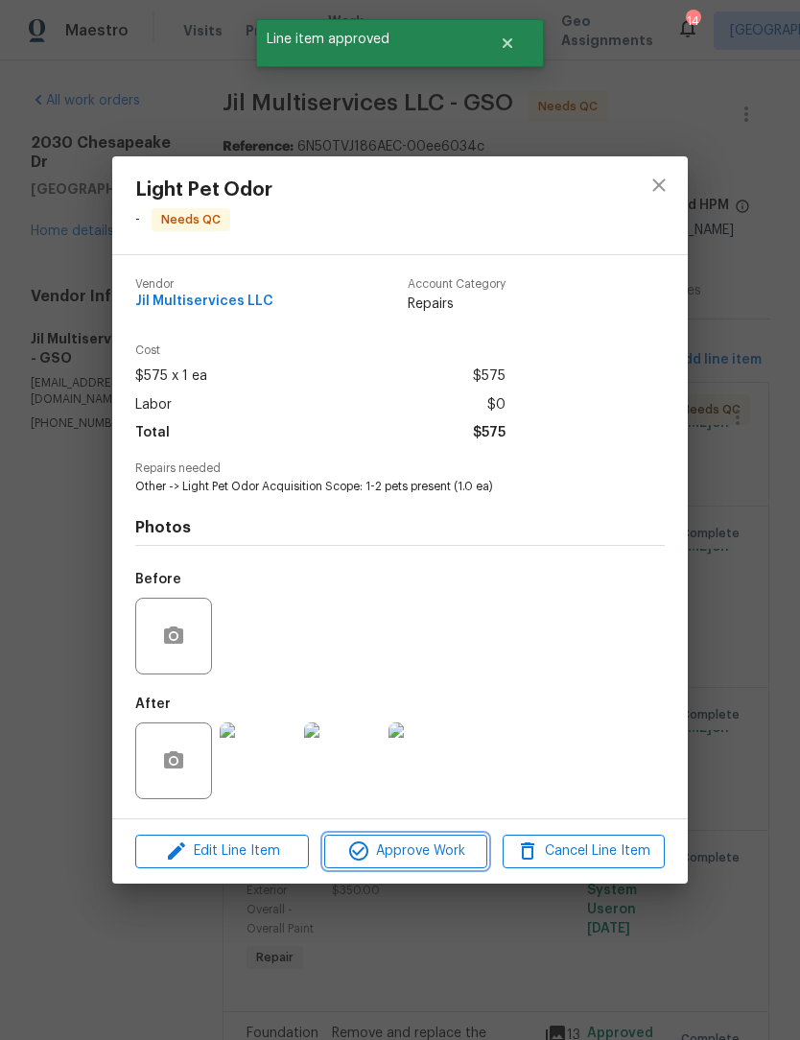
click at [434, 868] on button "Approve Work" at bounding box center [405, 851] width 162 height 34
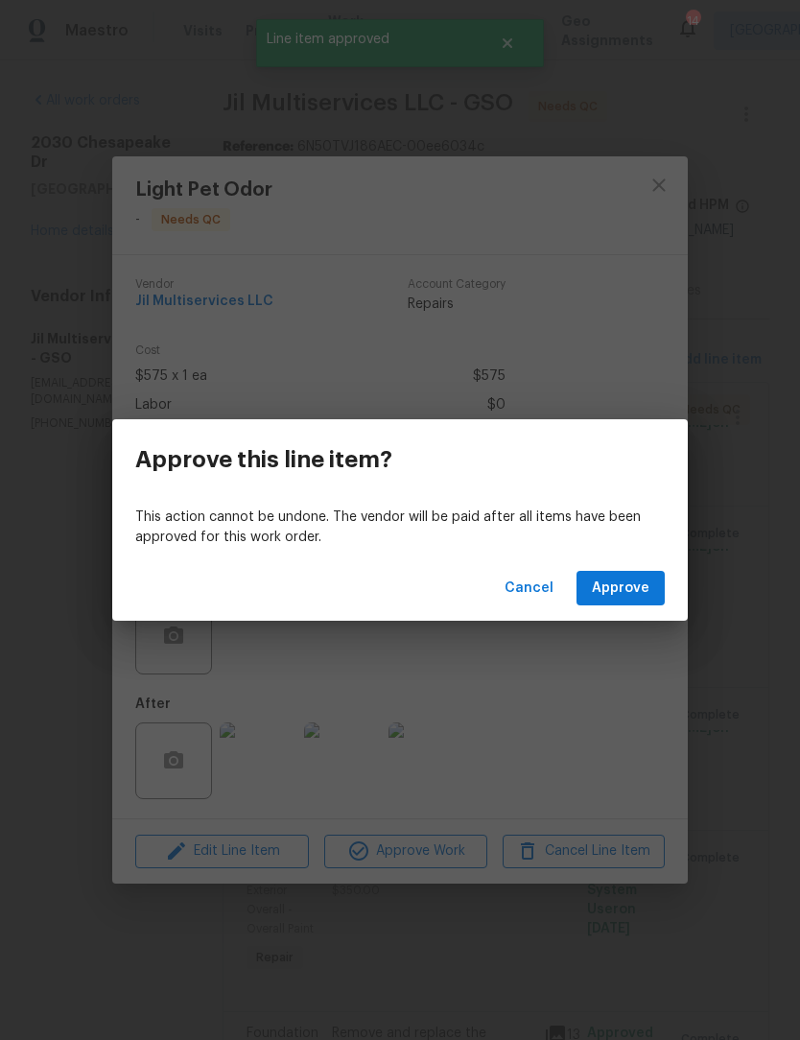
click at [624, 598] on span "Approve" at bounding box center [621, 588] width 58 height 24
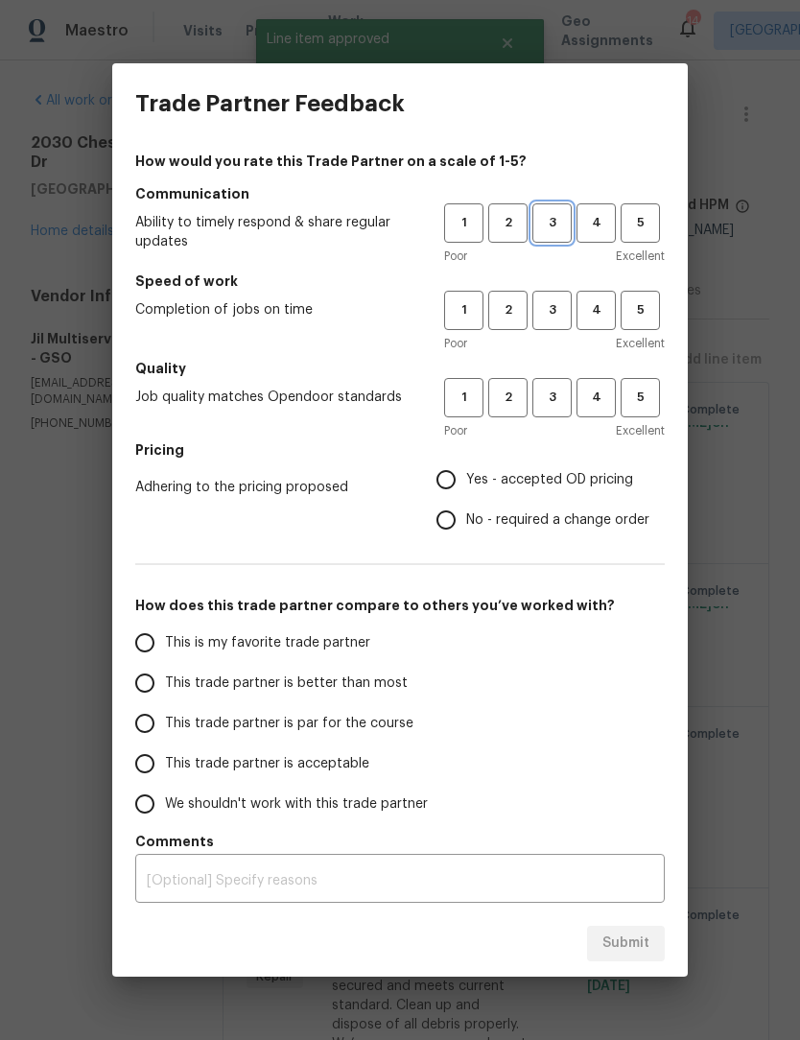
click at [570, 208] on button "3" at bounding box center [551, 222] width 39 height 39
click at [550, 302] on span "3" at bounding box center [551, 310] width 35 height 22
click at [559, 402] on span "3" at bounding box center [551, 398] width 35 height 22
click at [461, 476] on input "Yes - accepted OD pricing" at bounding box center [446, 479] width 40 height 40
radio input "true"
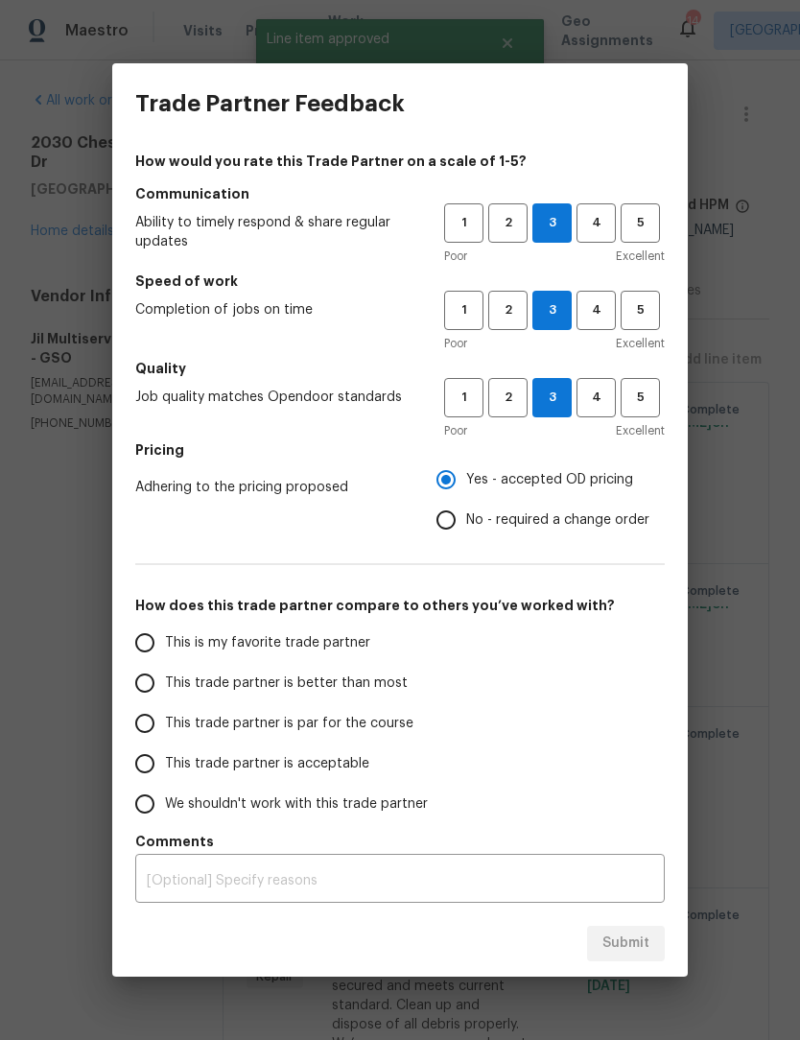
click at [156, 736] on input "This trade partner is par for the course" at bounding box center [145, 723] width 40 height 40
click at [640, 960] on button "Submit" at bounding box center [626, 943] width 78 height 35
radio input "true"
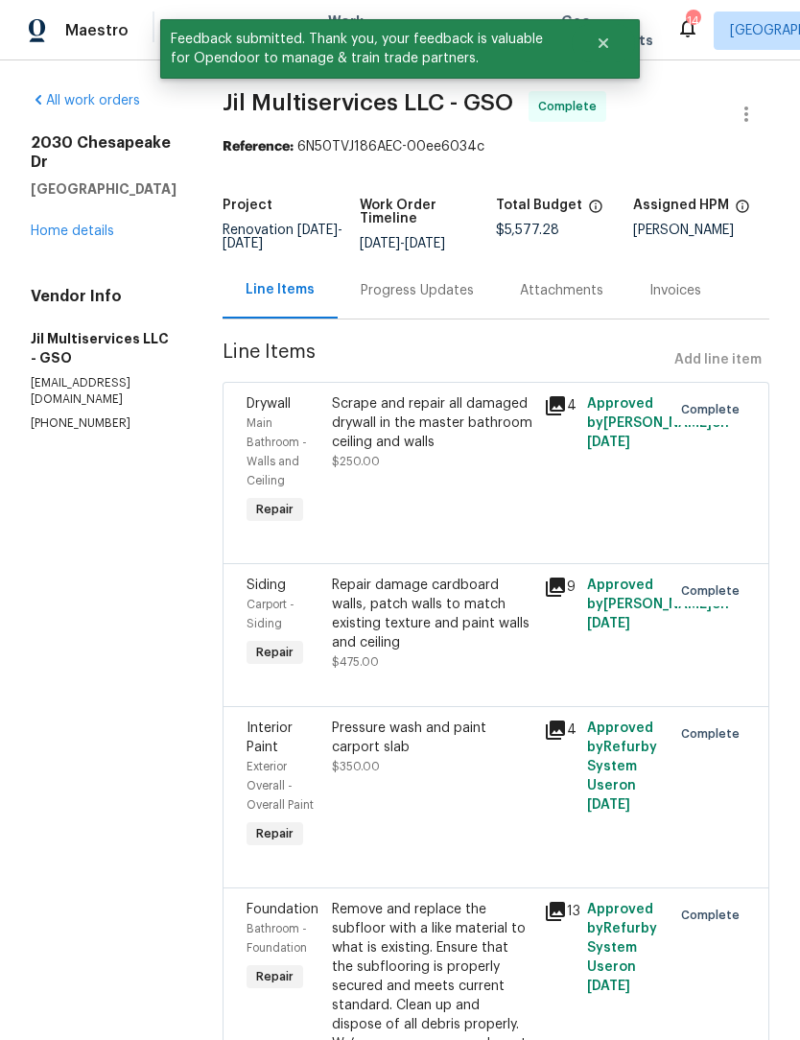
click at [88, 224] on link "Home details" at bounding box center [72, 230] width 83 height 13
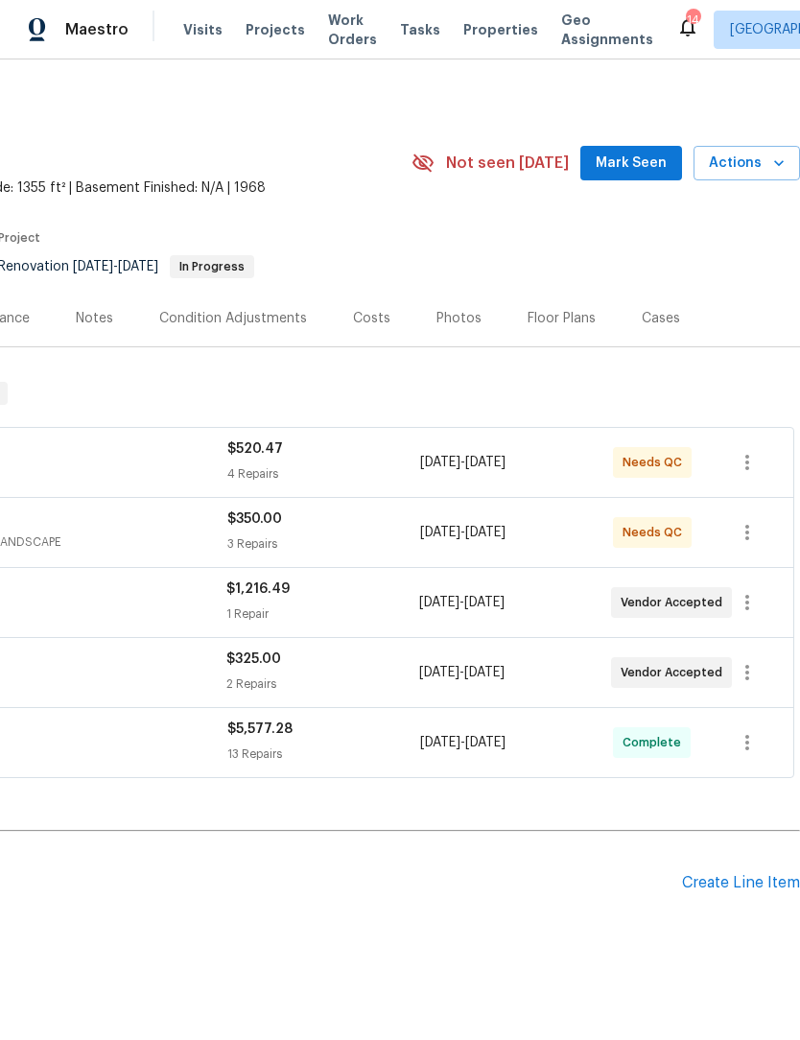
scroll to position [0, 284]
click at [655, 153] on span "Mark Seen" at bounding box center [631, 165] width 71 height 24
click at [641, 153] on span "Mark Seen" at bounding box center [631, 165] width 71 height 24
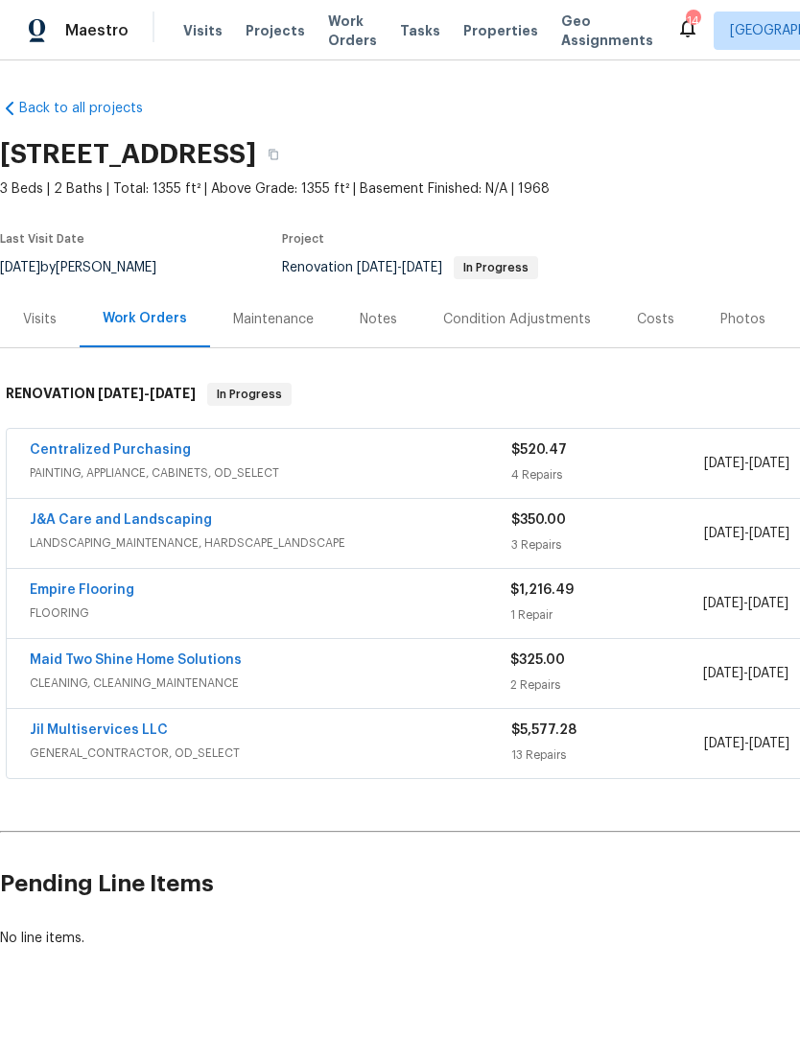
scroll to position [0, 0]
click at [195, 653] on link "Maid Two Shine Home Solutions" at bounding box center [136, 659] width 212 height 13
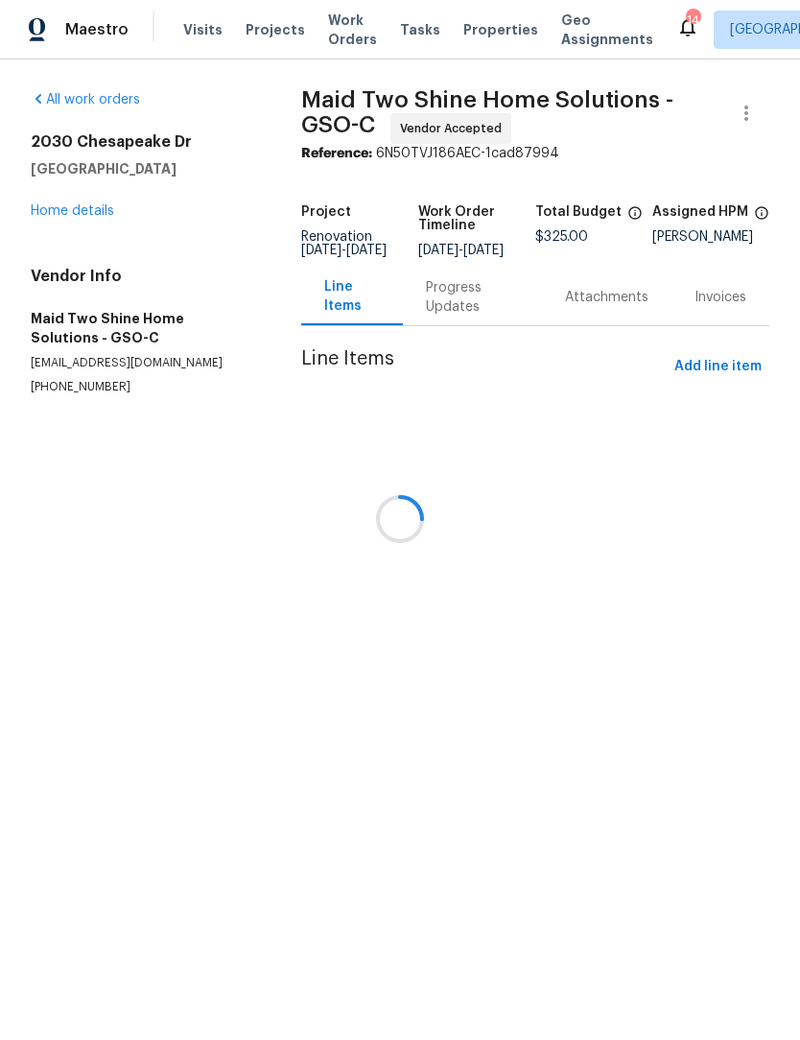
scroll to position [1, 0]
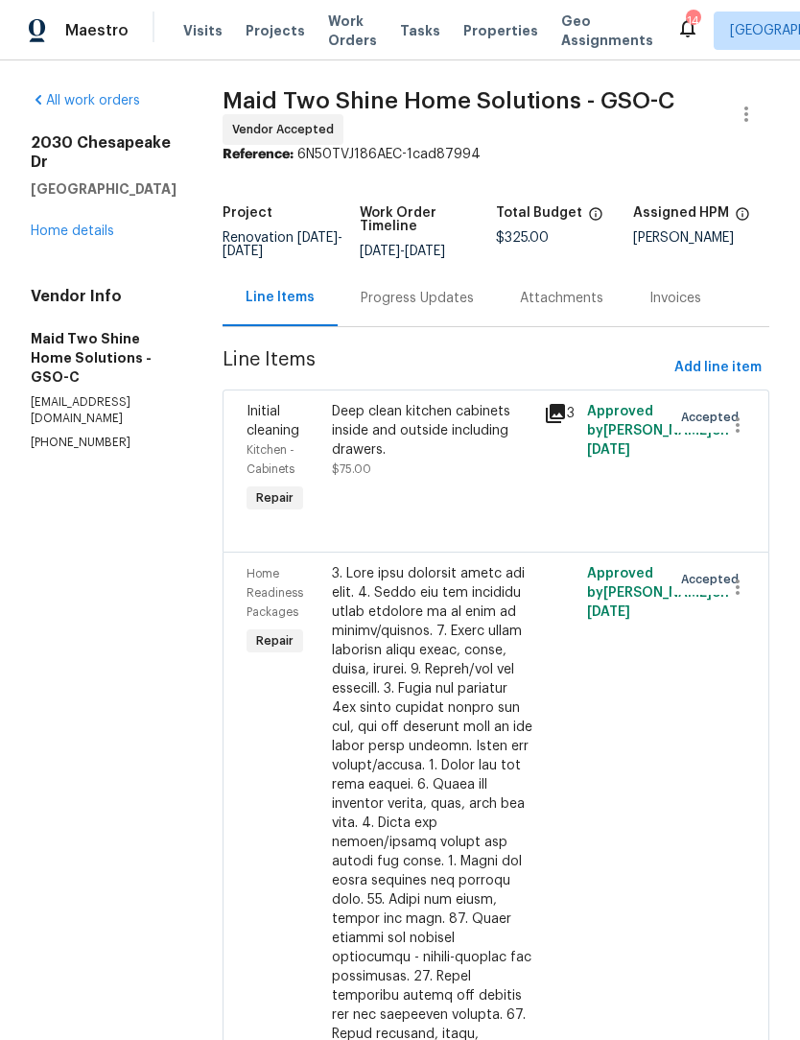
click at [96, 229] on div "All work orders 2030 Chesapeake Dr Rural Hall, NC 27045 Home details Vendor Inf…" at bounding box center [104, 271] width 146 height 360
click at [94, 224] on link "Home details" at bounding box center [72, 230] width 83 height 13
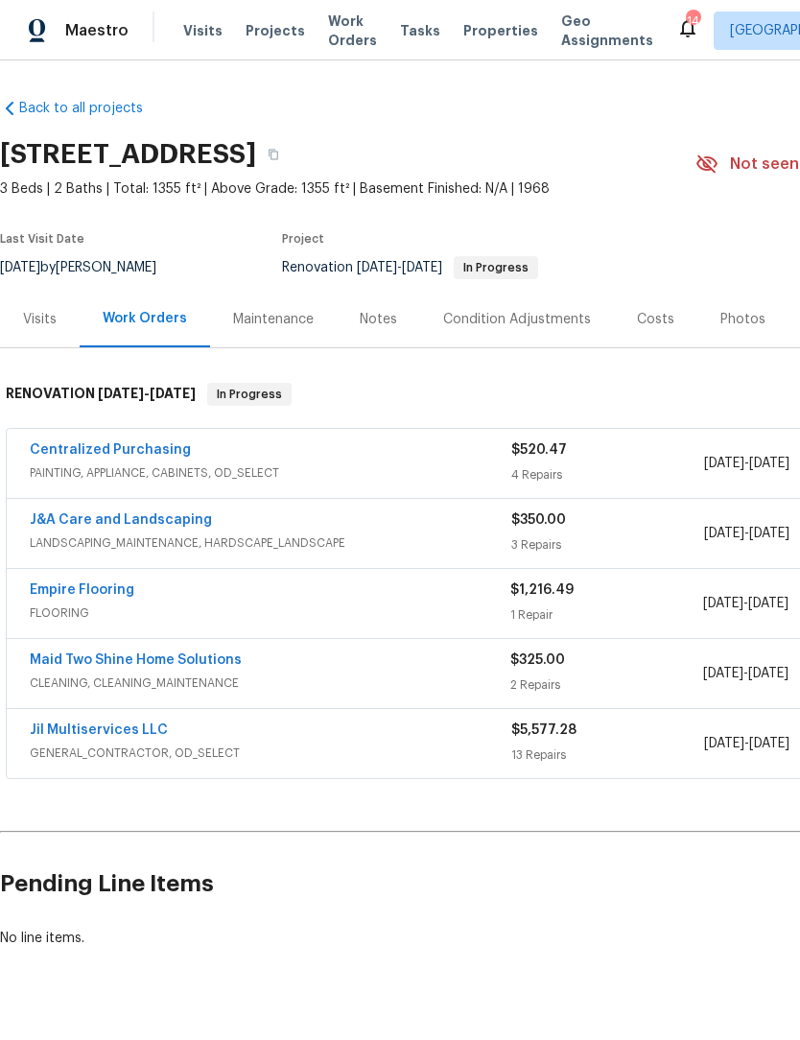
click at [366, 317] on div "Notes" at bounding box center [378, 319] width 37 height 19
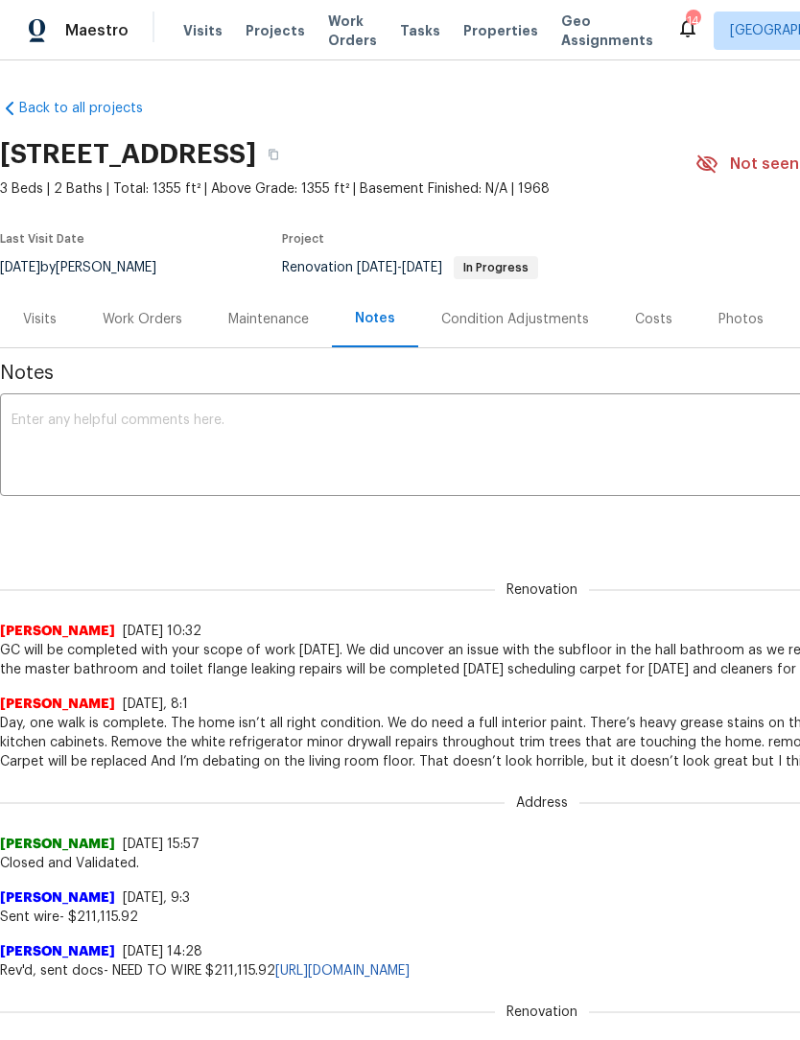
click at [162, 452] on textarea at bounding box center [542, 446] width 1061 height 67
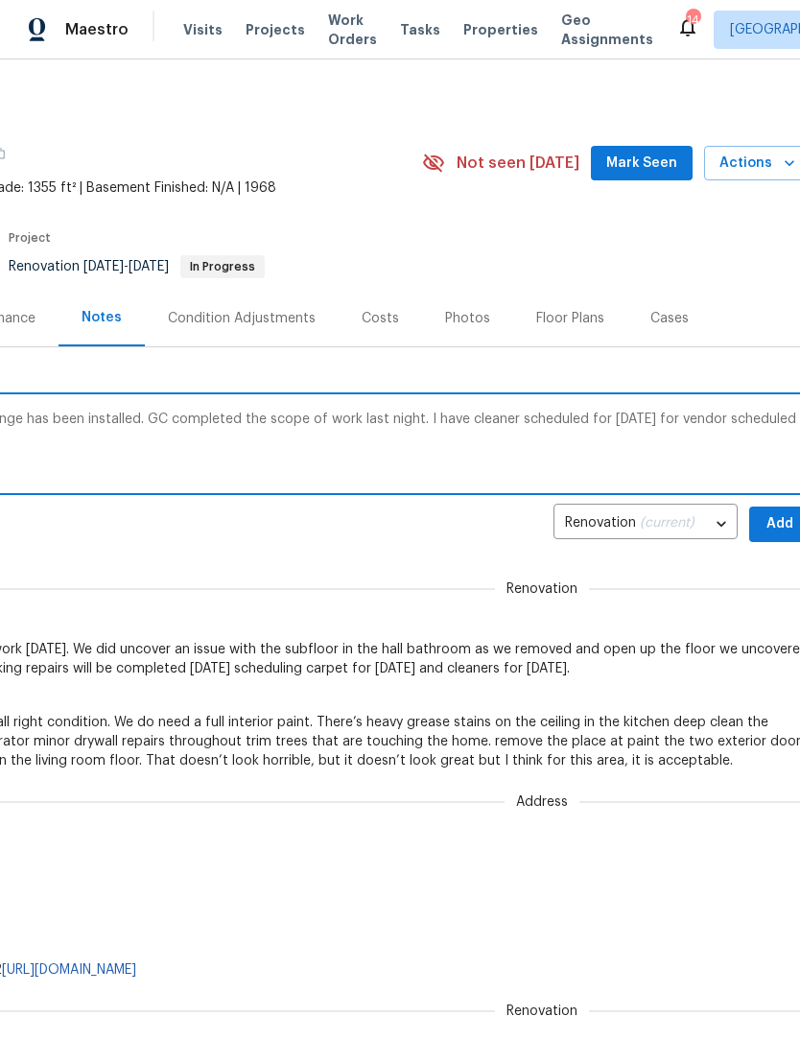
scroll to position [1, 0]
type textarea "Subfloor has been repaired new toilet flange has been installed. GC completed t…"
click at [779, 525] on span "Add" at bounding box center [779, 524] width 31 height 24
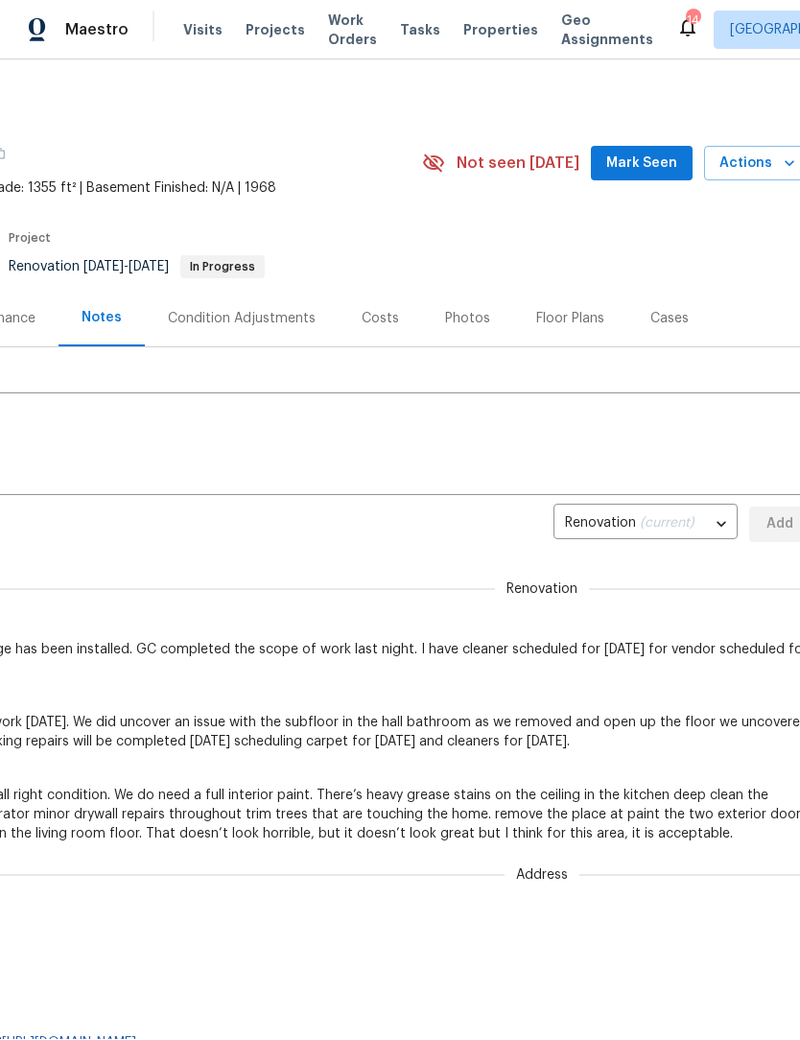
click at [652, 154] on span "Mark Seen" at bounding box center [641, 164] width 71 height 24
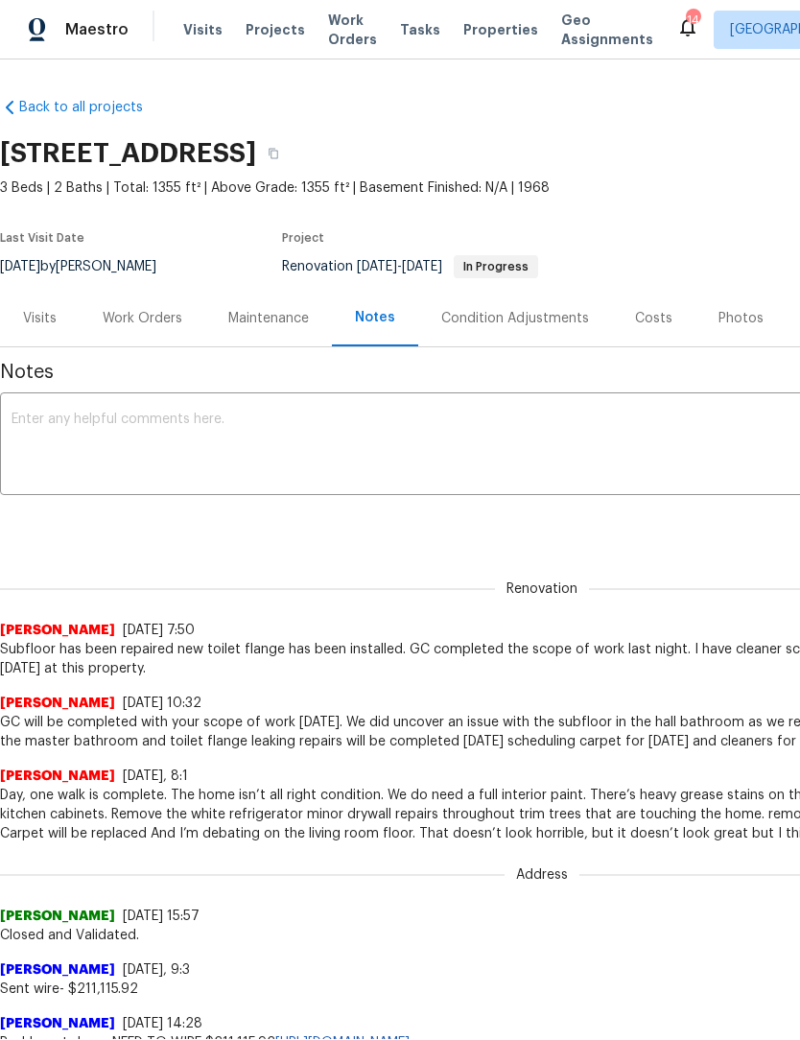
scroll to position [0, 0]
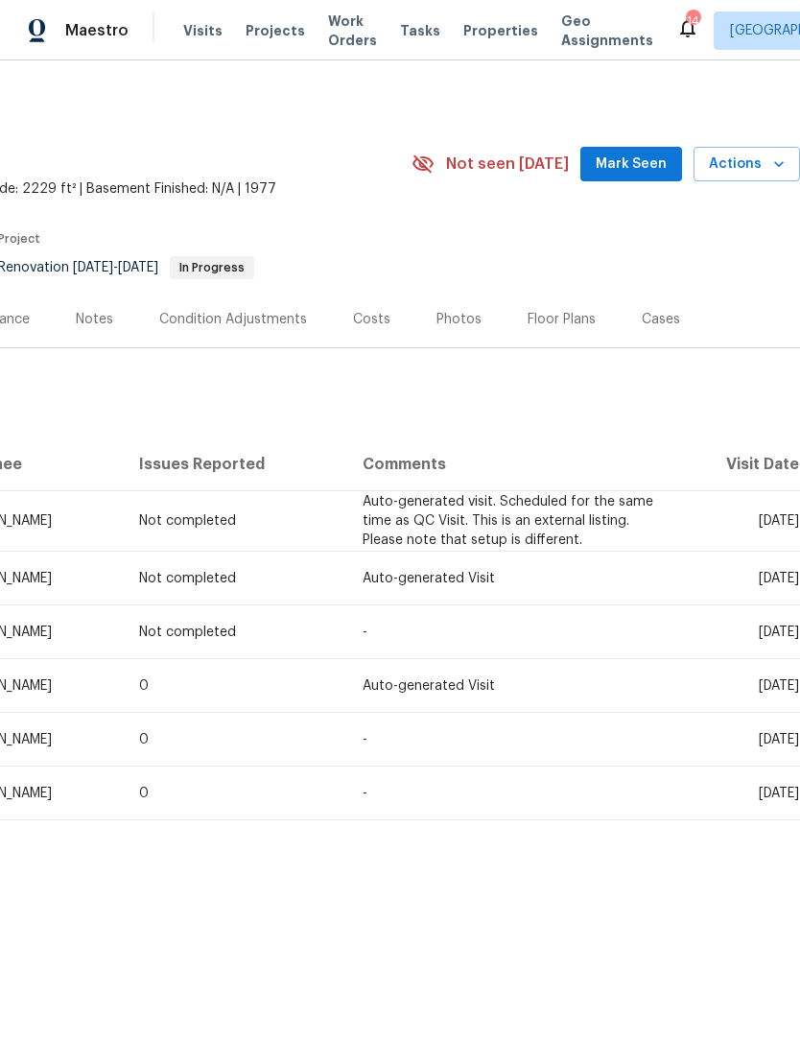
scroll to position [0, 284]
click at [615, 163] on span "Mark Seen" at bounding box center [631, 165] width 71 height 24
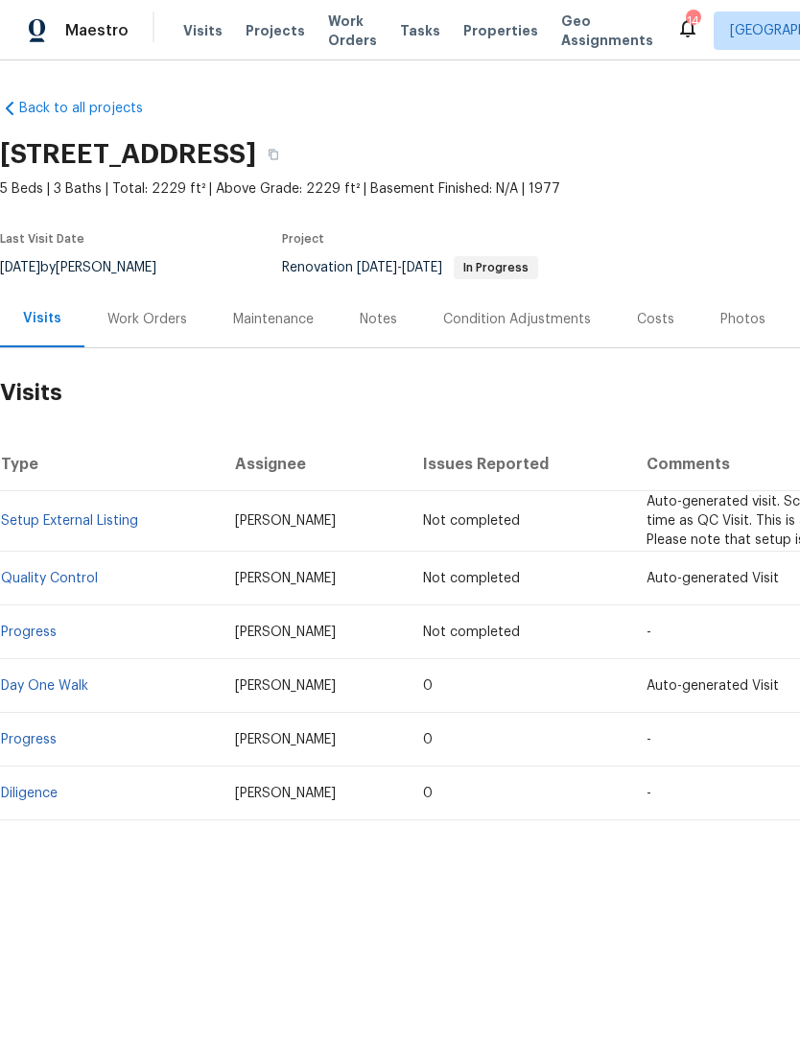
scroll to position [0, 0]
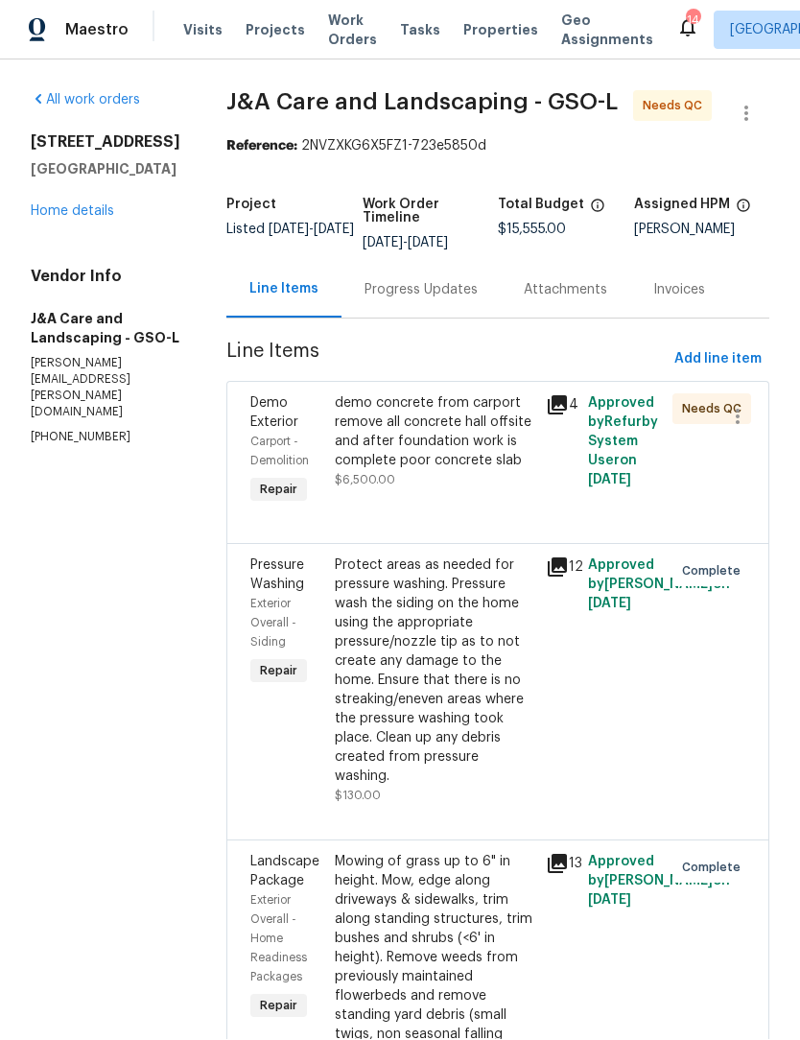
click at [426, 424] on div "demo concrete from carport remove all concrete hall offsite and after foundatio…" at bounding box center [434, 432] width 199 height 77
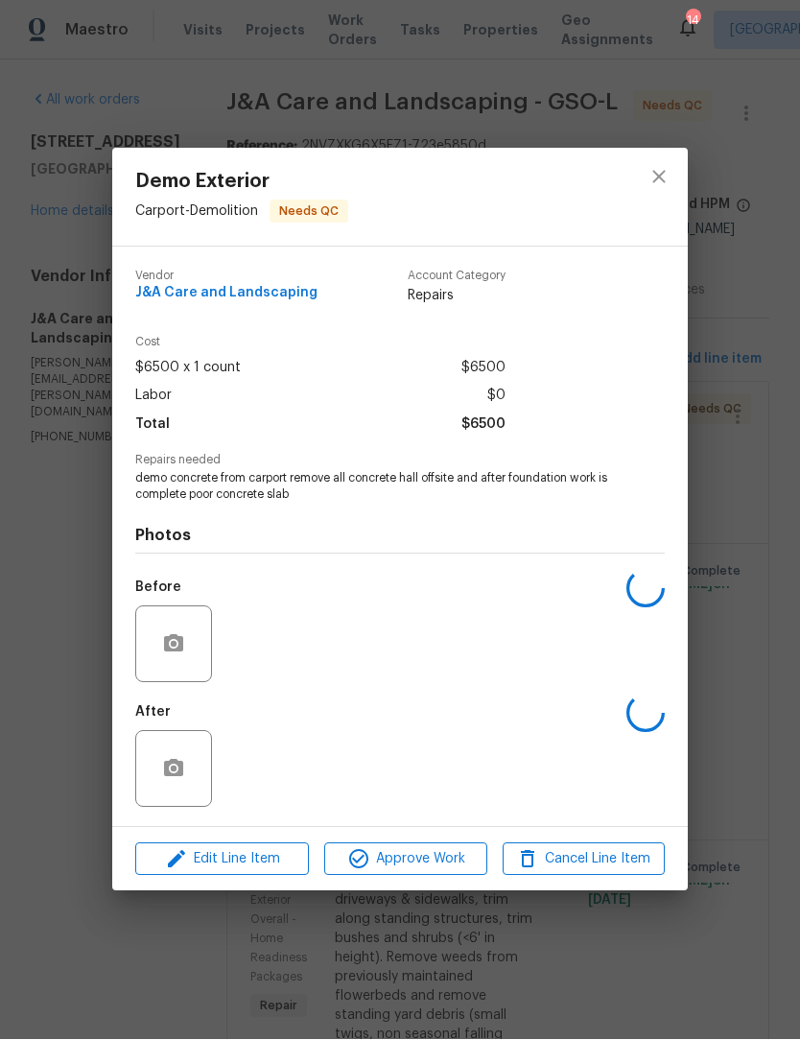
scroll to position [40, 0]
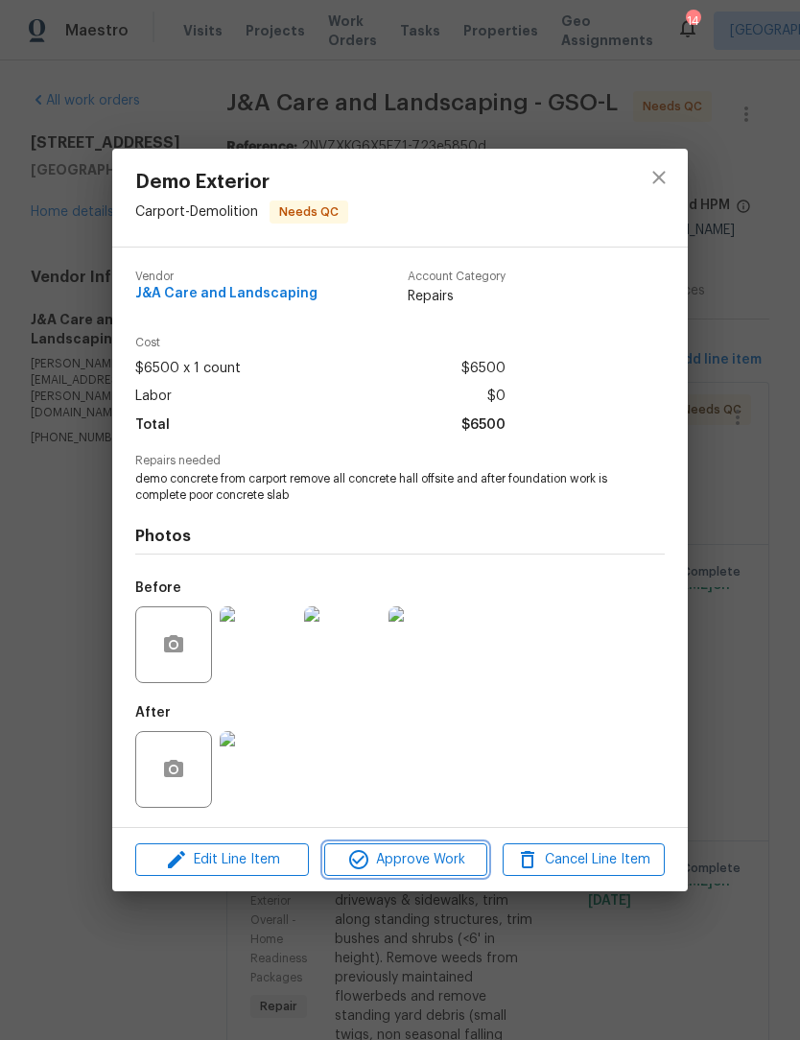
click at [427, 861] on span "Approve Work" at bounding box center [405, 860] width 151 height 24
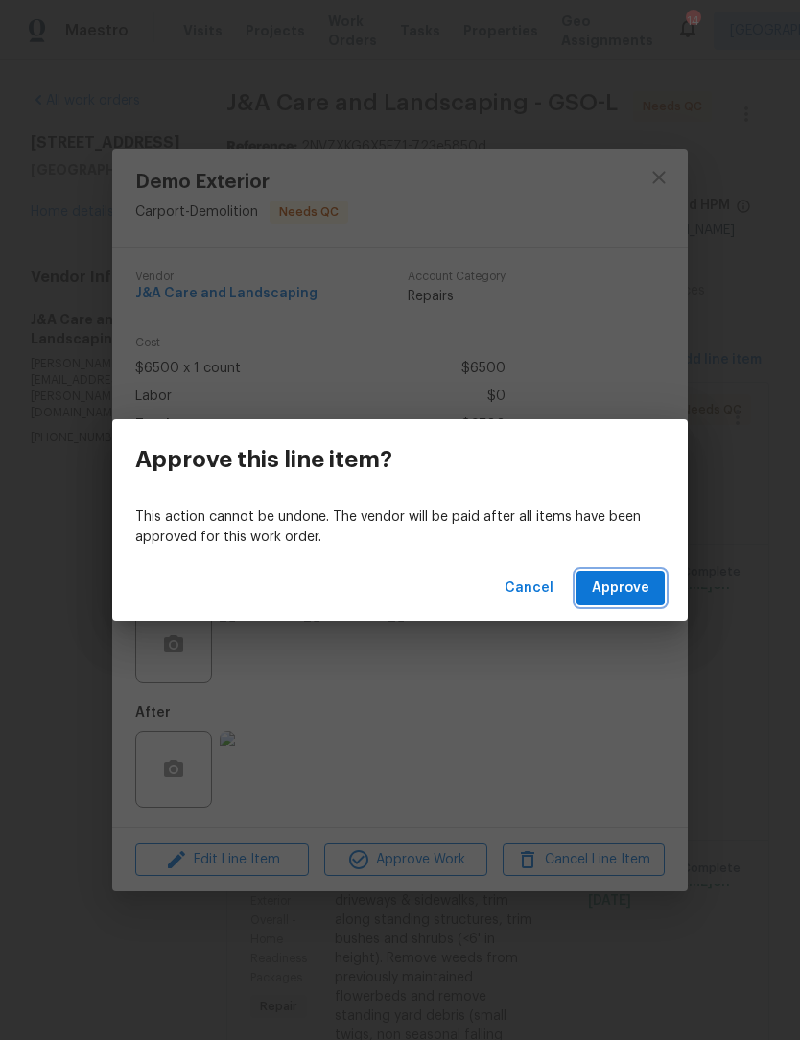
click at [641, 580] on span "Approve" at bounding box center [621, 588] width 58 height 24
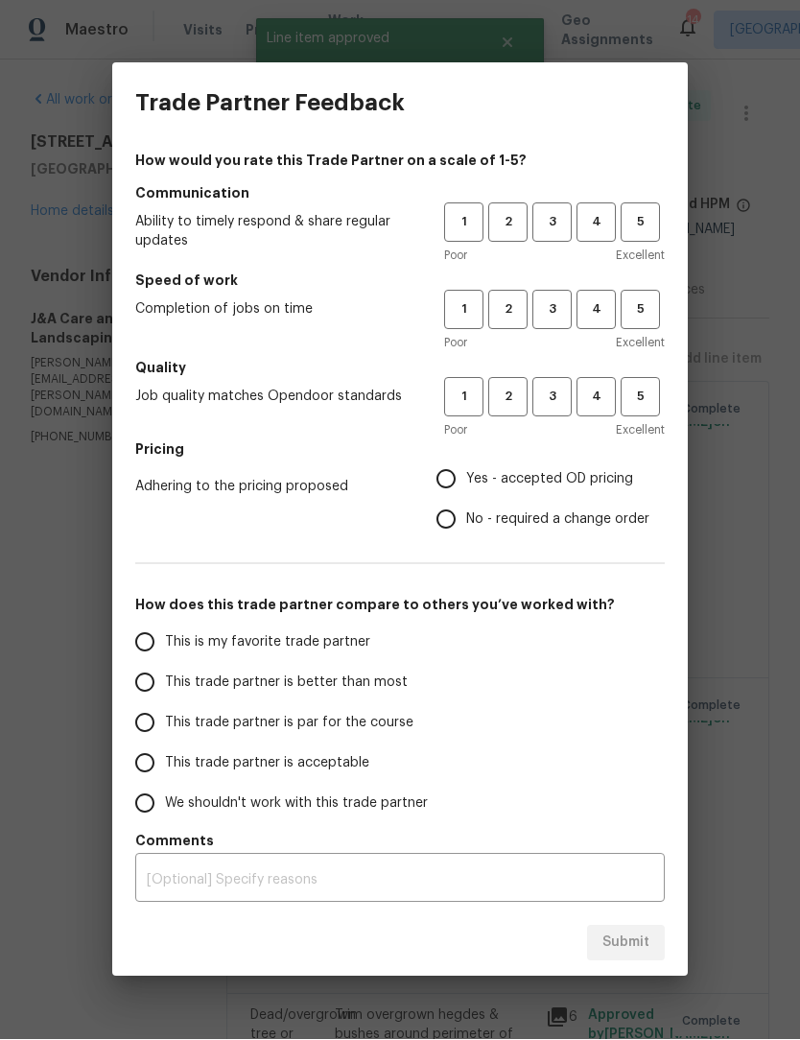
scroll to position [1, 0]
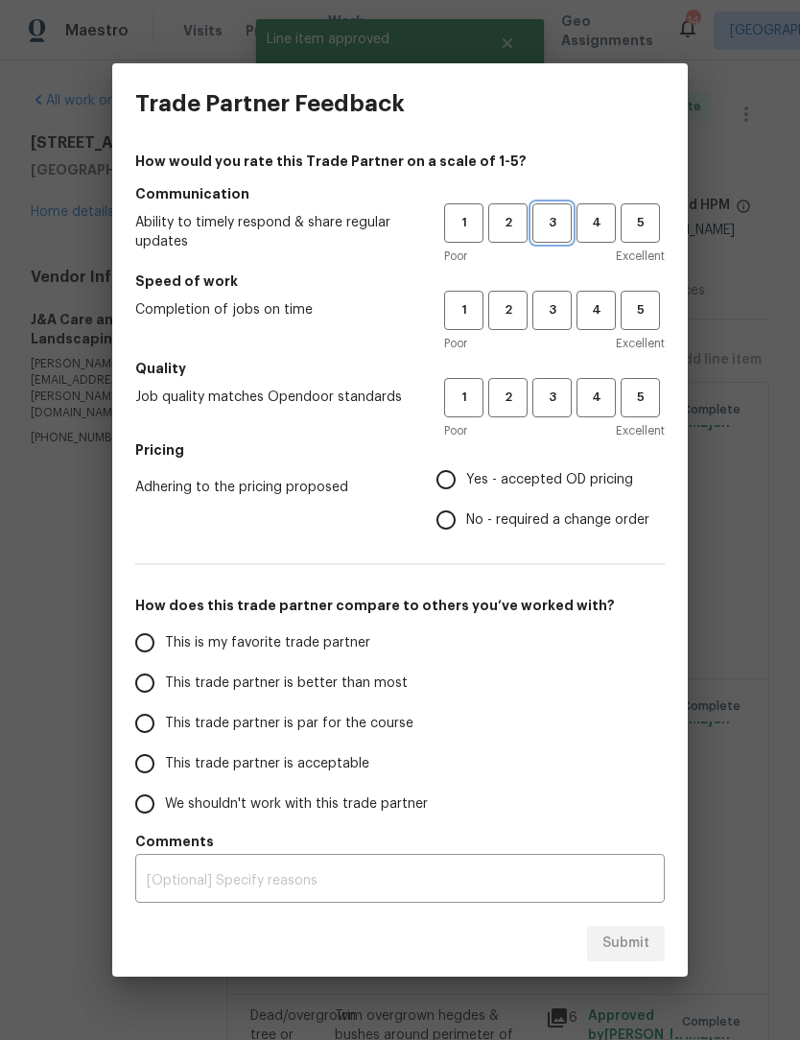
click at [560, 209] on button "3" at bounding box center [551, 222] width 39 height 39
click at [553, 305] on span "3" at bounding box center [551, 310] width 35 height 22
click at [553, 410] on button "3" at bounding box center [551, 397] width 39 height 39
click at [465, 467] on label "Yes - accepted OD pricing" at bounding box center [537, 479] width 223 height 40
click at [465, 467] on input "Yes - accepted OD pricing" at bounding box center [446, 479] width 40 height 40
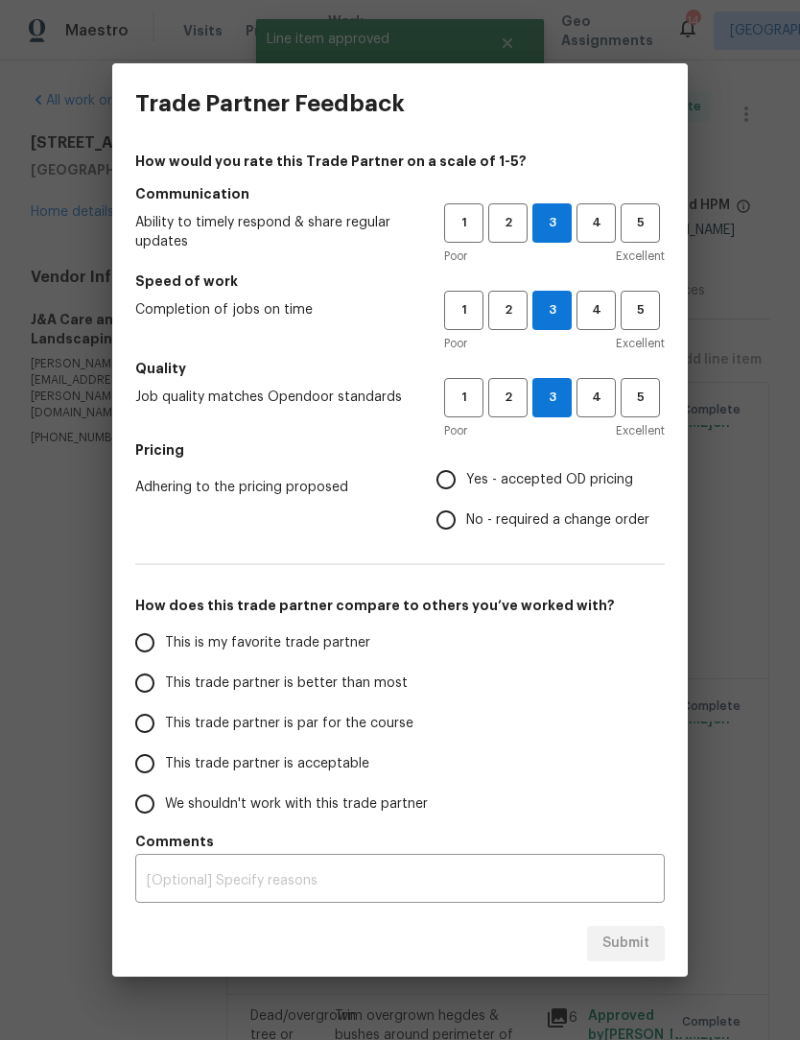
radio input "true"
click at [160, 716] on input "This trade partner is par for the course" at bounding box center [145, 723] width 40 height 40
click at [640, 950] on span "Submit" at bounding box center [625, 943] width 47 height 24
radio input "true"
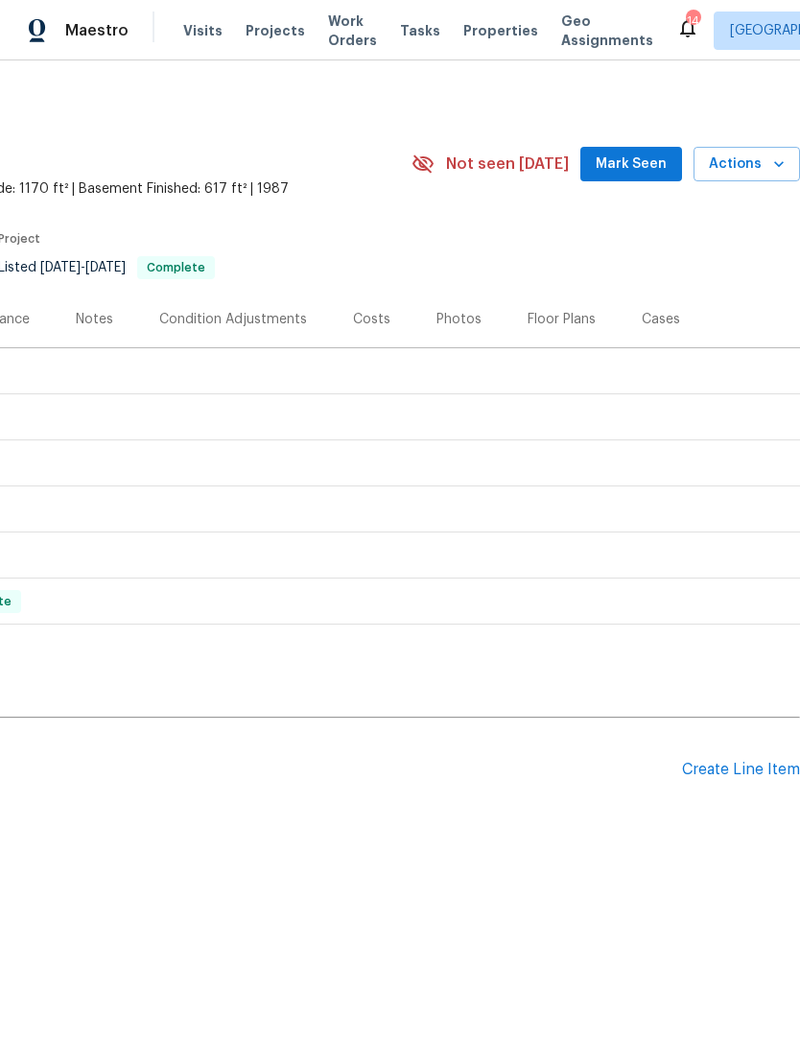
scroll to position [0, 284]
click at [634, 163] on span "Mark Seen" at bounding box center [631, 165] width 71 height 24
click at [627, 165] on span "Mark Seen" at bounding box center [631, 165] width 71 height 24
click at [748, 772] on div "Create Line Item" at bounding box center [741, 770] width 118 height 18
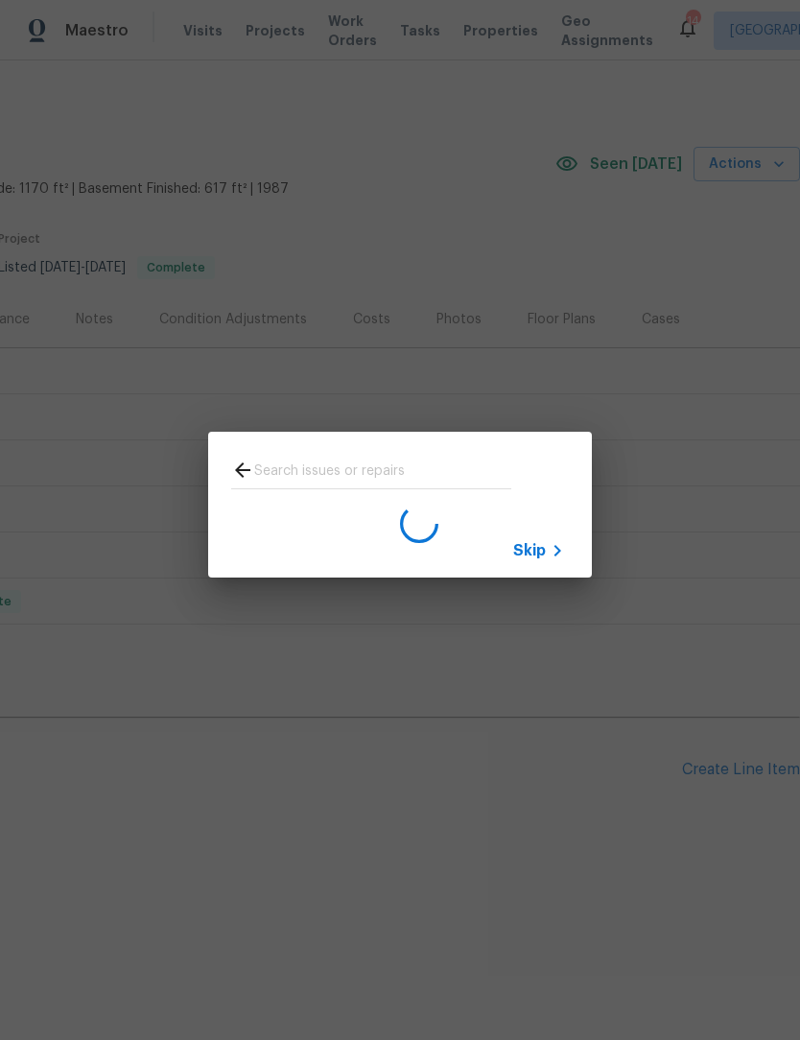
click at [346, 341] on div "Skip" at bounding box center [400, 504] width 800 height 1009
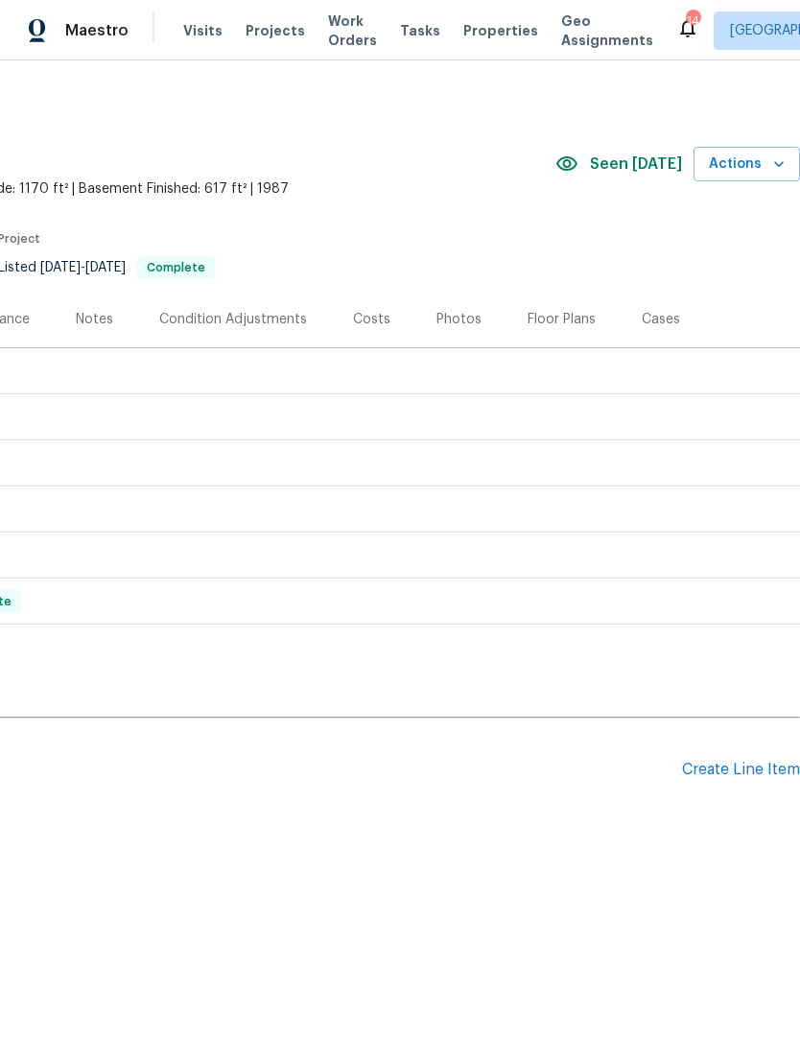
click at [729, 776] on div "Create Line Item" at bounding box center [741, 770] width 118 height 18
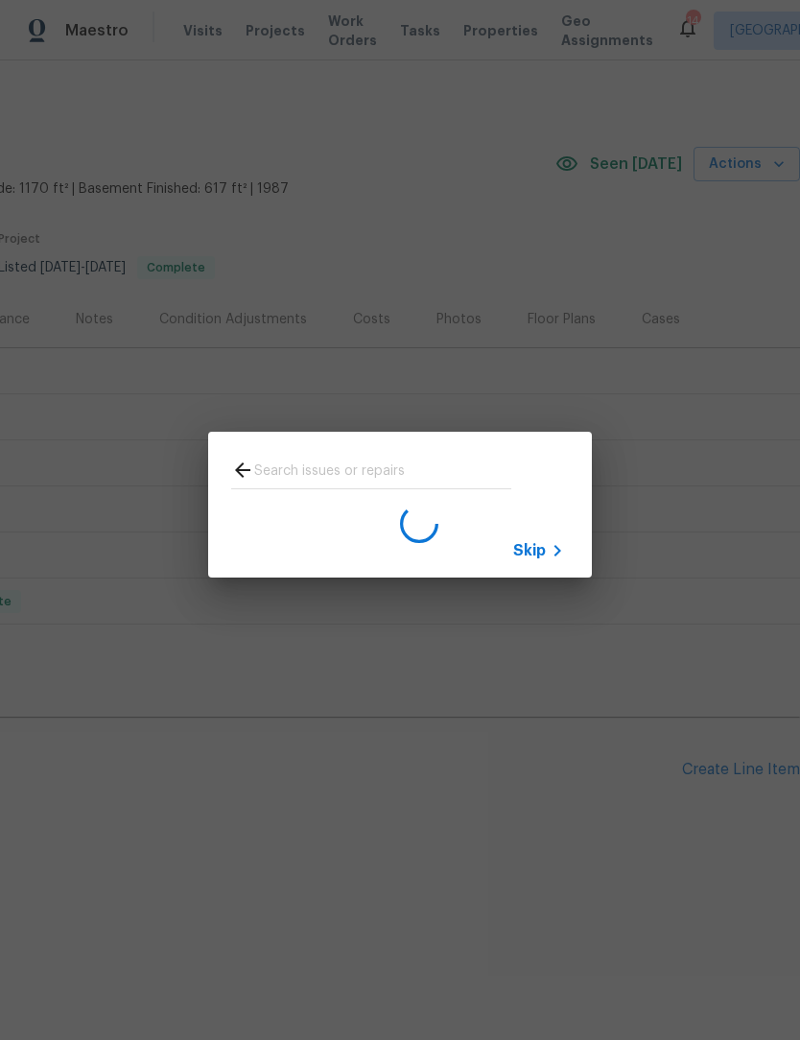
click at [250, 472] on icon at bounding box center [242, 469] width 23 height 23
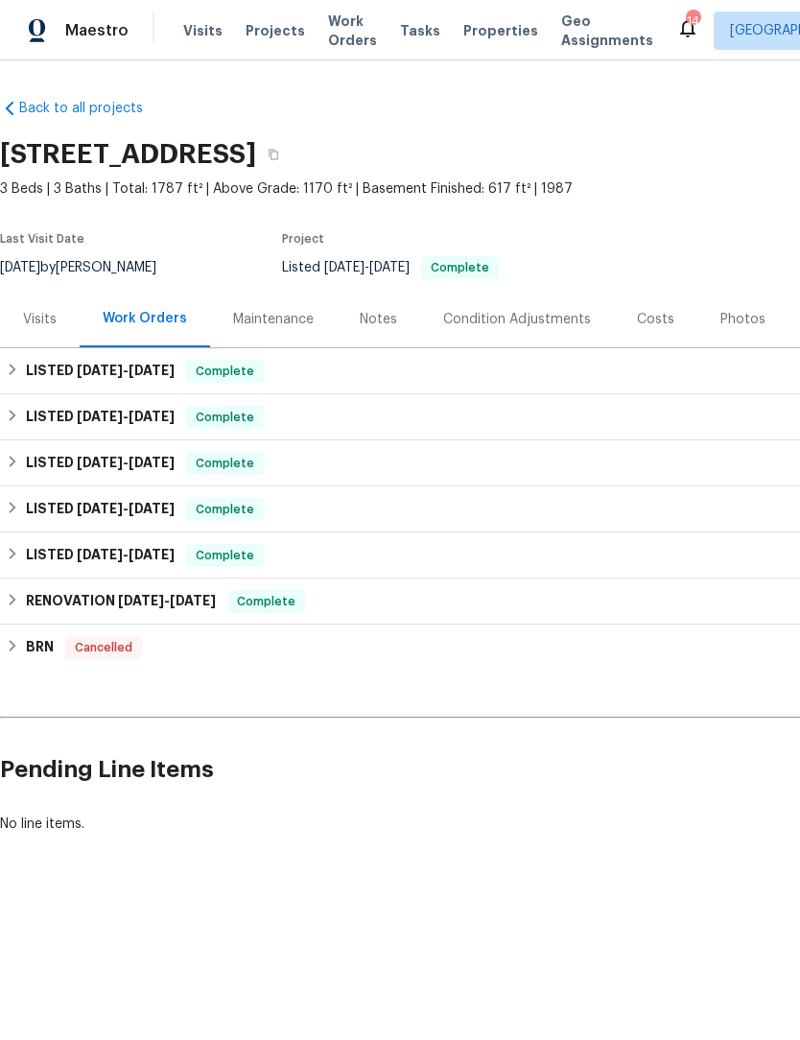
scroll to position [0, 0]
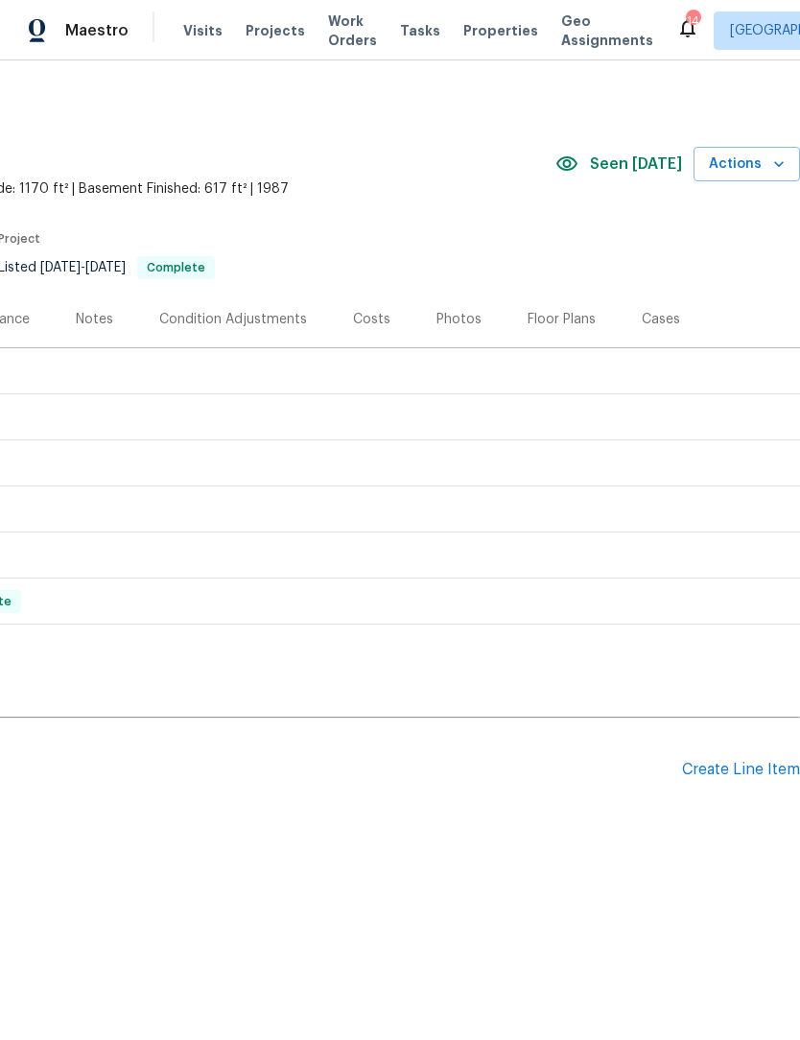
scroll to position [0, 284]
click at [738, 769] on div "Create Line Item" at bounding box center [741, 770] width 118 height 18
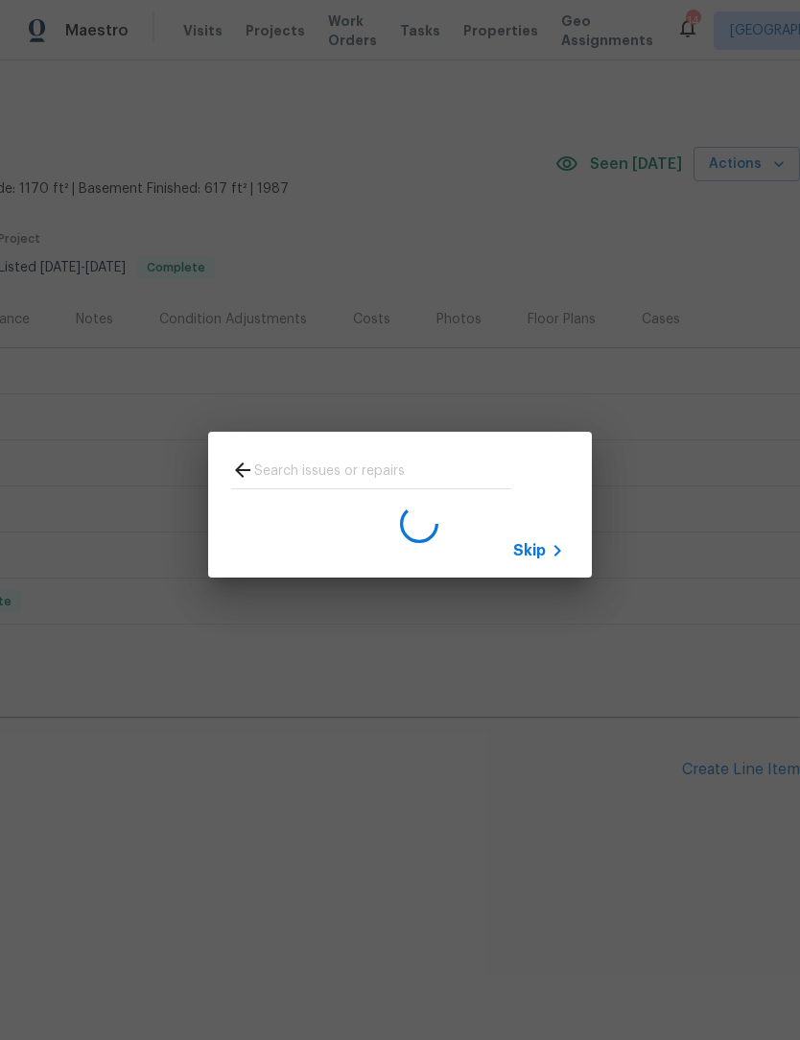
click at [535, 559] on span "Skip" at bounding box center [529, 550] width 33 height 19
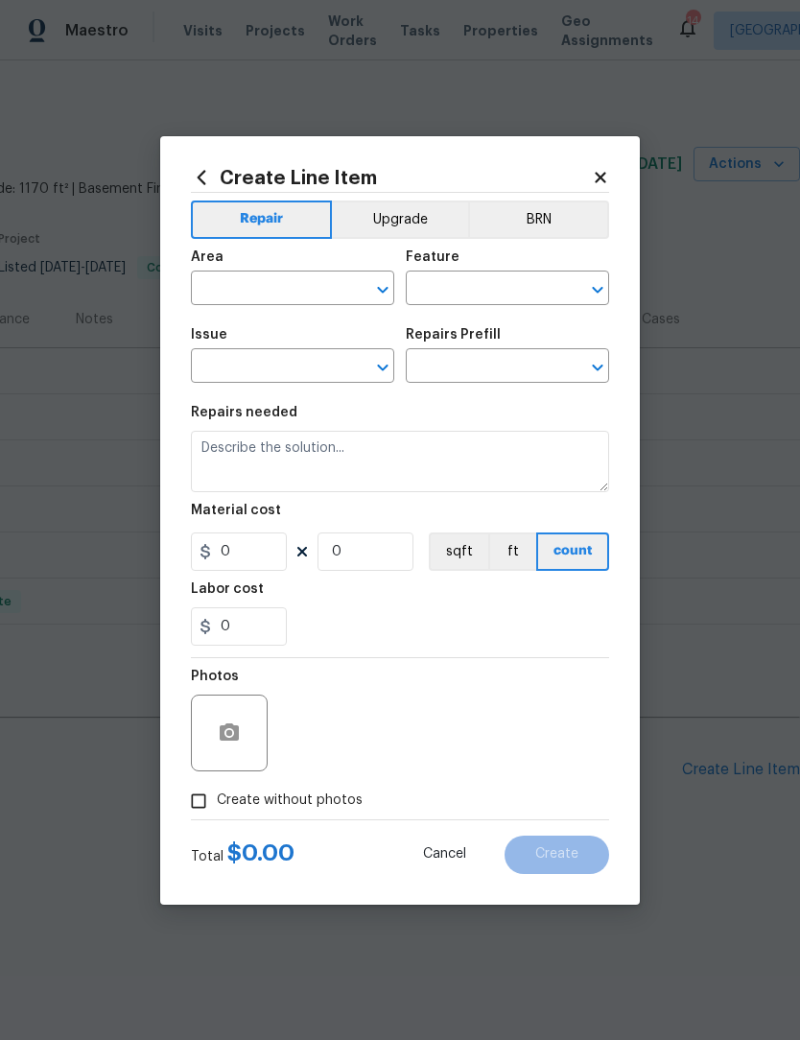
click at [218, 285] on input "text" at bounding box center [266, 290] width 150 height 30
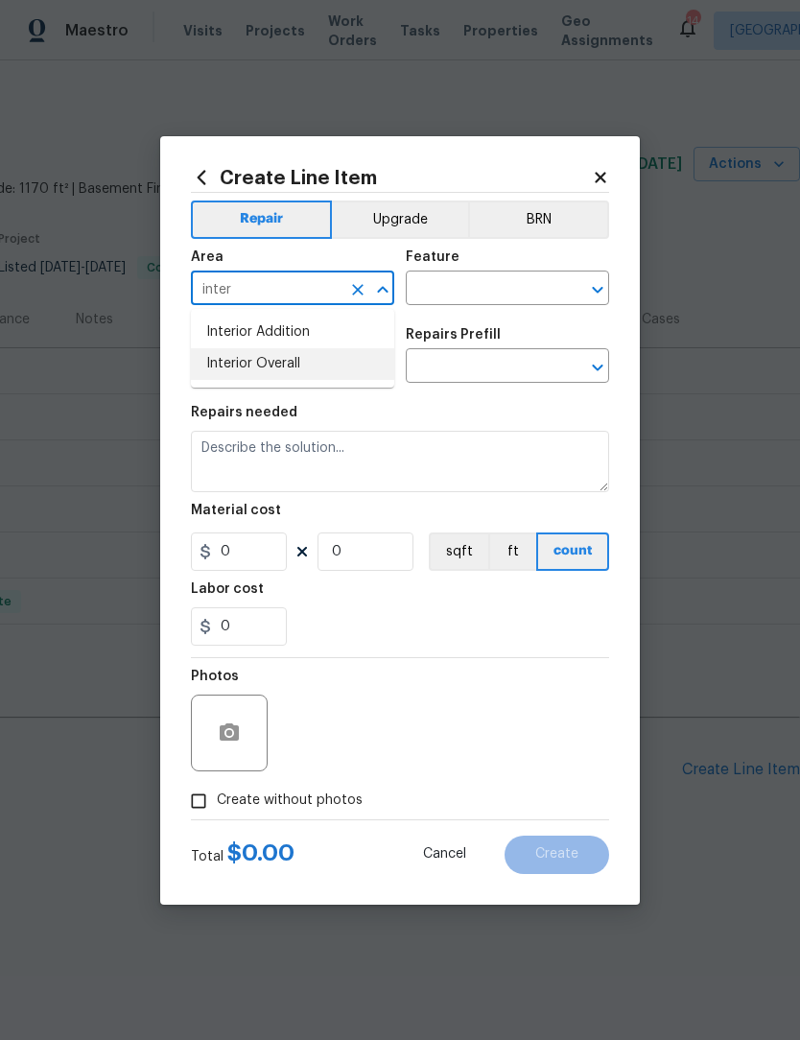
click at [281, 362] on li "Interior Overall" at bounding box center [292, 364] width 203 height 32
type input "Interior Overall"
click at [474, 292] on input "text" at bounding box center [481, 290] width 150 height 30
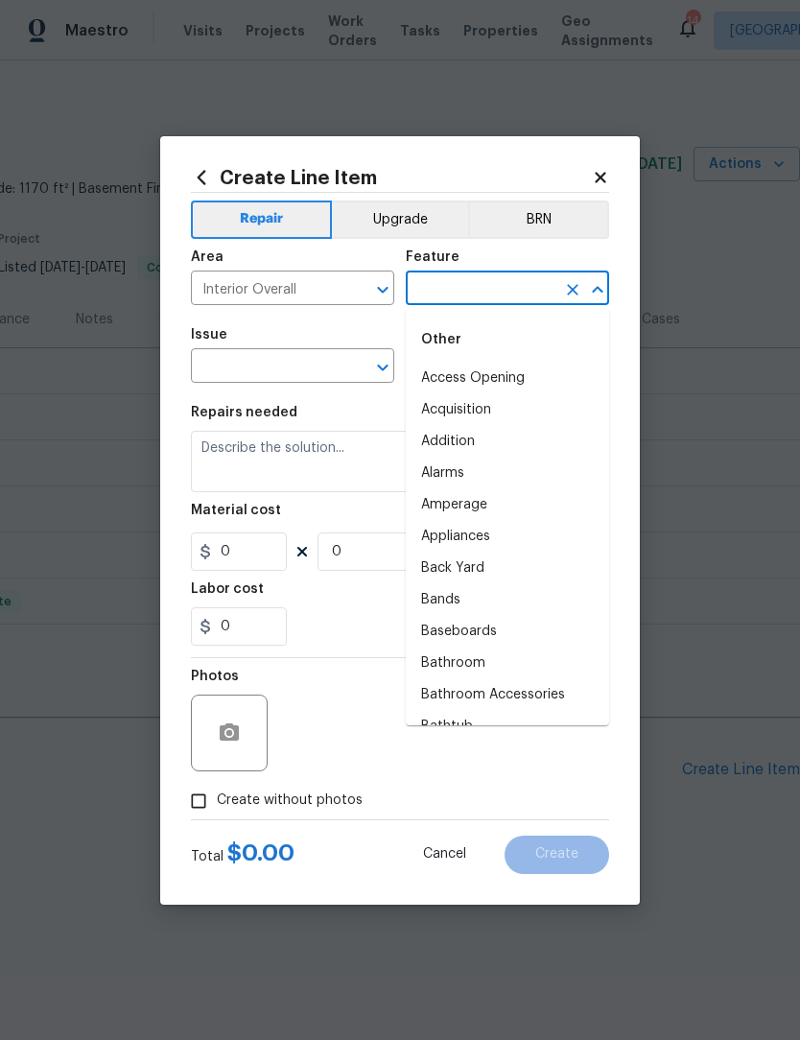
type input "d"
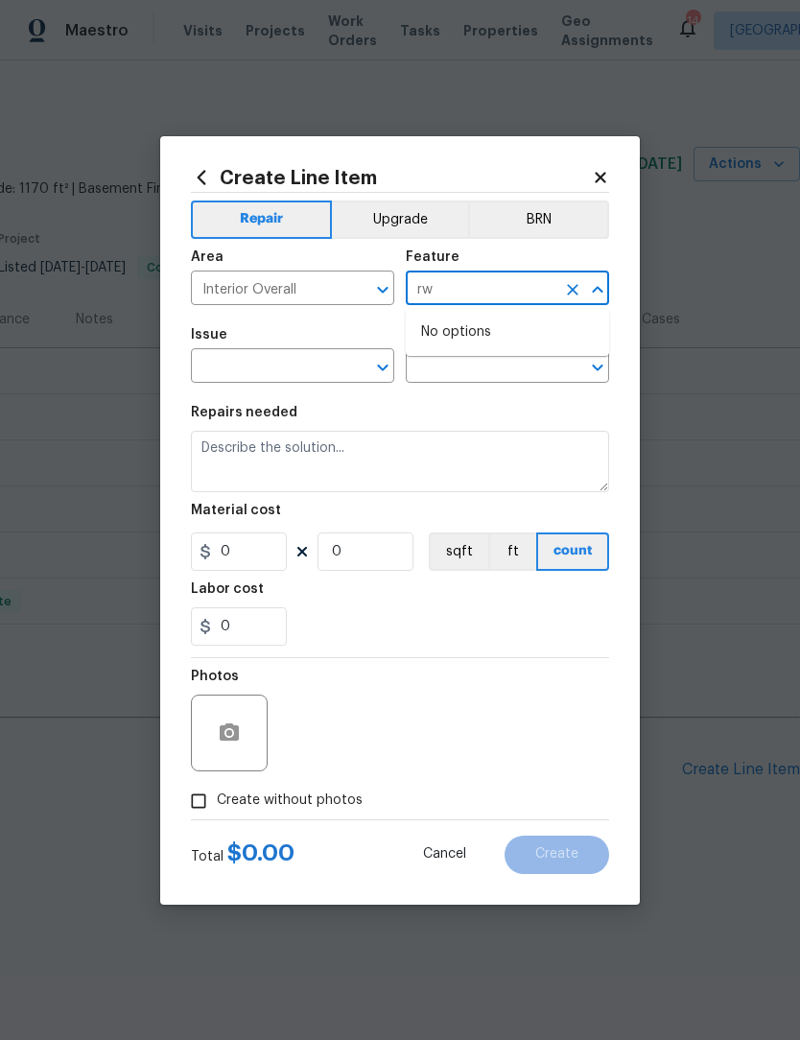
type input "r"
click at [513, 373] on li "Walls and Ceiling" at bounding box center [507, 379] width 203 height 32
type input "Walls and Ceiling"
click at [231, 376] on input "text" at bounding box center [266, 368] width 150 height 30
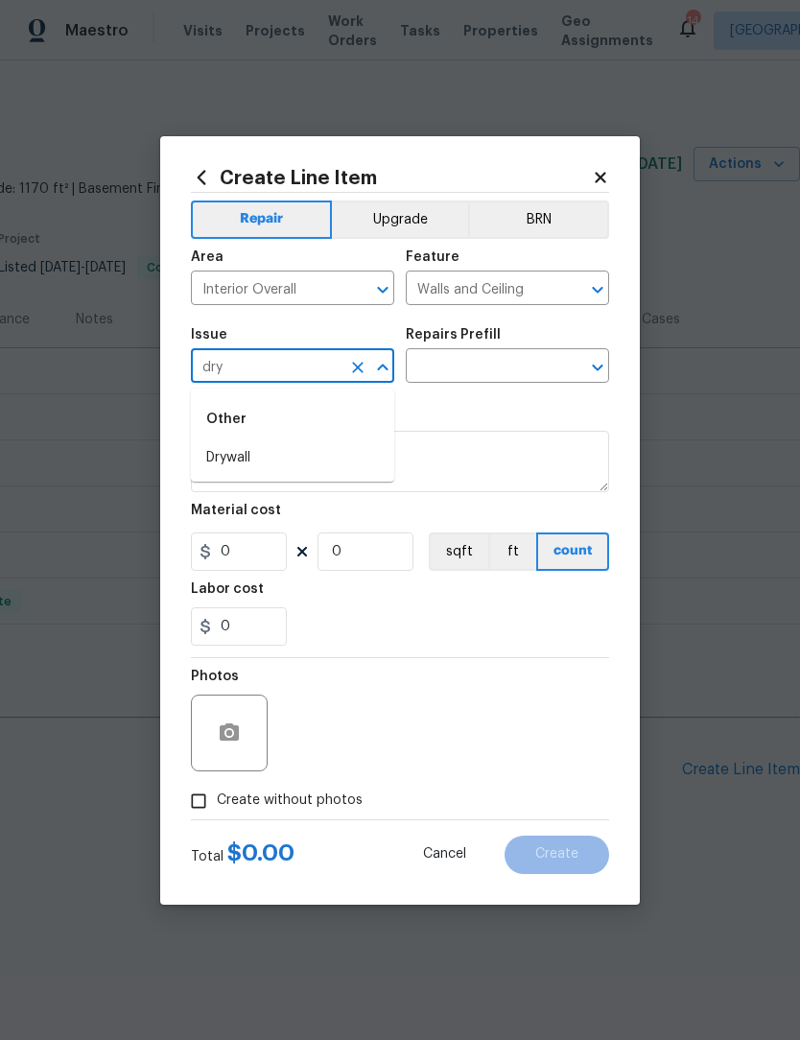
click at [233, 457] on li "Drywall" at bounding box center [292, 458] width 203 height 32
type input "Drywall"
click at [505, 367] on input "text" at bounding box center [481, 368] width 150 height 30
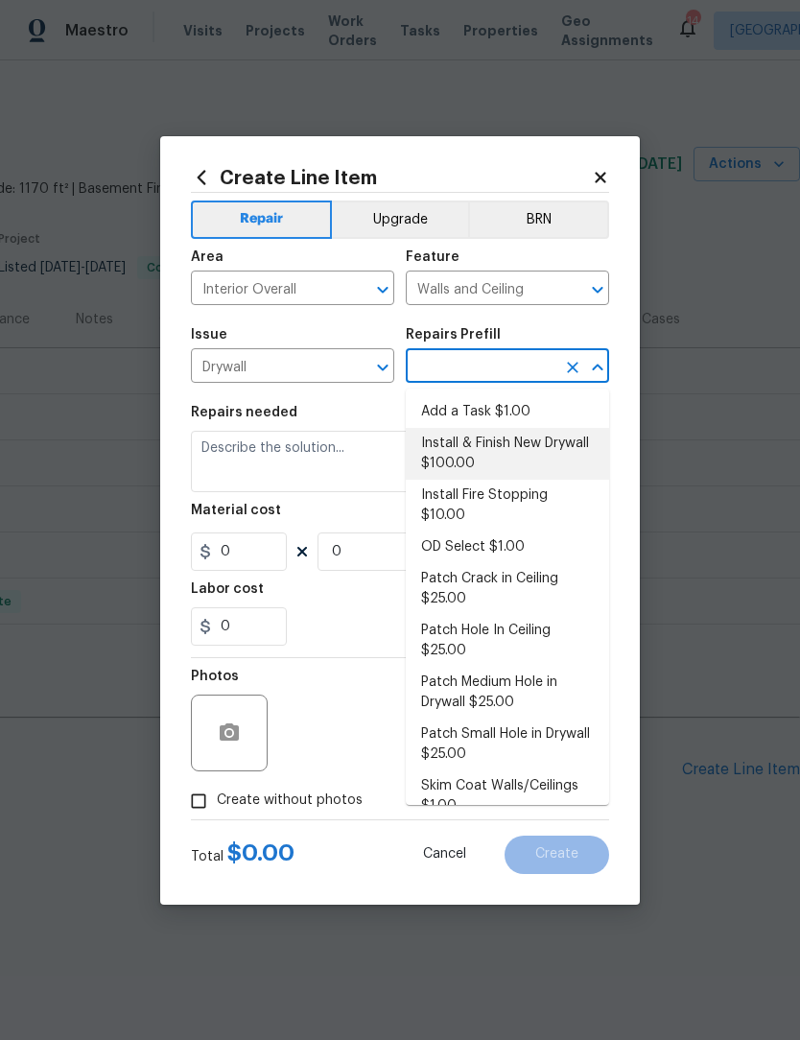
click at [509, 450] on li "Install & Finish New Drywall $100.00" at bounding box center [507, 454] width 203 height 52
type input "Install & Finish New Drywall $100.00"
type textarea "Remove the existing damaged drywall and replace with new. Ensure that the new d…"
type input "1"
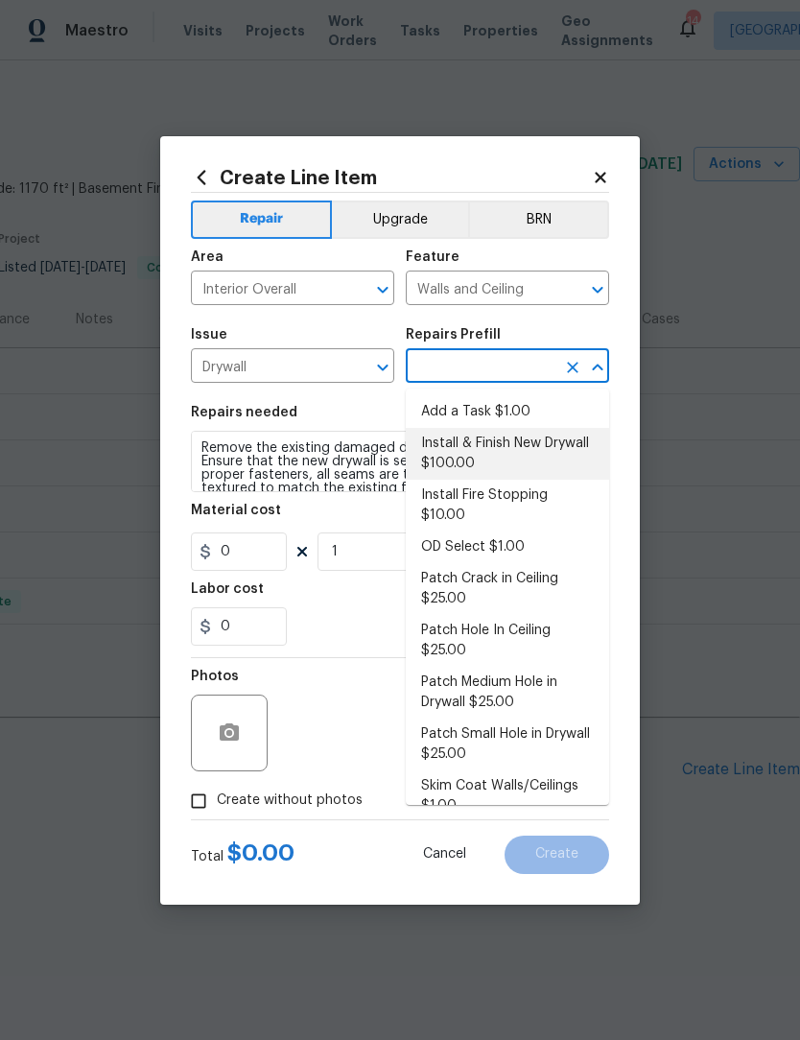
type input "Install & Finish New Drywall $100.00"
type input "100"
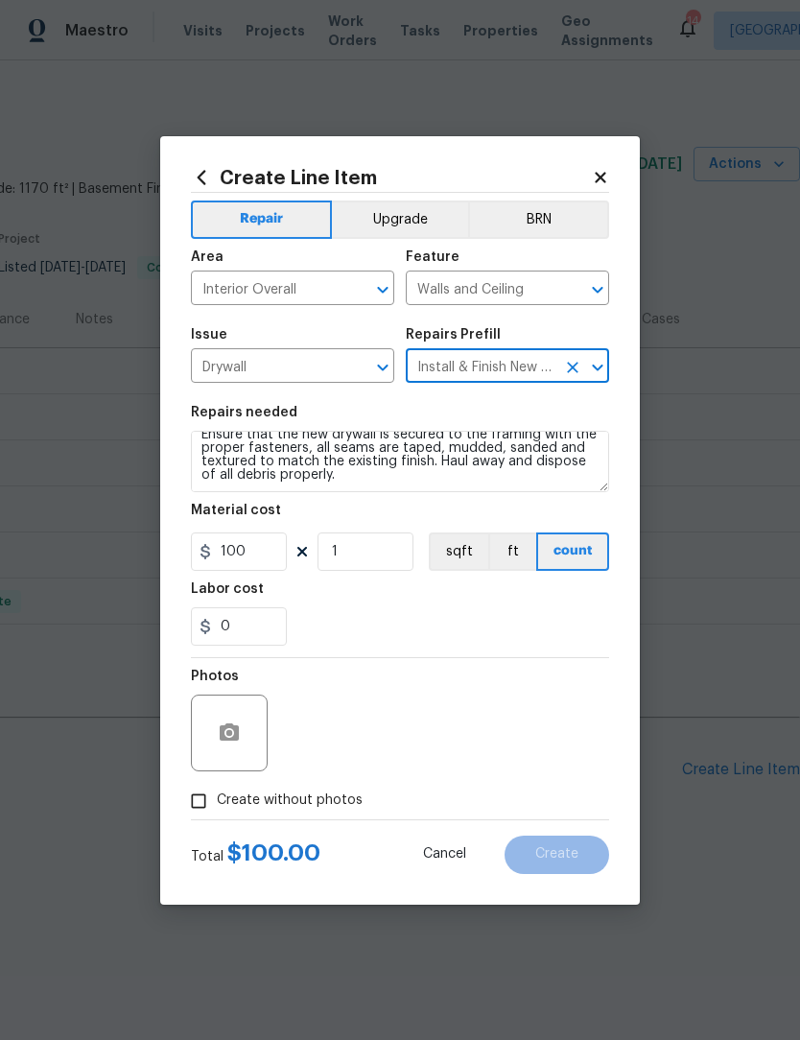
scroll to position [27, 0]
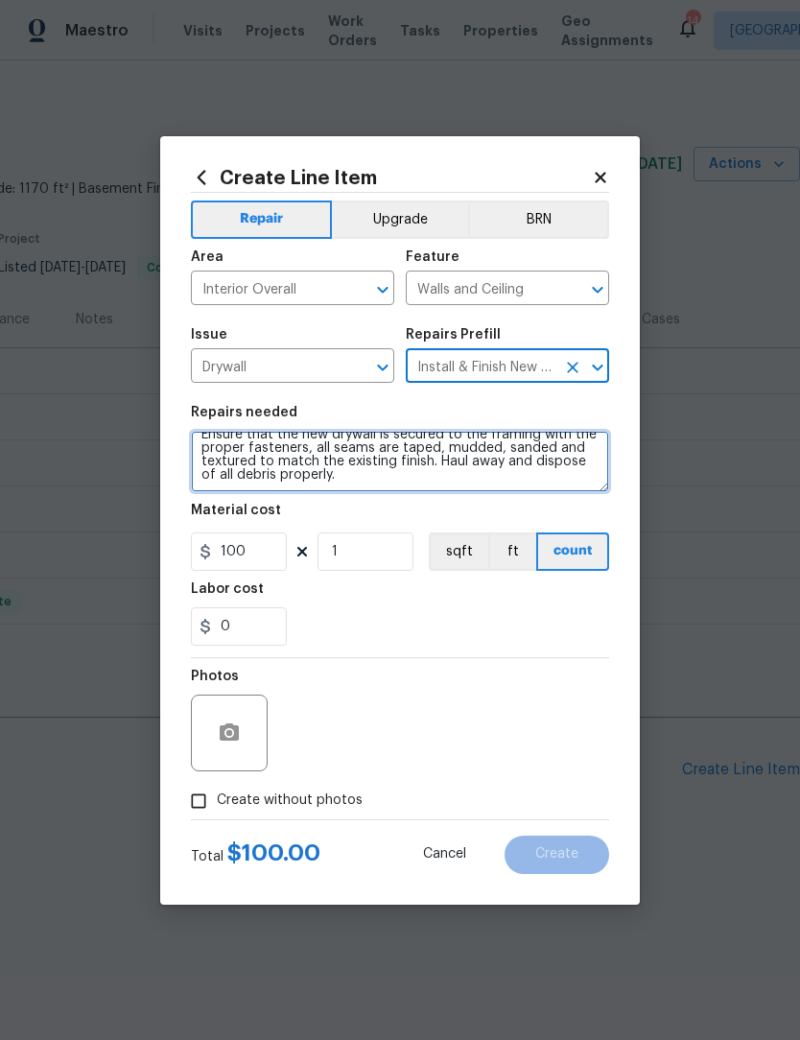
click at [351, 483] on textarea "Remove the existing damaged drywall and replace with new. Ensure that the new d…" at bounding box center [400, 461] width 418 height 61
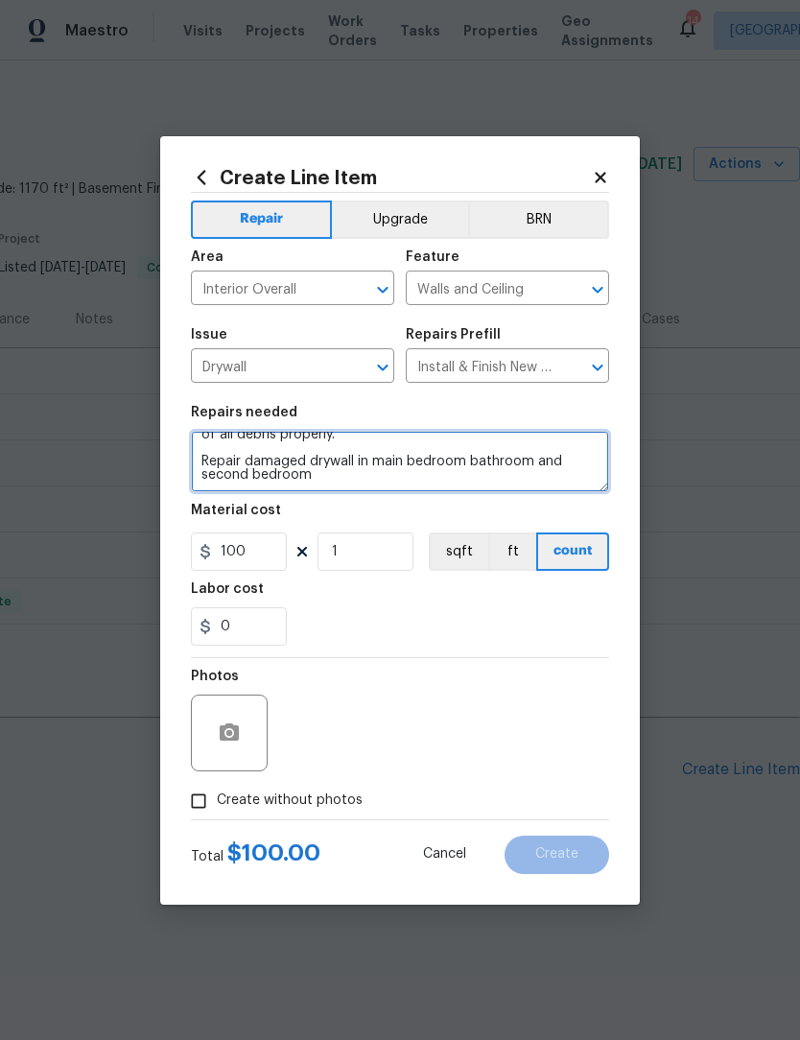
scroll to position [59, 0]
type textarea "Remove the existing damaged drywall and replace with new. Ensure that the new d…"
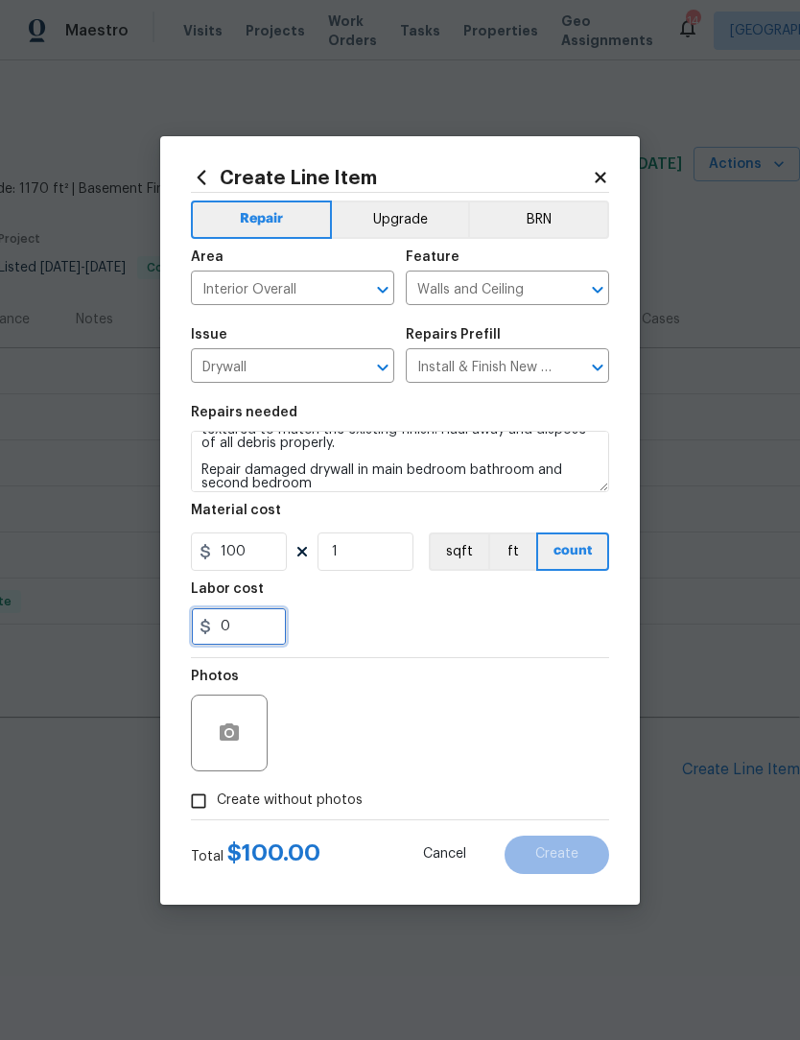
click at [252, 635] on input "0" at bounding box center [239, 626] width 96 height 38
type input "25"
click at [199, 804] on input "Create without photos" at bounding box center [198, 801] width 36 height 36
checkbox input "true"
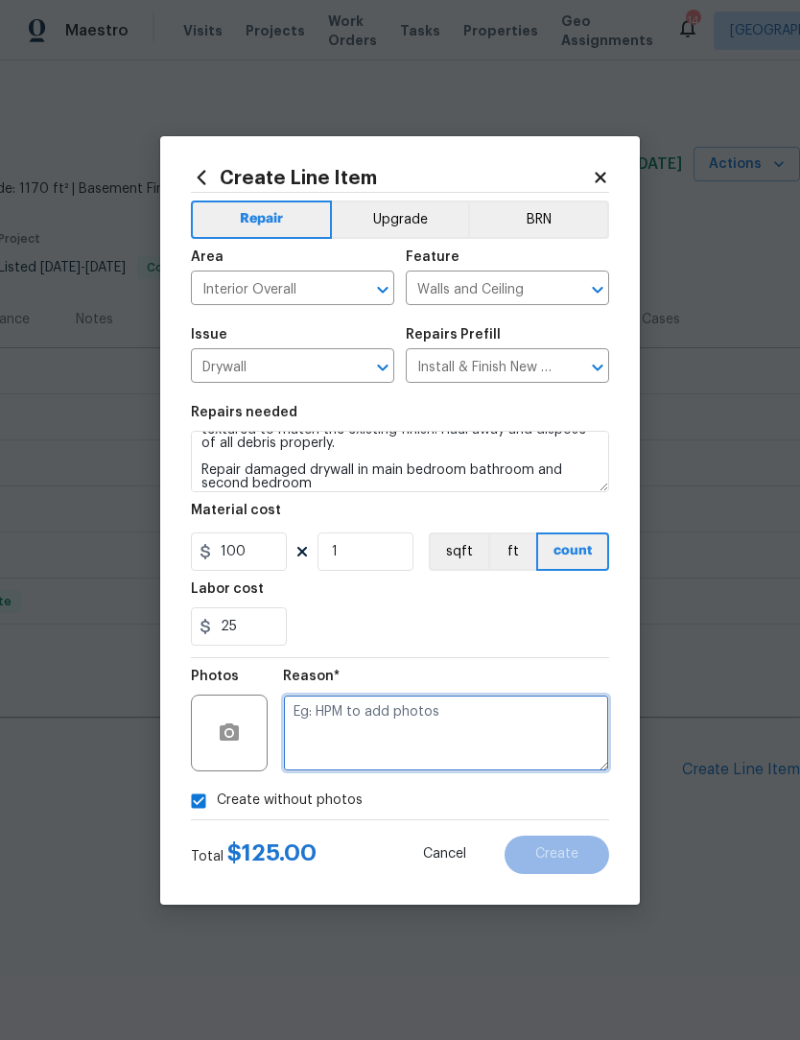
click at [329, 731] on textarea at bounding box center [446, 732] width 326 height 77
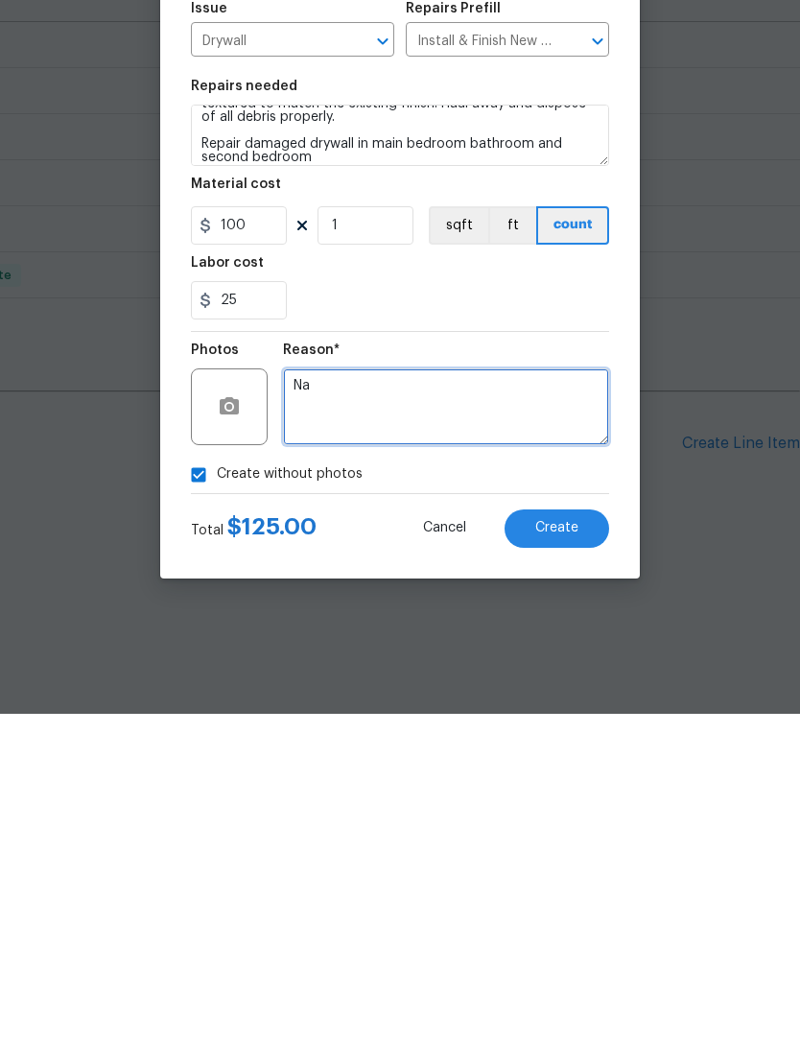
scroll to position [0, 0]
type textarea "Na"
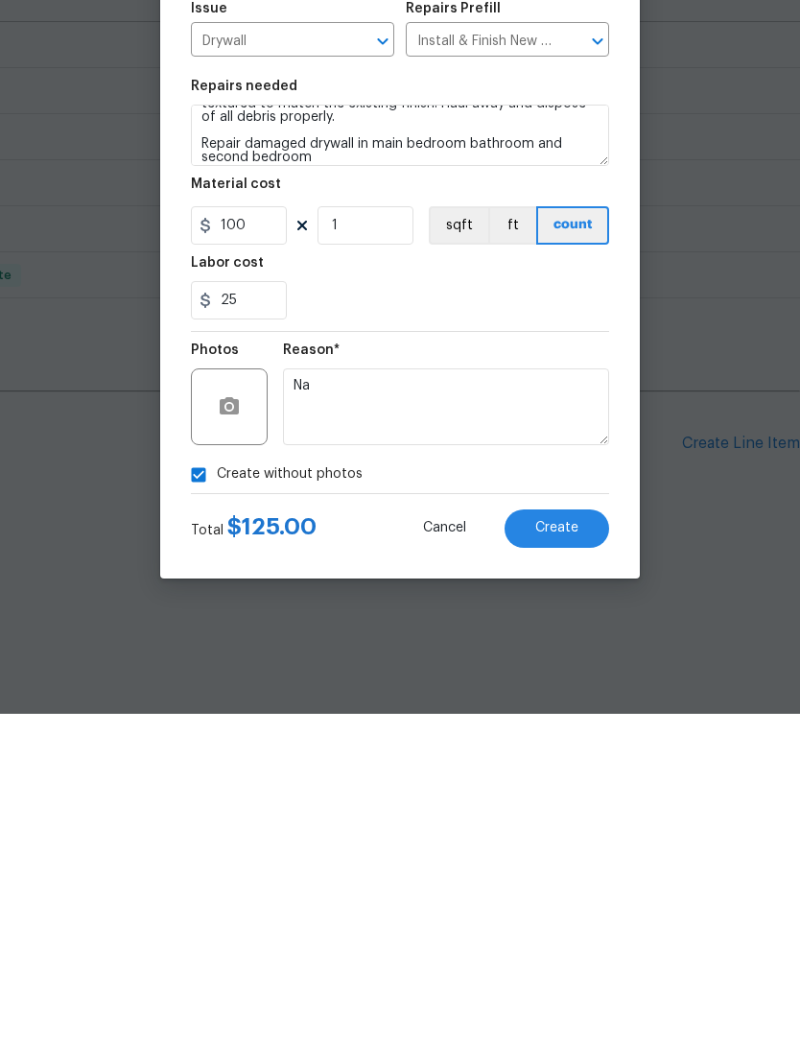
click at [546, 835] on button "Create" at bounding box center [557, 854] width 105 height 38
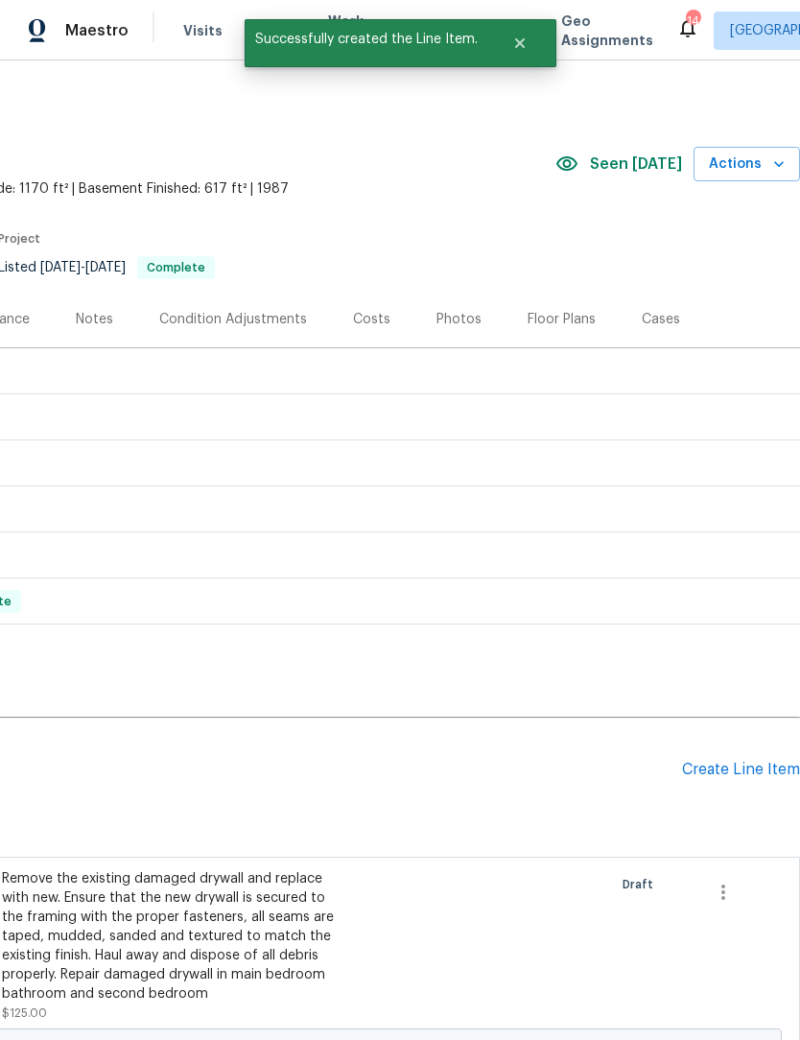
click at [726, 766] on div "Create Line Item" at bounding box center [741, 770] width 118 height 18
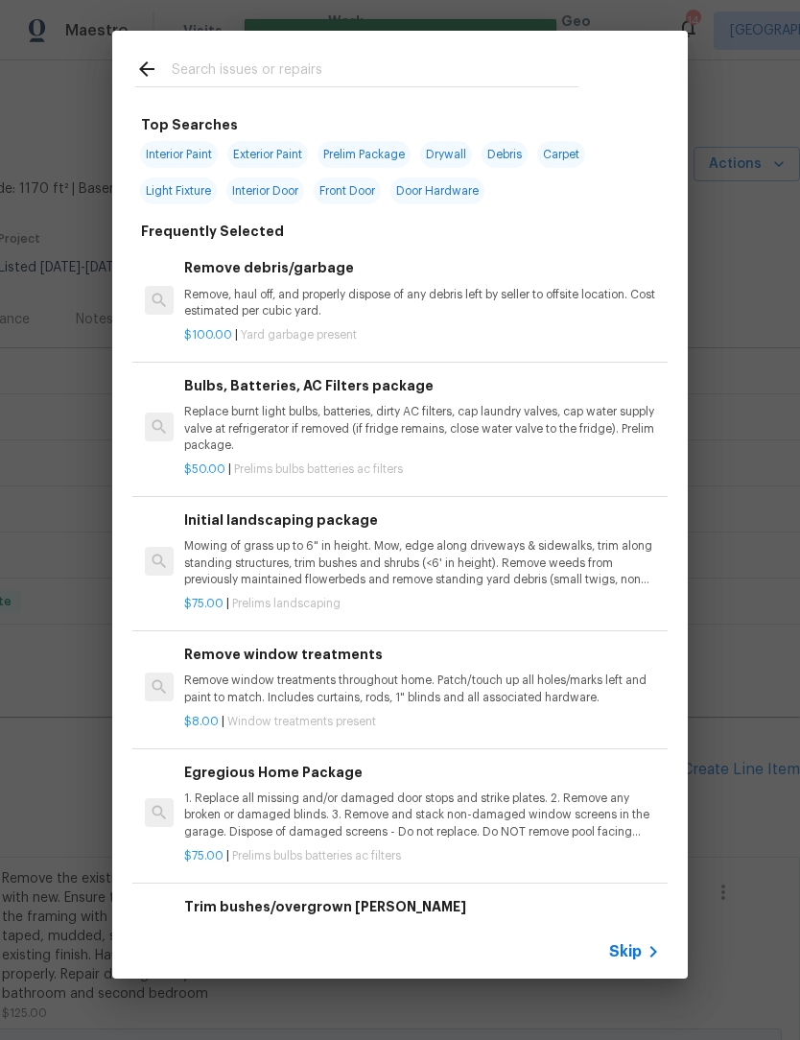
click at [210, 70] on input "text" at bounding box center [375, 72] width 407 height 29
type input "Wood"
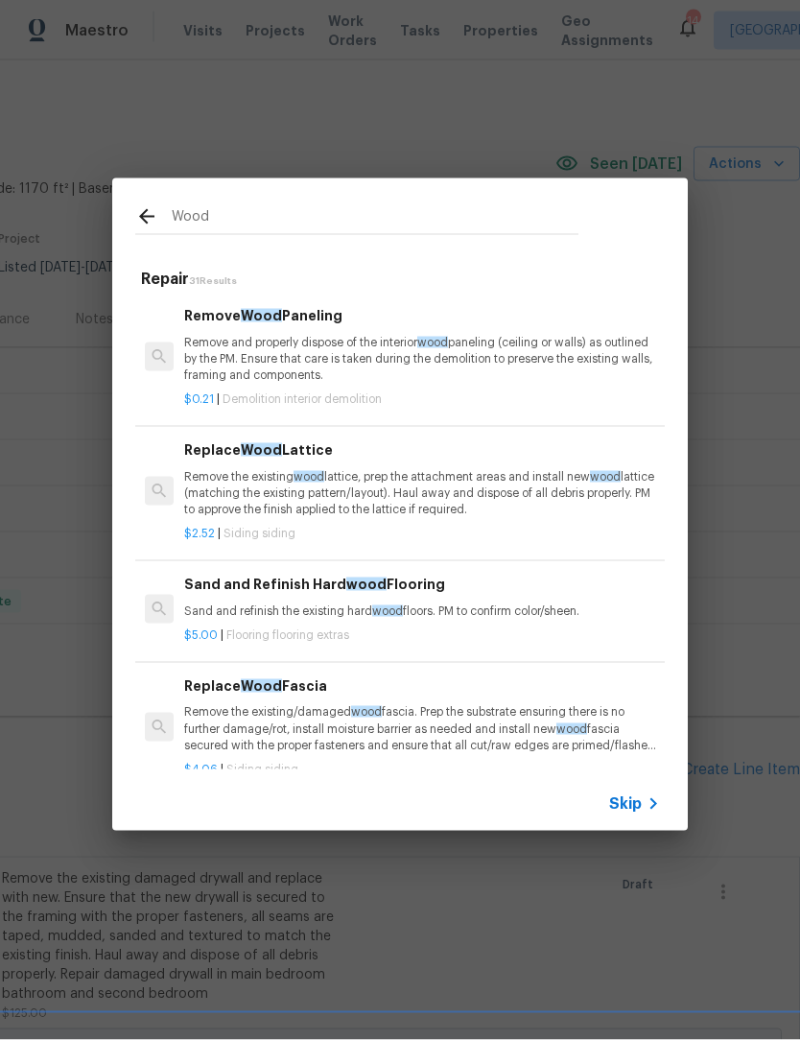
click at [218, 608] on p "Sand and refinish the existing hard wood floors. PM to confirm color/sheen." at bounding box center [422, 611] width 476 height 16
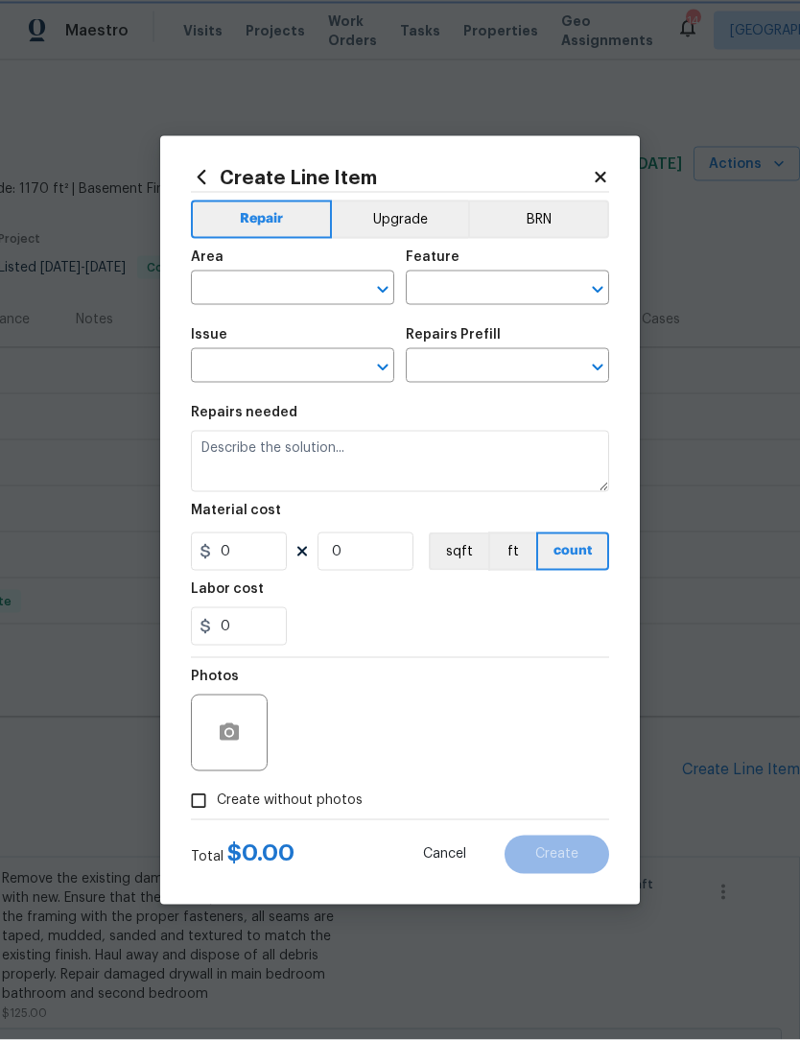
type input "Overall Flooring"
type input "Flooring Extras"
type input "Sand and Refinish Hardwood Flooring $5.00"
type textarea "Sand and refinish the existing hardwood floors. PM to confirm color/sheen."
type input "5"
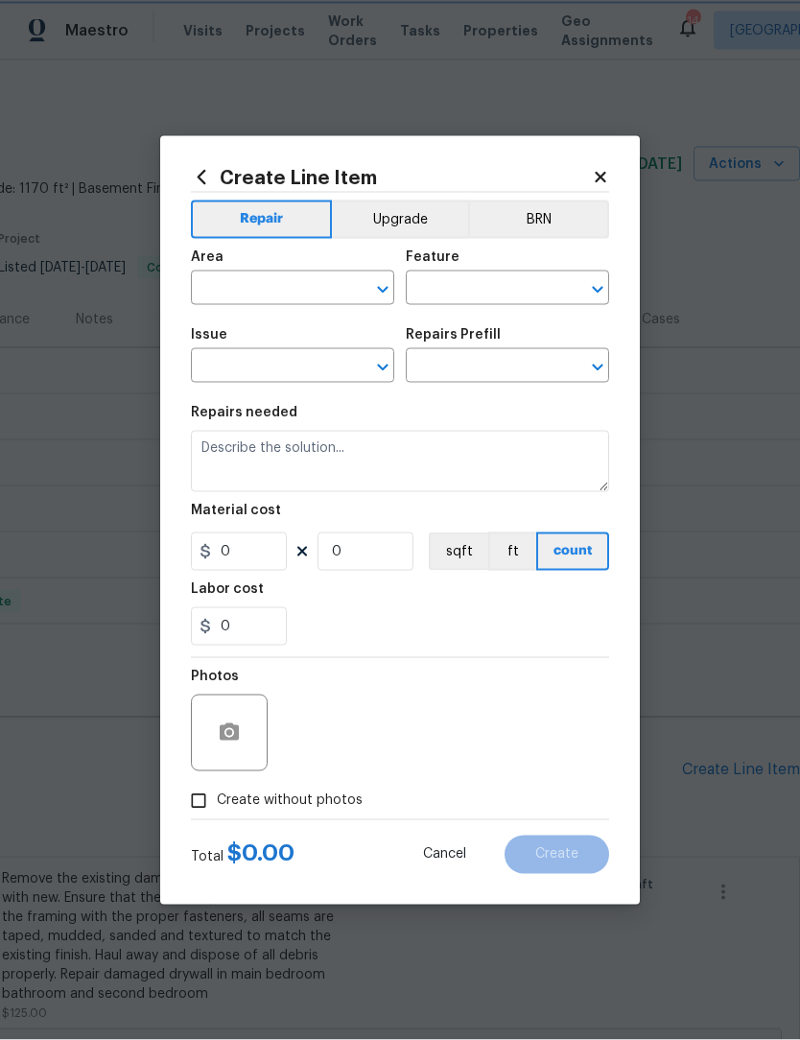
type input "1"
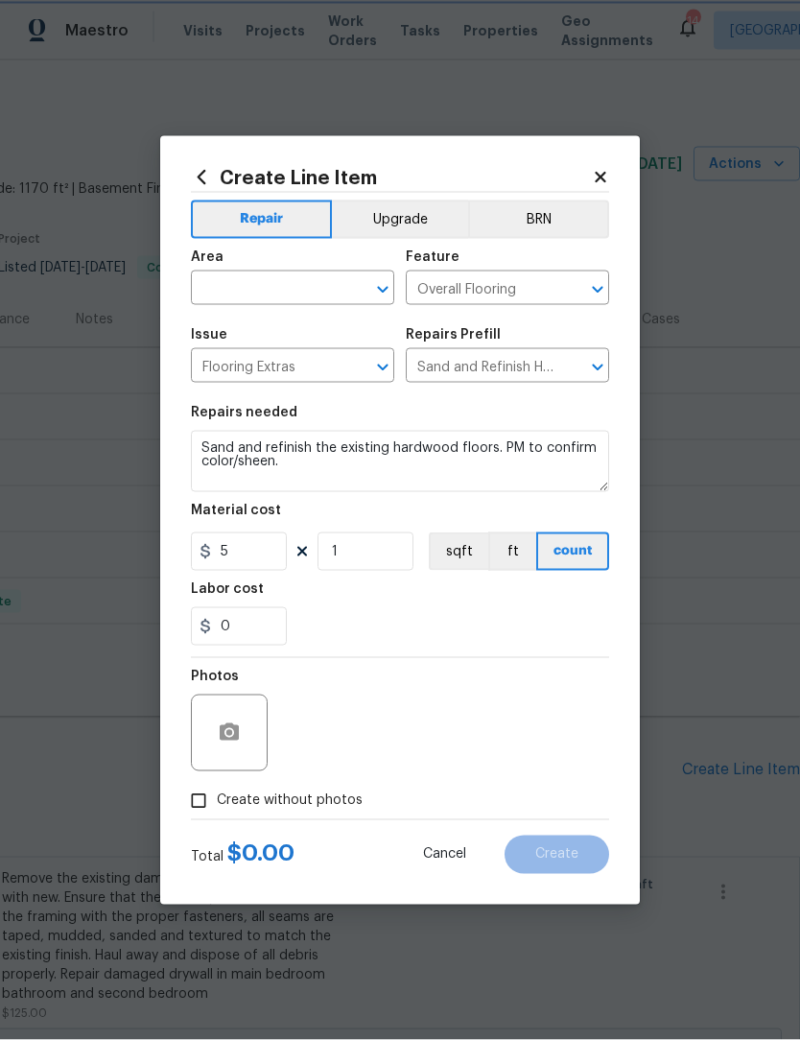
scroll to position [1, 0]
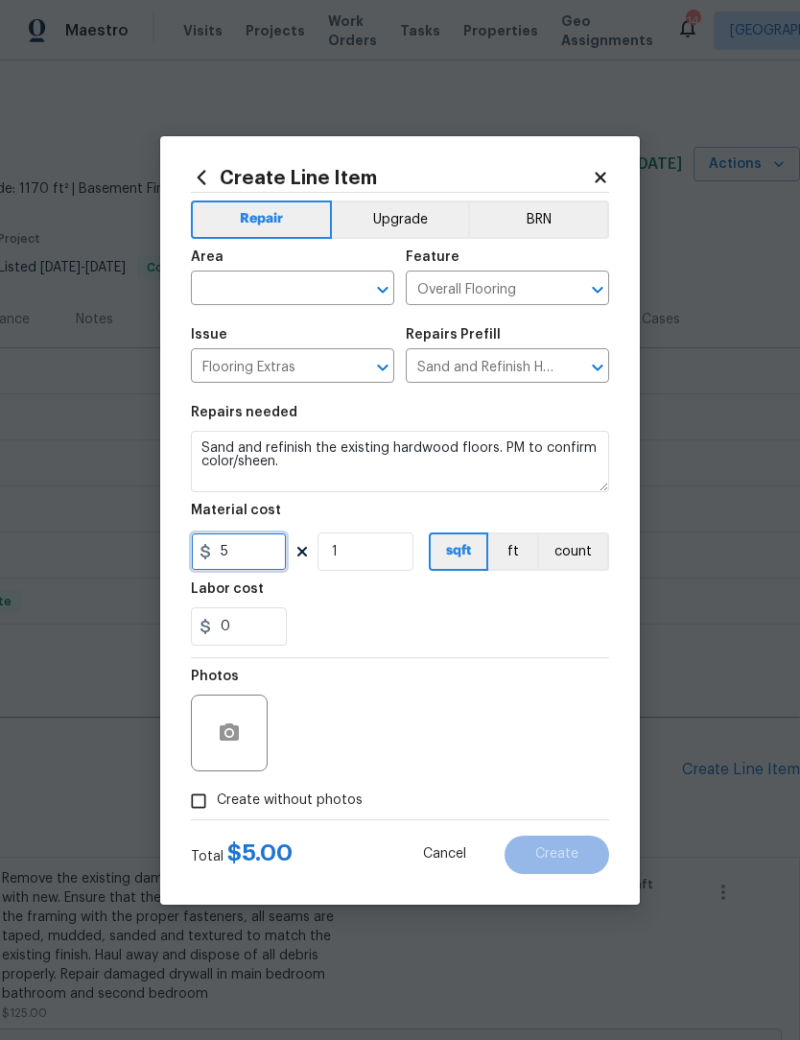
click at [259, 562] on input "5" at bounding box center [239, 551] width 96 height 38
type input "4000"
click at [271, 282] on input "text" at bounding box center [266, 290] width 150 height 30
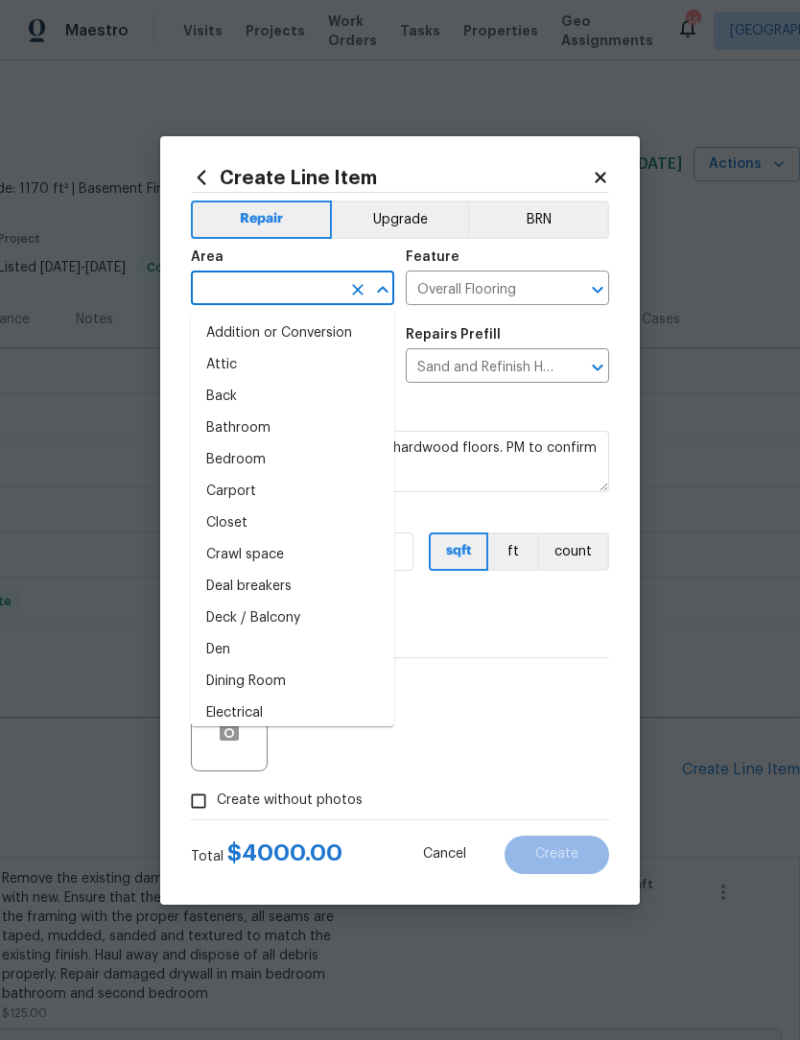
scroll to position [0, 0]
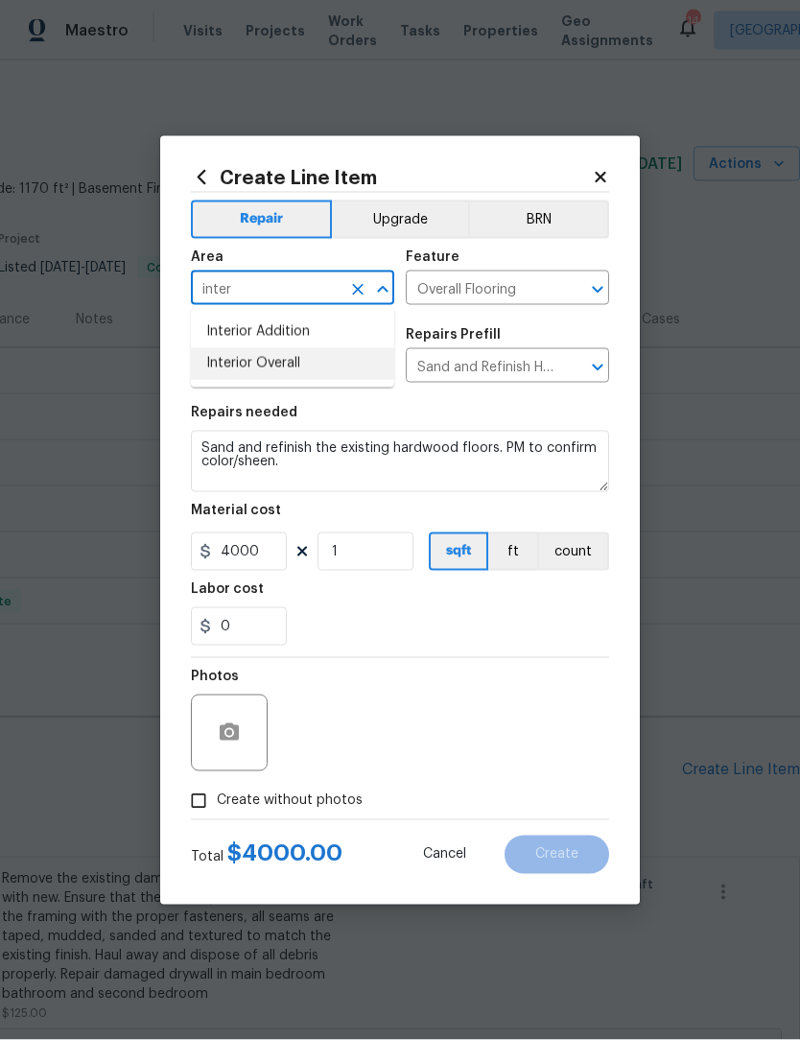
click at [285, 353] on li "Interior Overall" at bounding box center [292, 364] width 203 height 32
type input "Interior Overall"
click at [270, 734] on div at bounding box center [231, 732] width 81 height 77
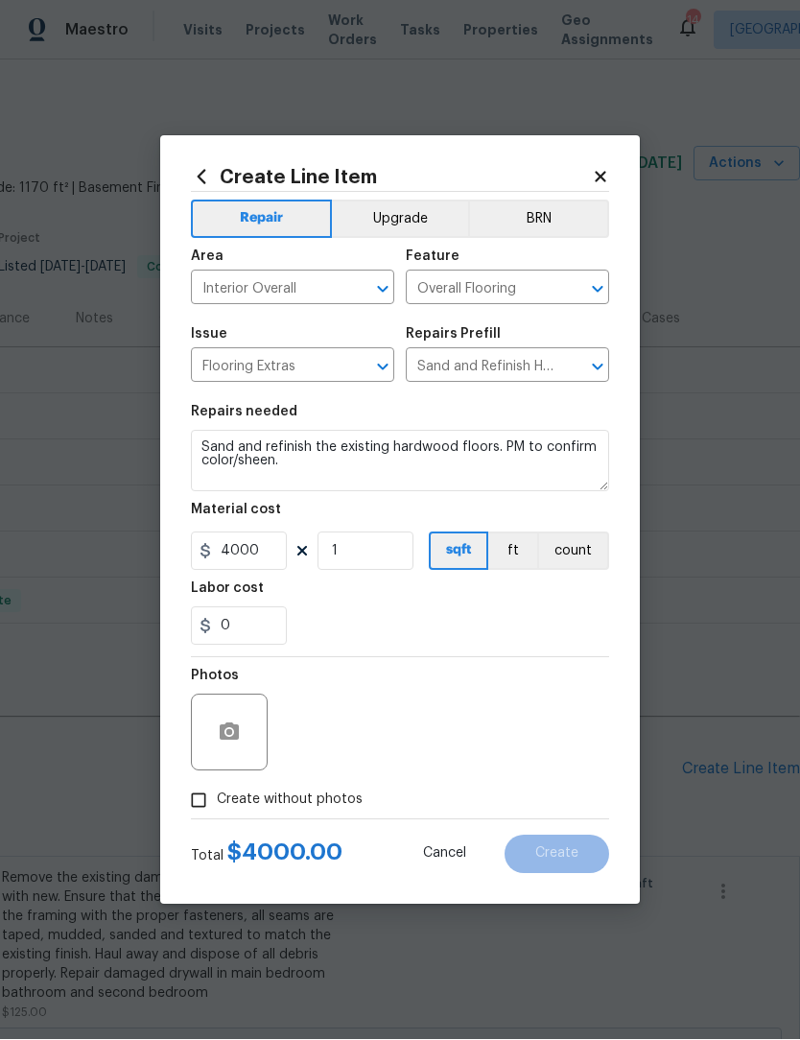
scroll to position [1, 0]
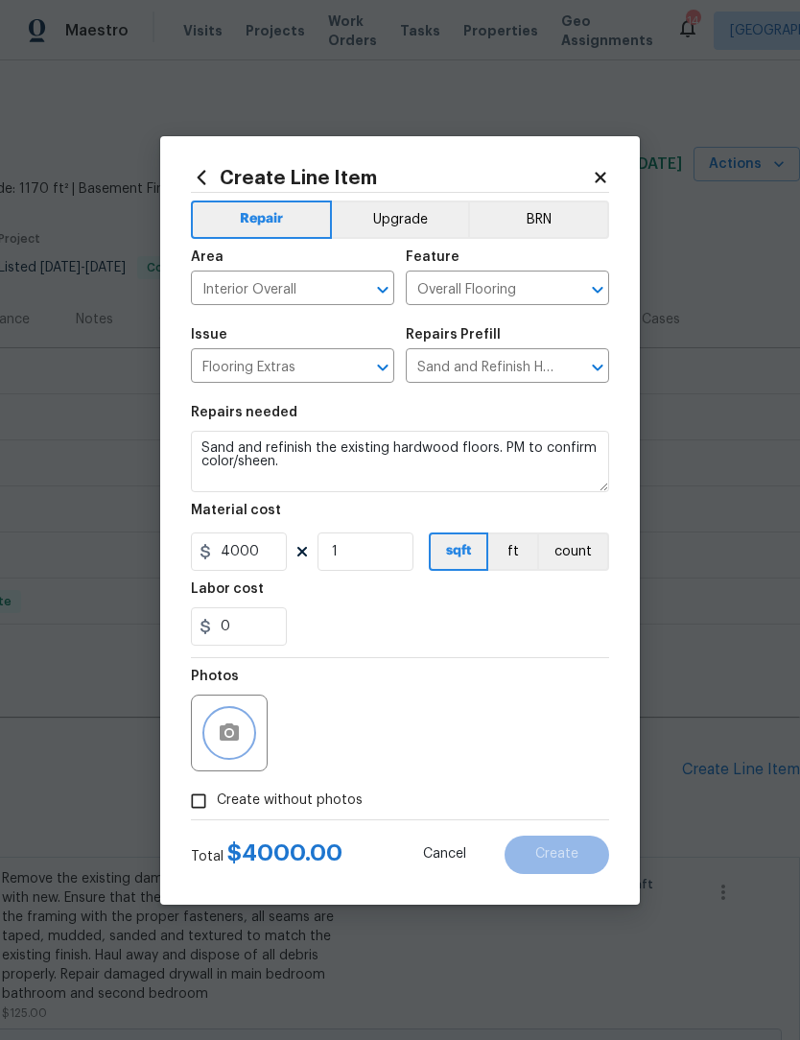
click at [239, 735] on icon "button" at bounding box center [229, 731] width 19 height 17
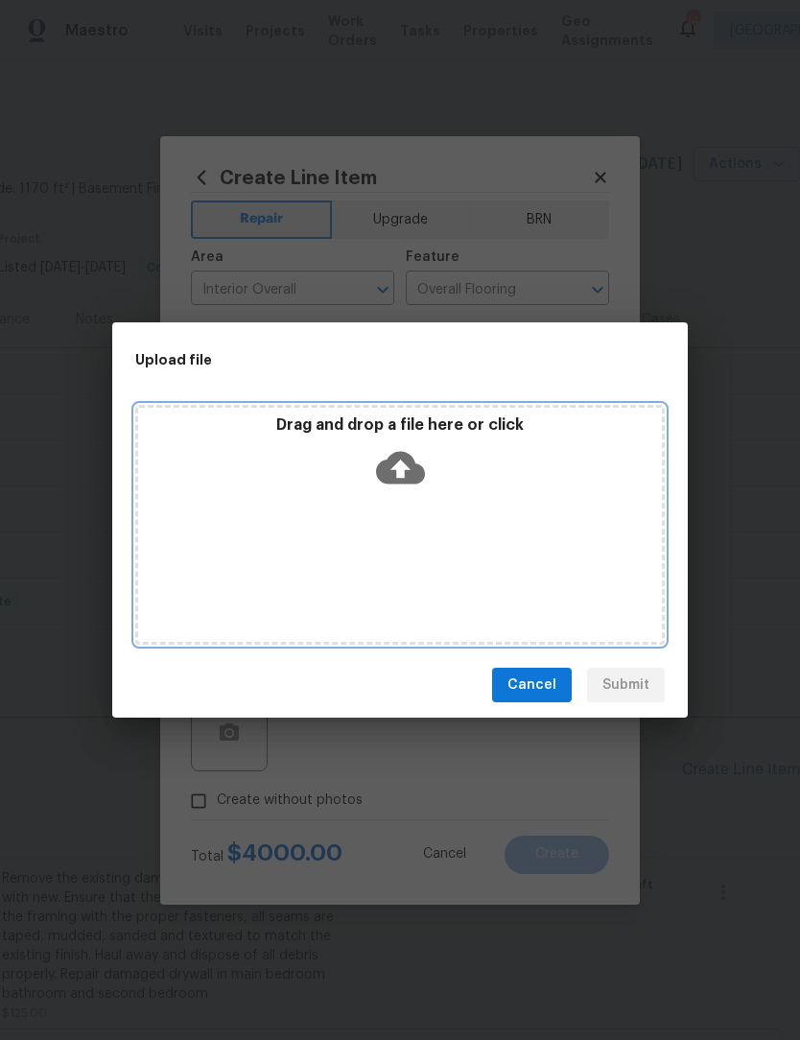
click at [459, 525] on div "Drag and drop a file here or click" at bounding box center [399, 525] width 529 height 240
